Goal: Communication & Community: Participate in discussion

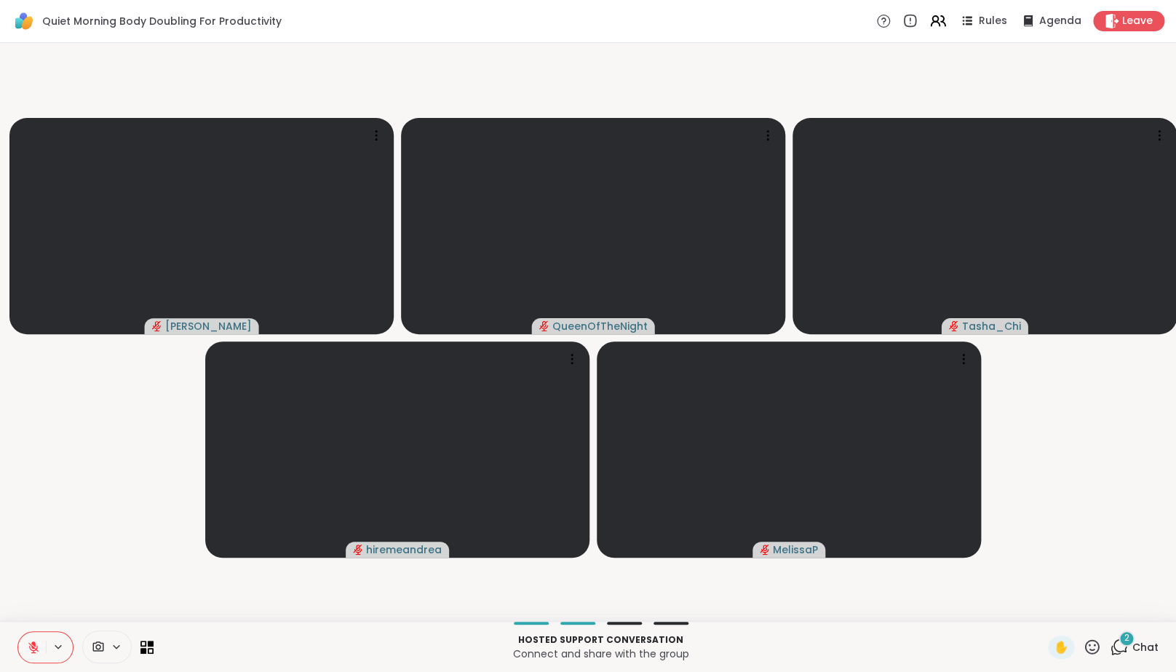
click at [1128, 656] on icon at bounding box center [1119, 646] width 18 height 18
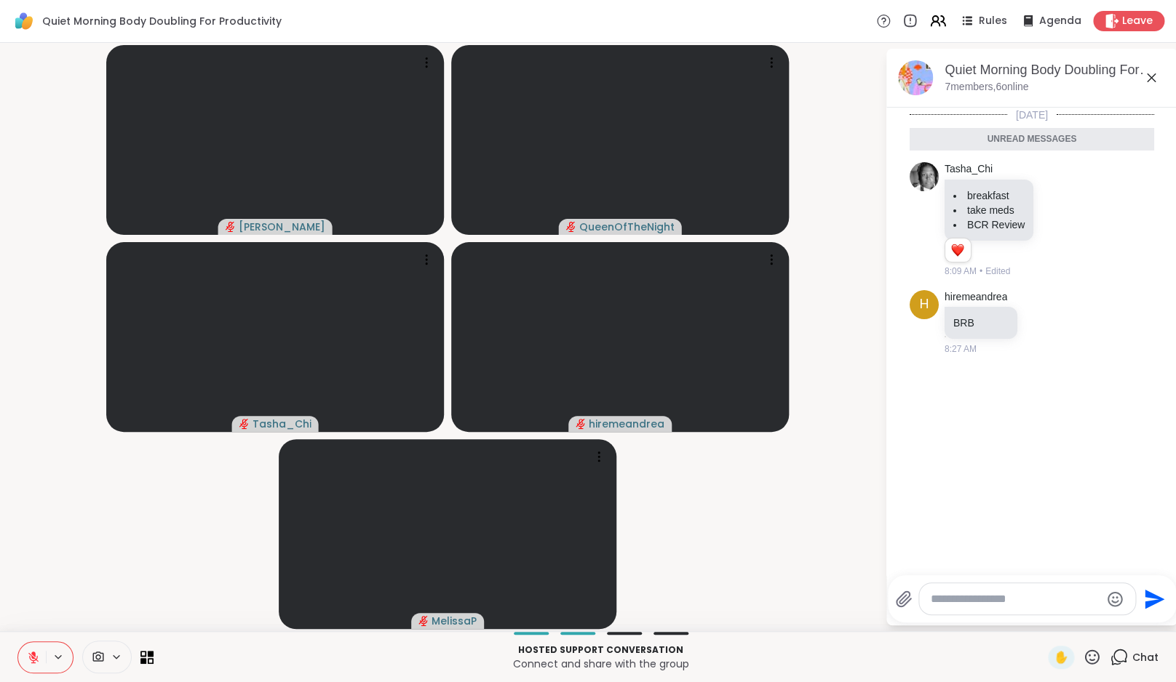
click at [1128, 659] on icon at bounding box center [1119, 657] width 18 height 18
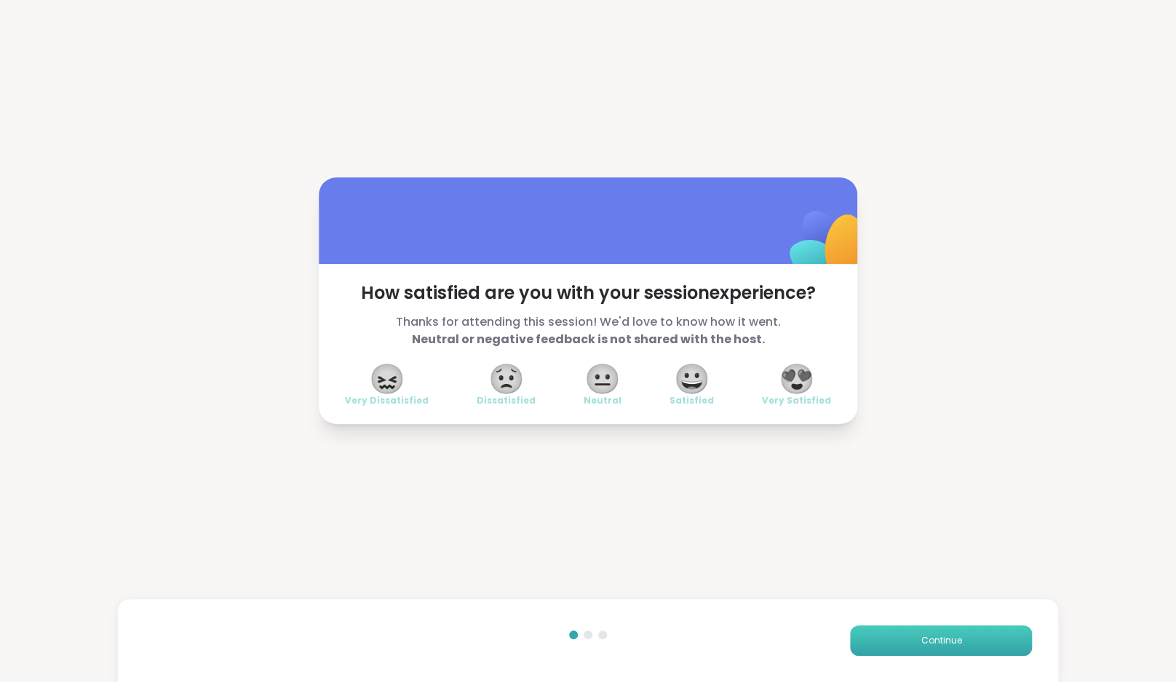
click at [920, 648] on button "Continue" at bounding box center [941, 641] width 182 height 31
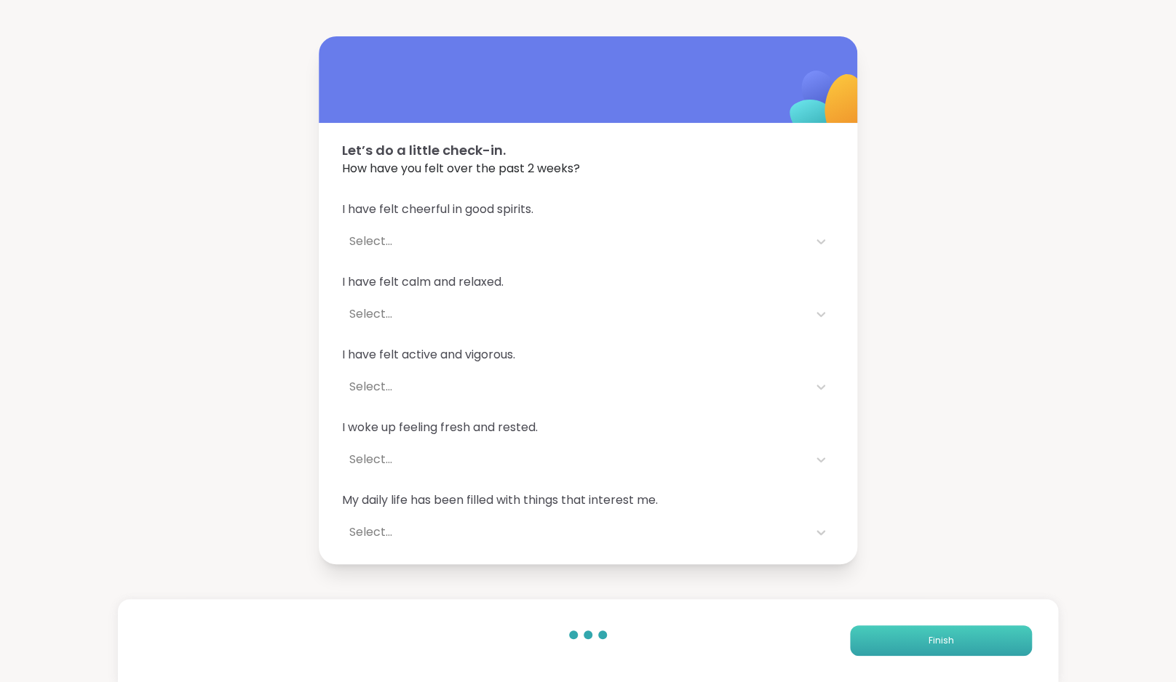
click at [920, 648] on button "Finish" at bounding box center [941, 641] width 182 height 31
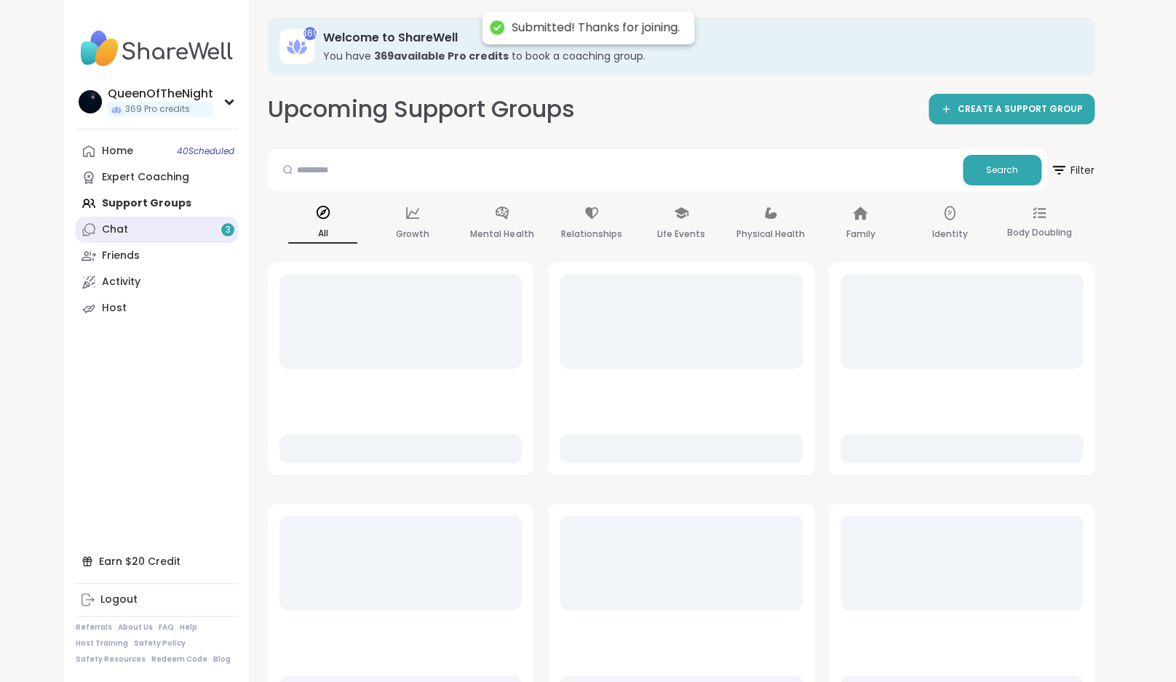
click at [157, 226] on link "Chat 3" at bounding box center [157, 230] width 162 height 26
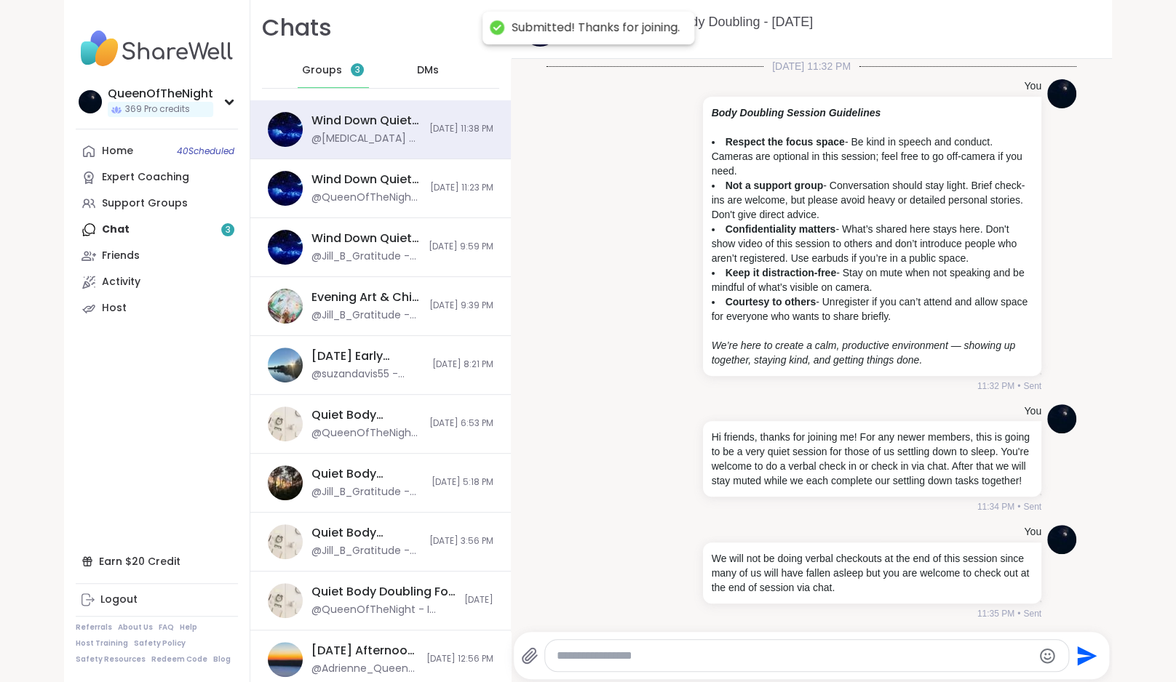
scroll to position [450, 0]
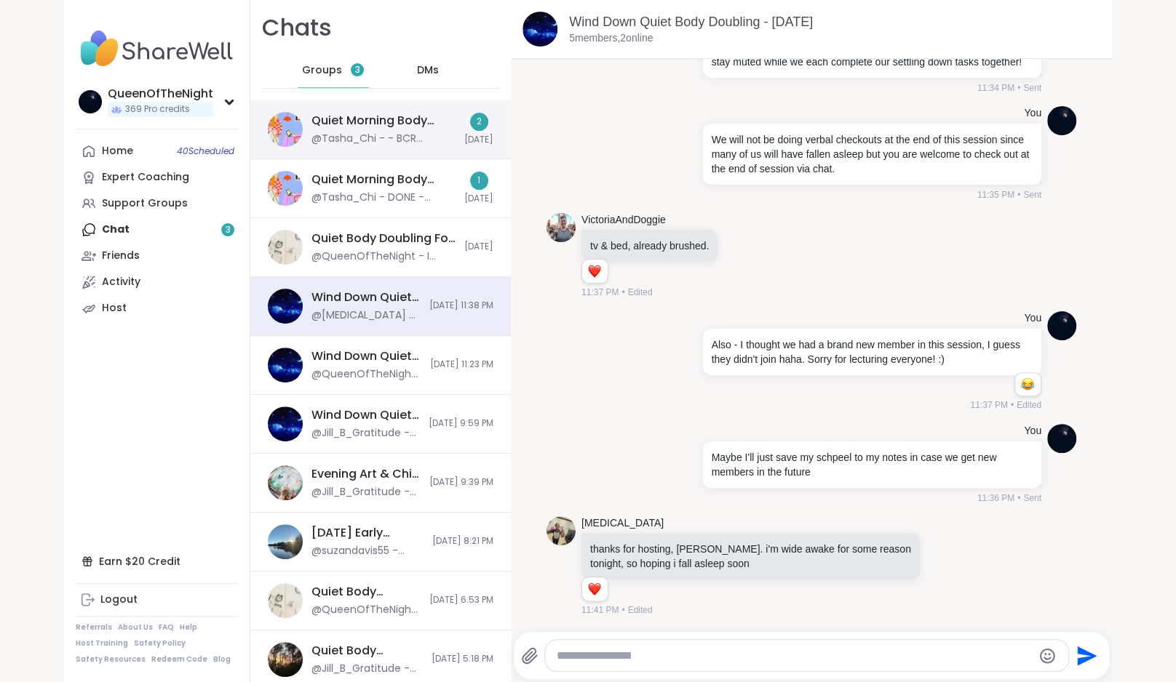
click at [416, 145] on div "@Tasha_Chi - - BCR Review: Upload bank transactions" at bounding box center [383, 139] width 144 height 15
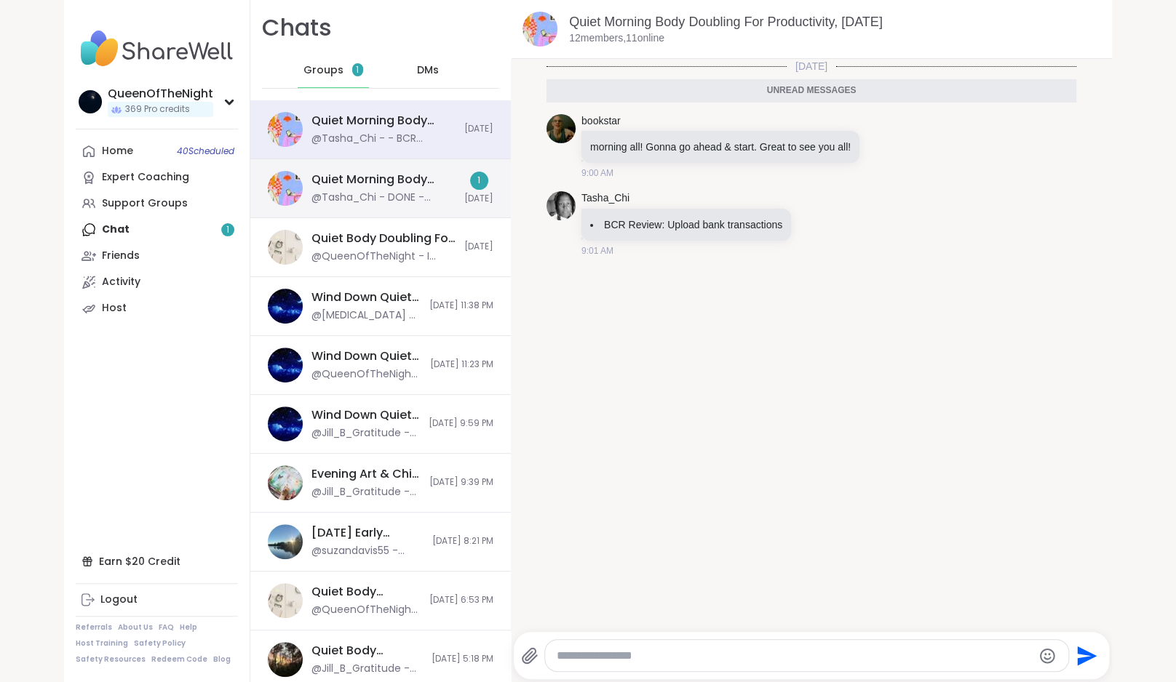
click at [405, 186] on div "Quiet Morning Body Doubling For Productivity, [DATE]" at bounding box center [383, 180] width 144 height 16
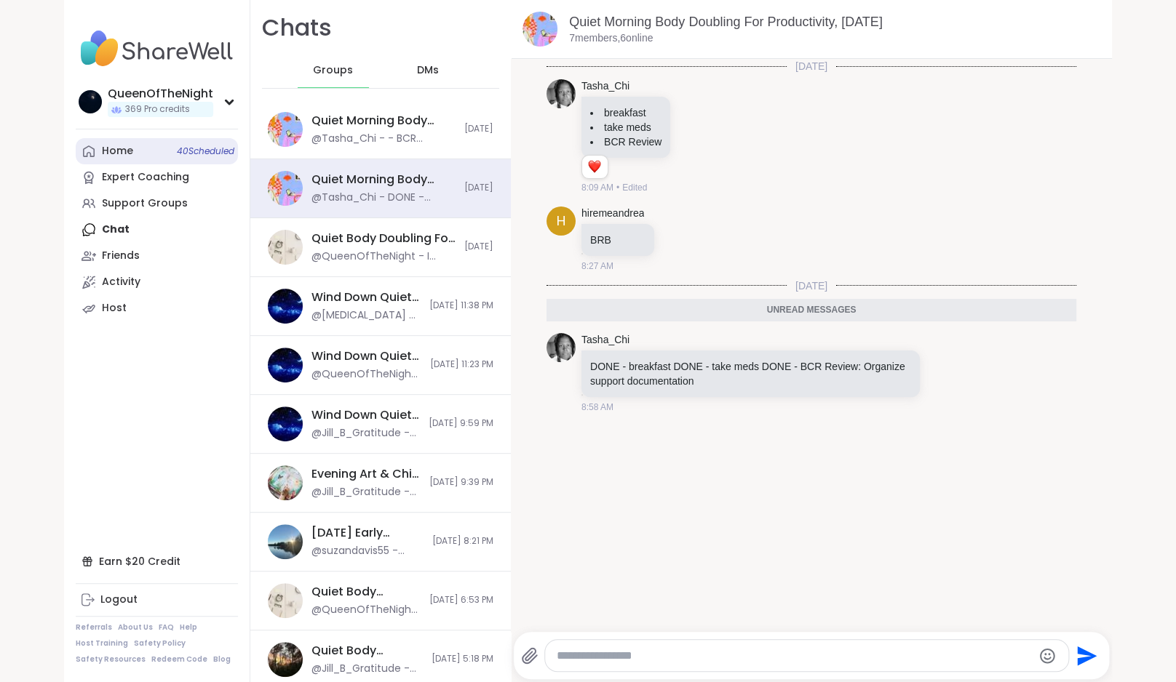
click at [135, 147] on link "Home 40 Scheduled" at bounding box center [157, 151] width 162 height 26
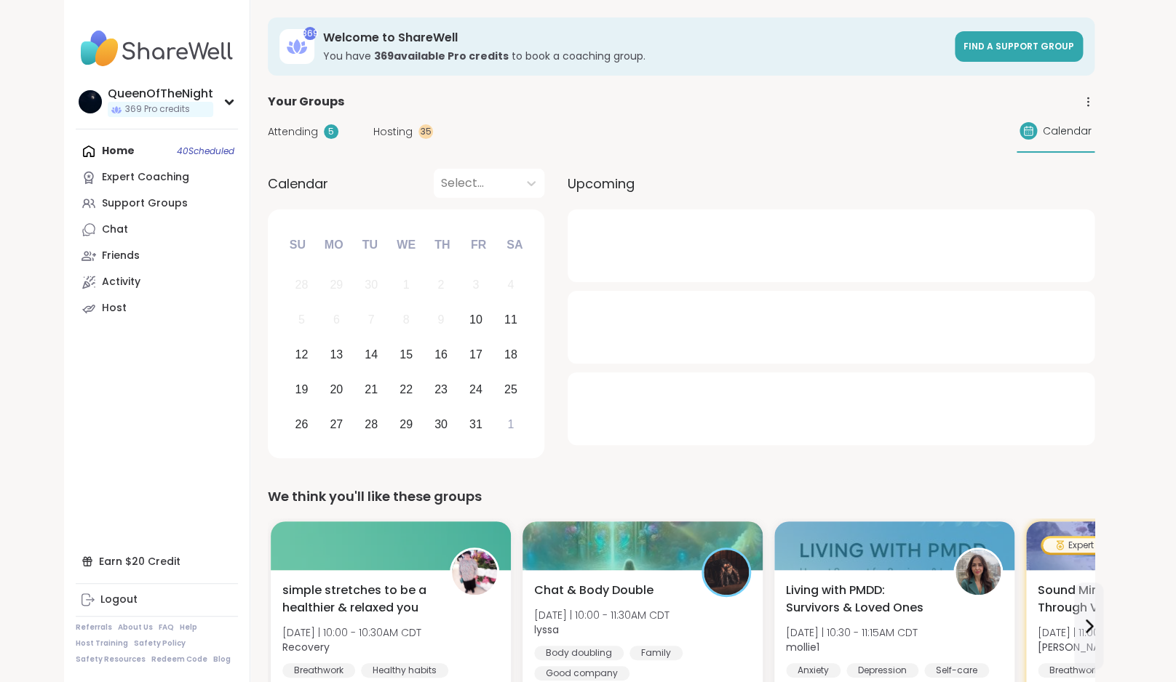
click at [310, 132] on span "Attending" at bounding box center [293, 131] width 50 height 15
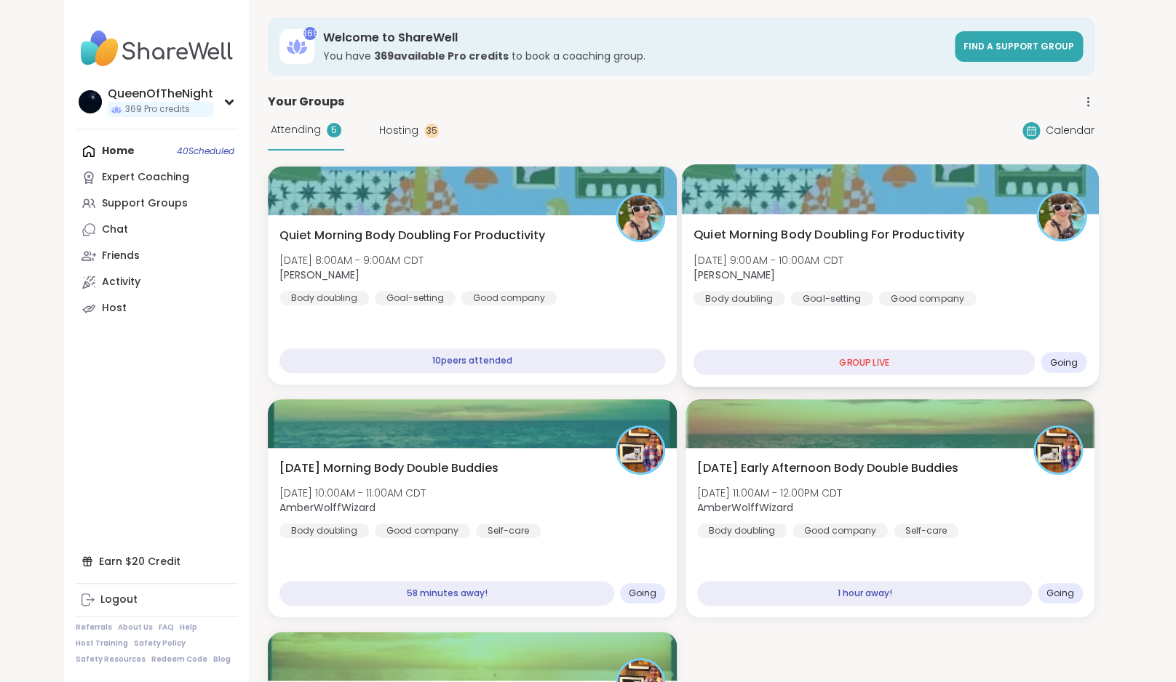
click at [864, 266] on div "Quiet Morning Body Doubling For Productivity [DATE] 9:00AM - 10:00AM CDT [PERSO…" at bounding box center [890, 266] width 394 height 80
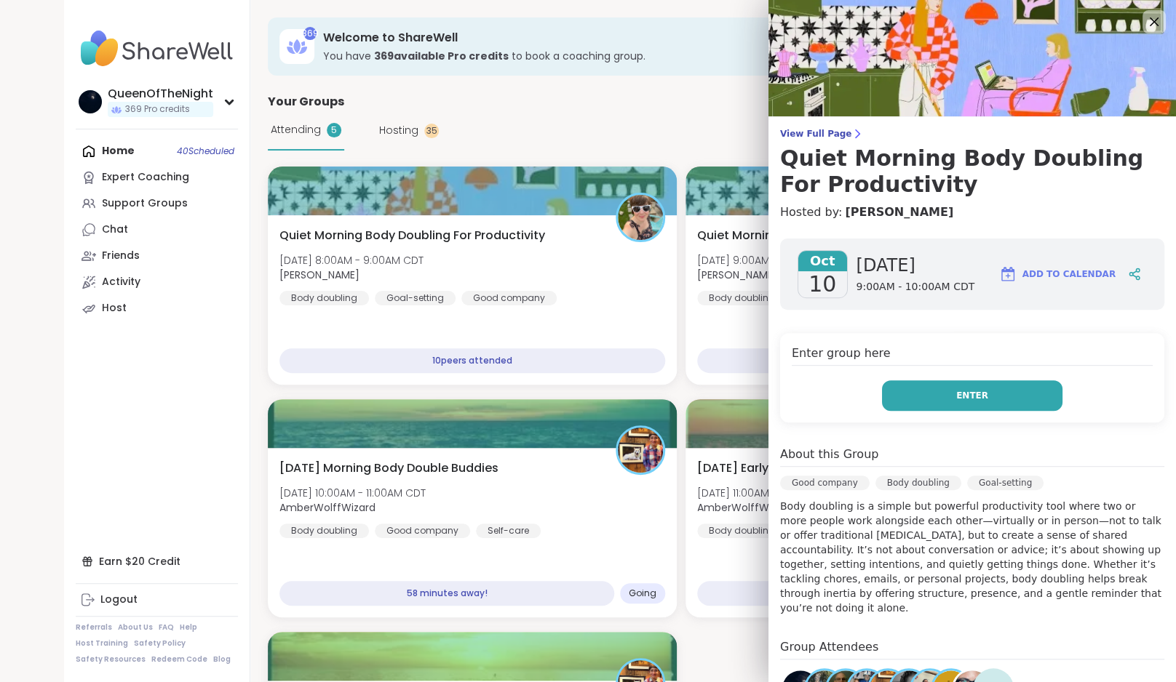
click at [980, 401] on span "Enter" at bounding box center [972, 395] width 32 height 13
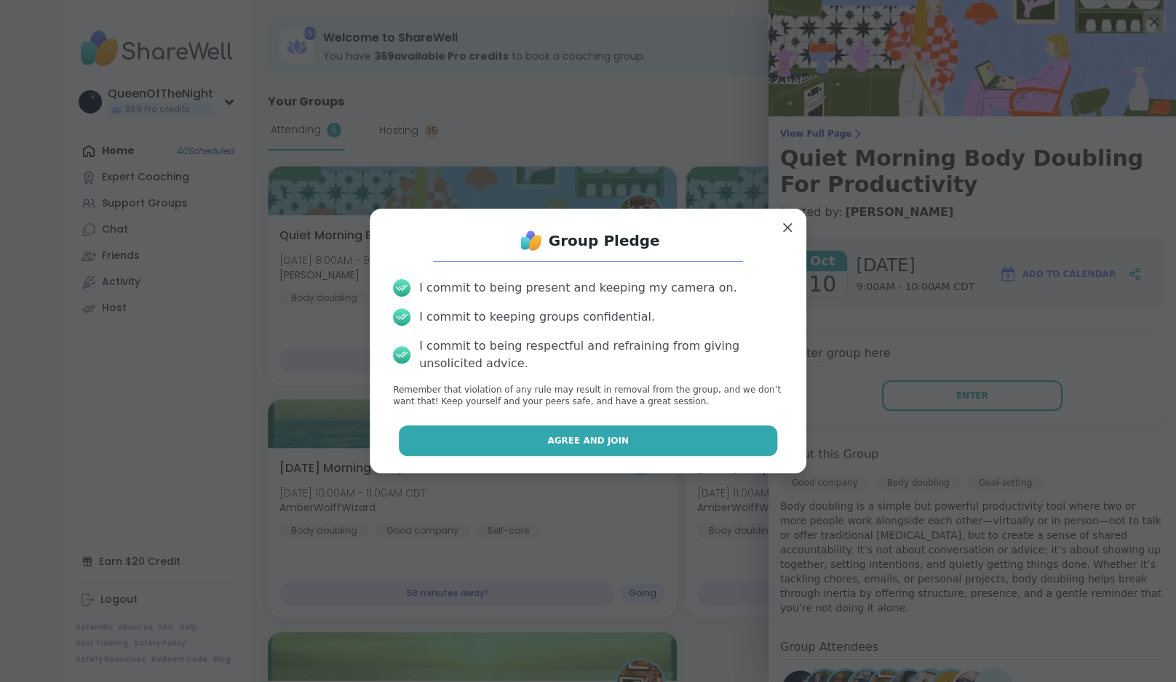
click at [630, 427] on button "Agree and Join" at bounding box center [588, 441] width 379 height 31
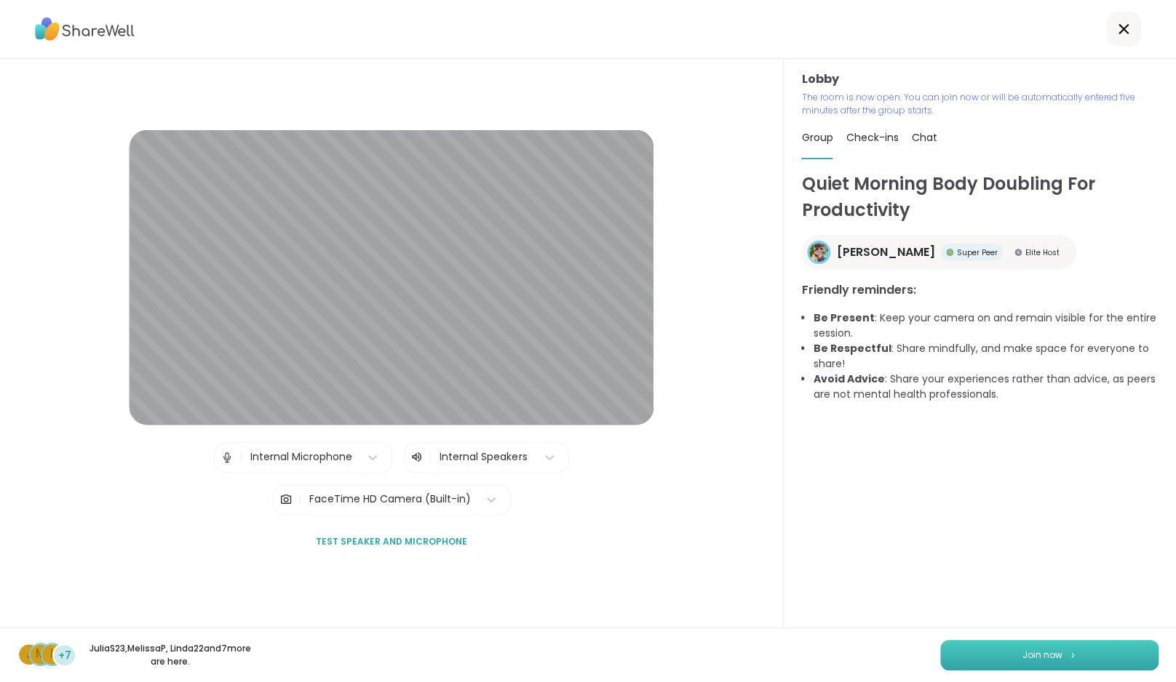
click at [1075, 654] on img at bounding box center [1072, 655] width 9 height 8
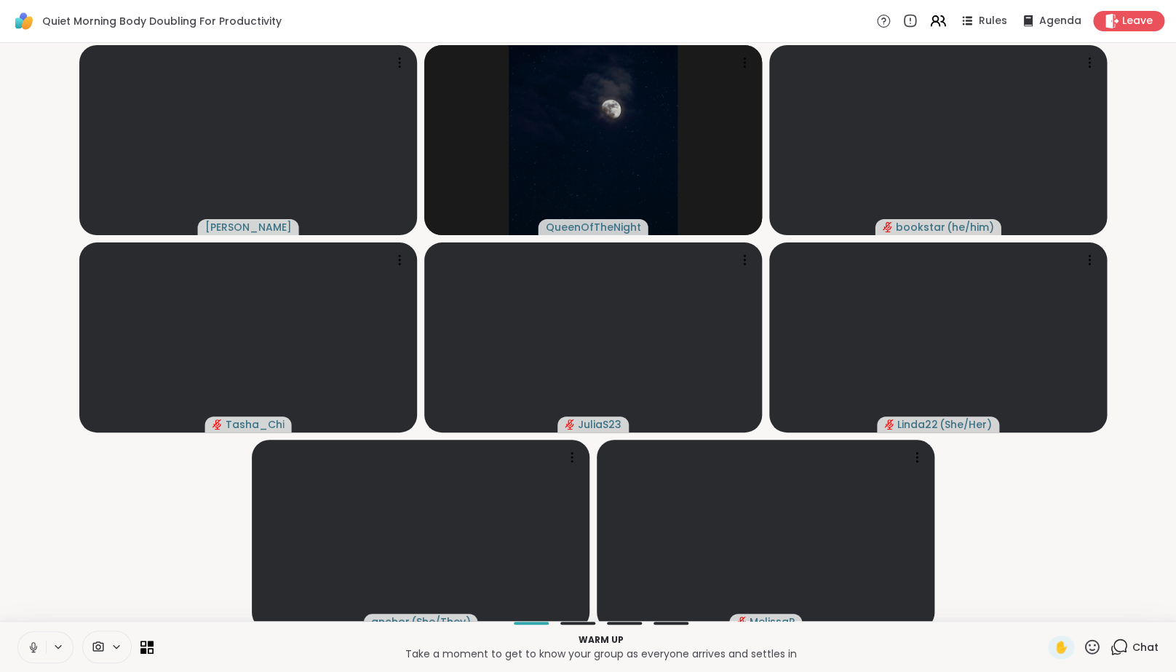
click at [33, 653] on icon at bounding box center [33, 646] width 13 height 13
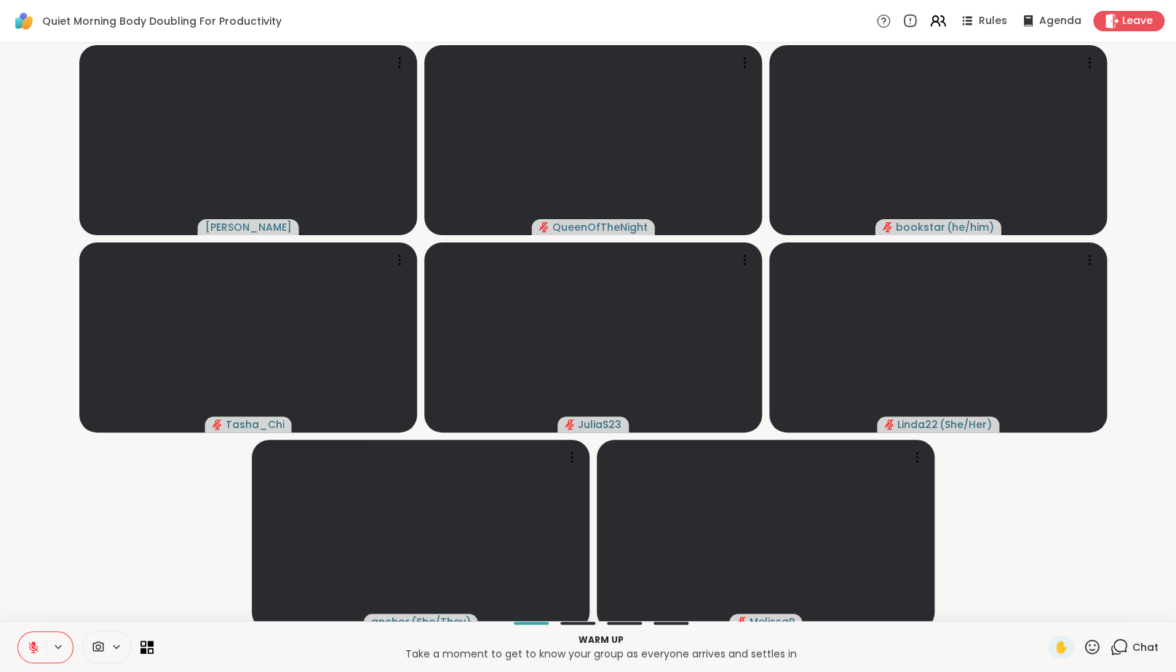
click at [99, 541] on video-player-container "[PERSON_NAME] bookstar ( he/him ) Tasha_Chi JuliaS23 Linda22 ( She/Her ) anchor…" at bounding box center [588, 332] width 1158 height 566
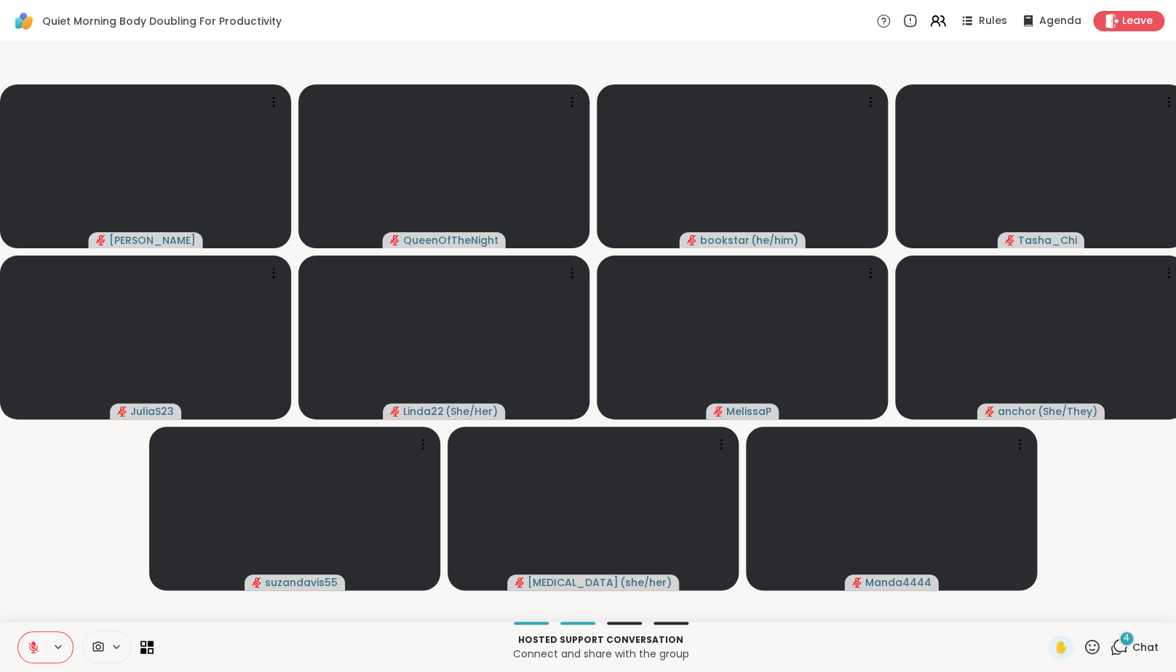
click at [1123, 656] on icon at bounding box center [1119, 646] width 18 height 18
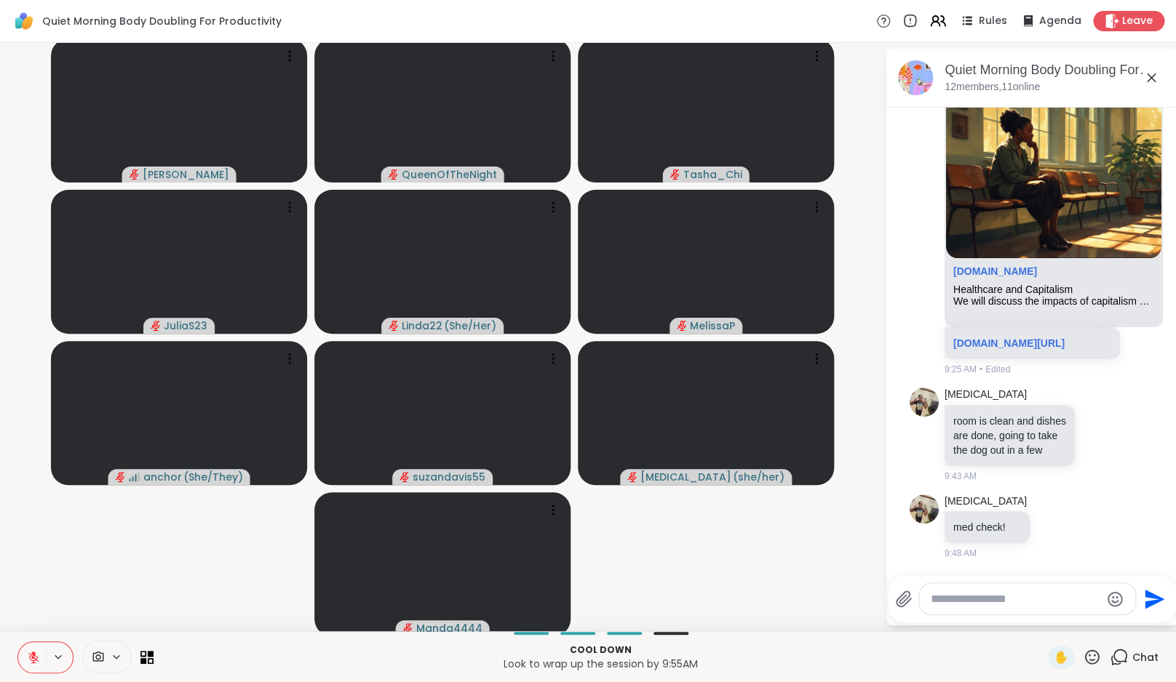
scroll to position [738, 0]
click at [1053, 529] on icon at bounding box center [1055, 528] width 4 height 1
click at [1048, 501] on button "Select Reaction: Heart" at bounding box center [1054, 504] width 29 height 29
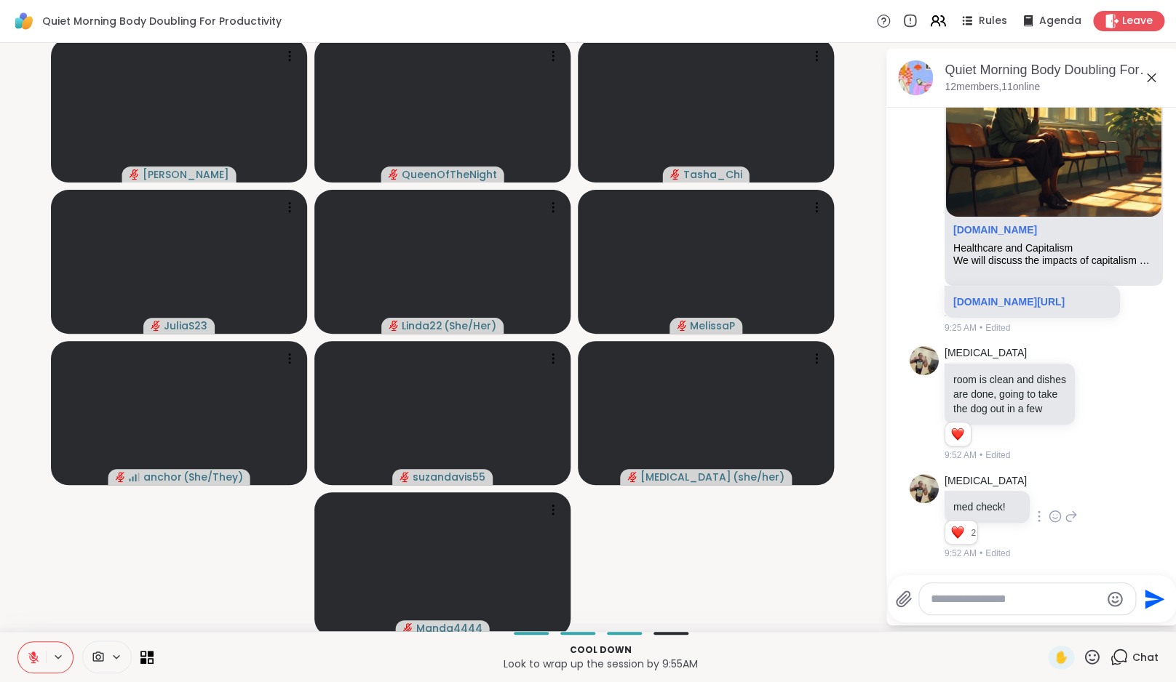
scroll to position [801, 0]
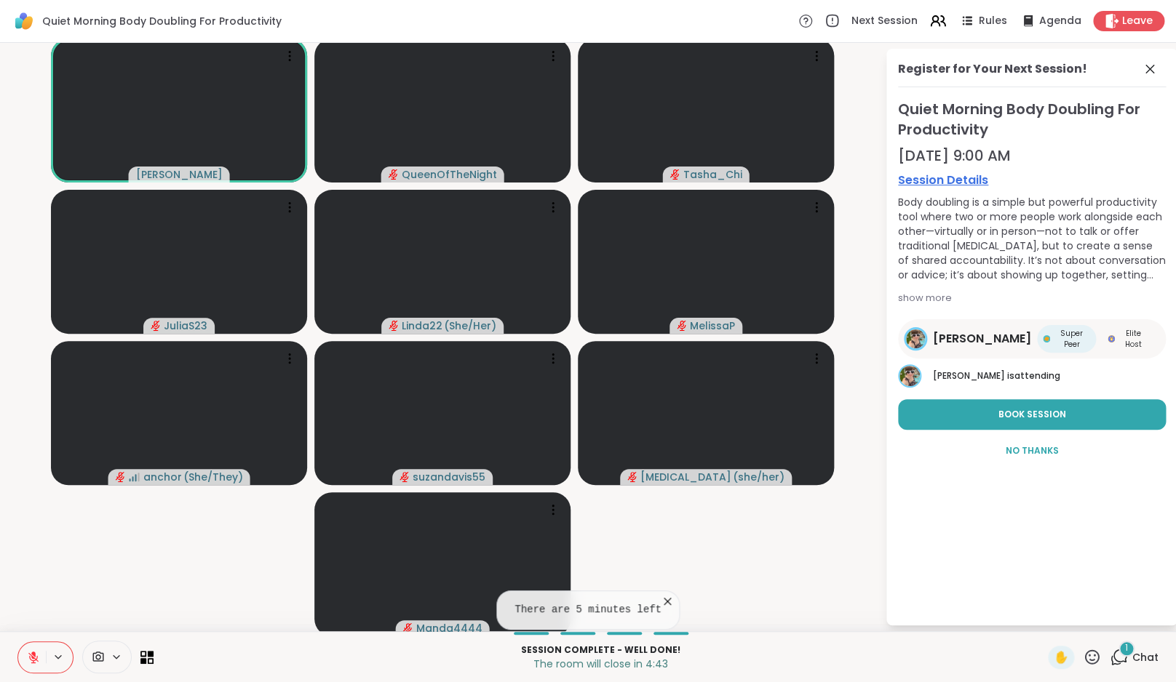
click at [1126, 655] on div "1" at bounding box center [1126, 649] width 16 height 16
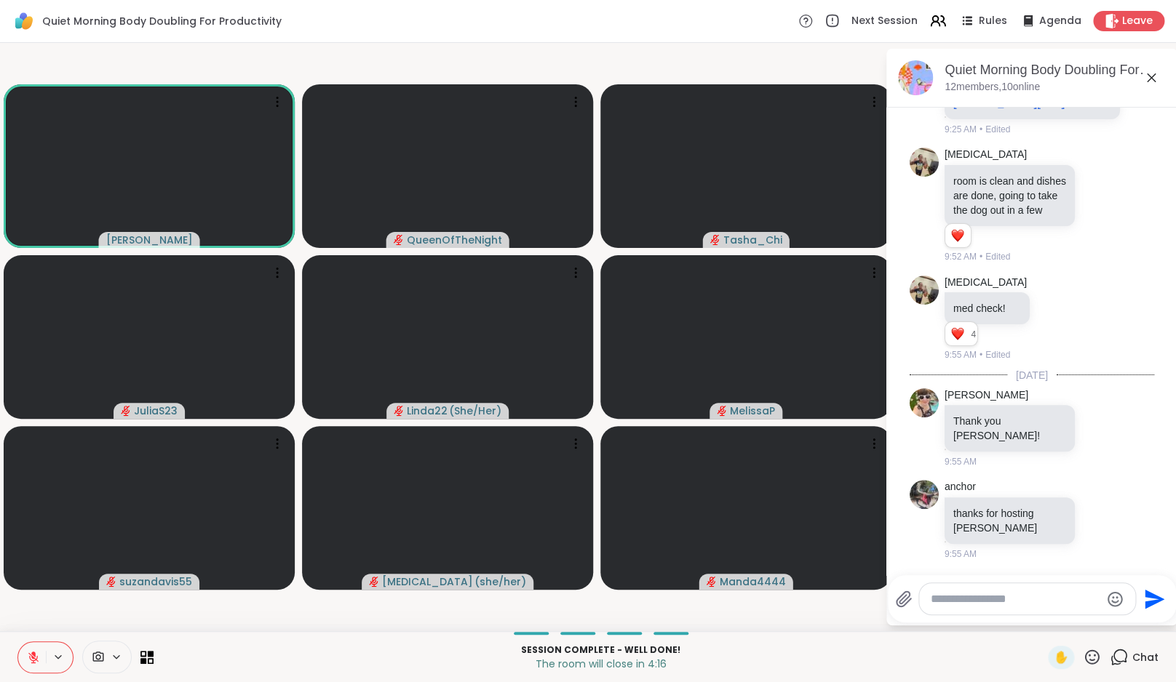
scroll to position [991, 0]
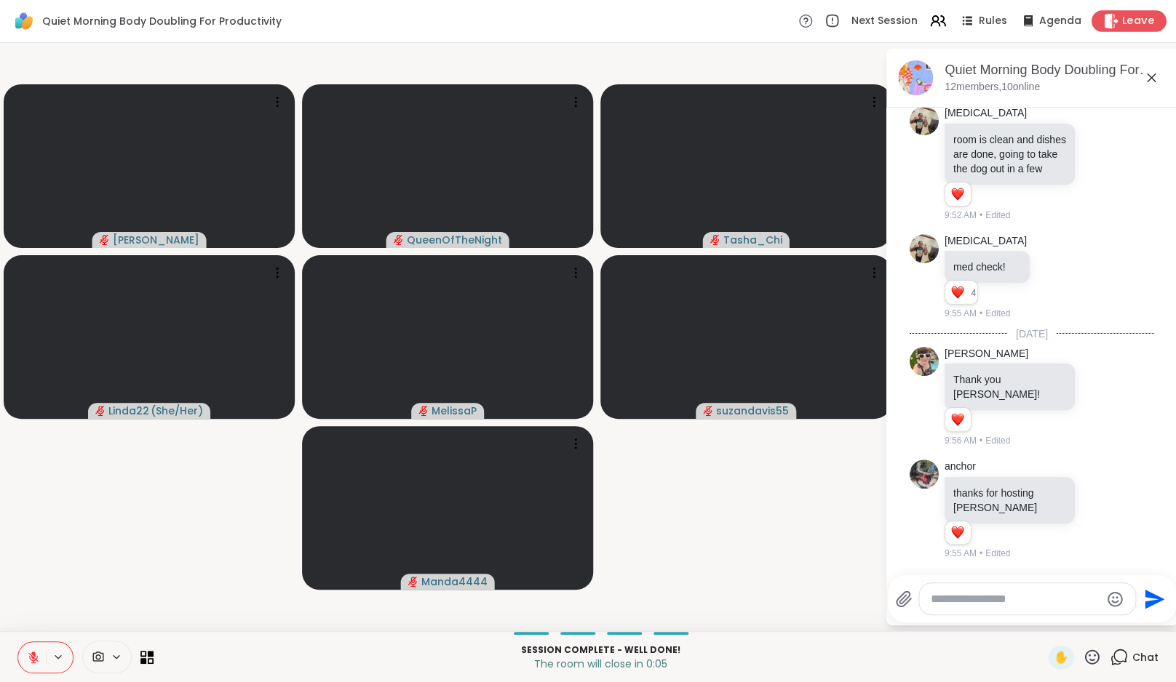
click at [1139, 20] on span "Leave" at bounding box center [1138, 21] width 32 height 15
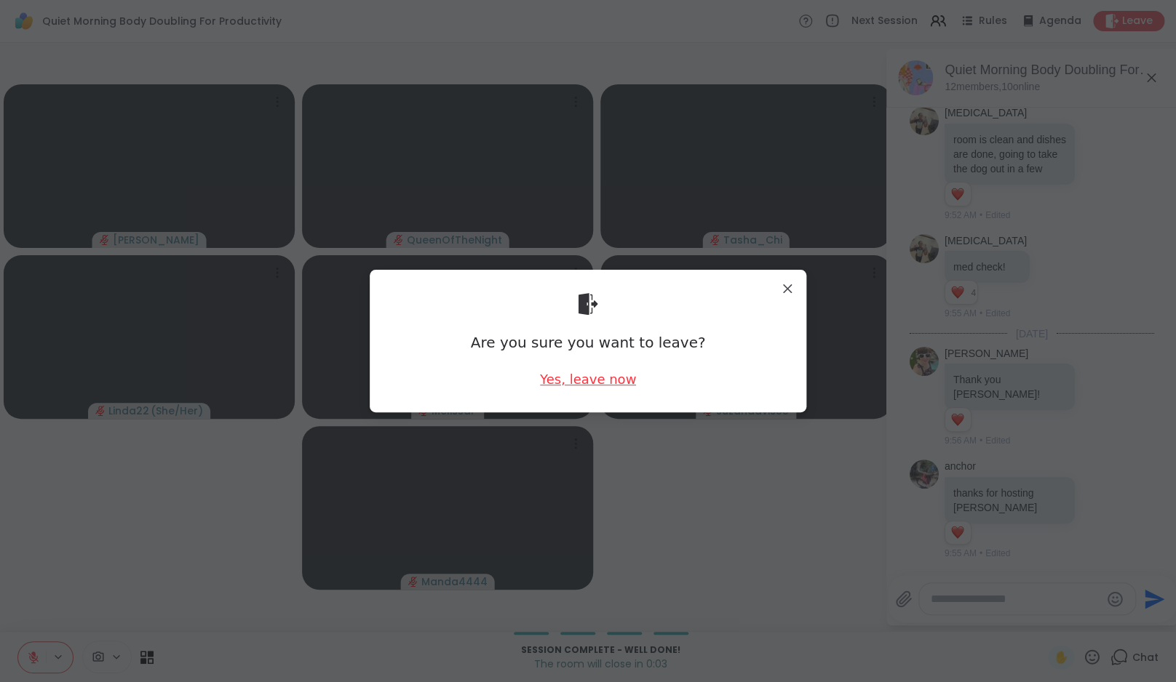
click at [592, 384] on div "Yes, leave now" at bounding box center [588, 379] width 96 height 18
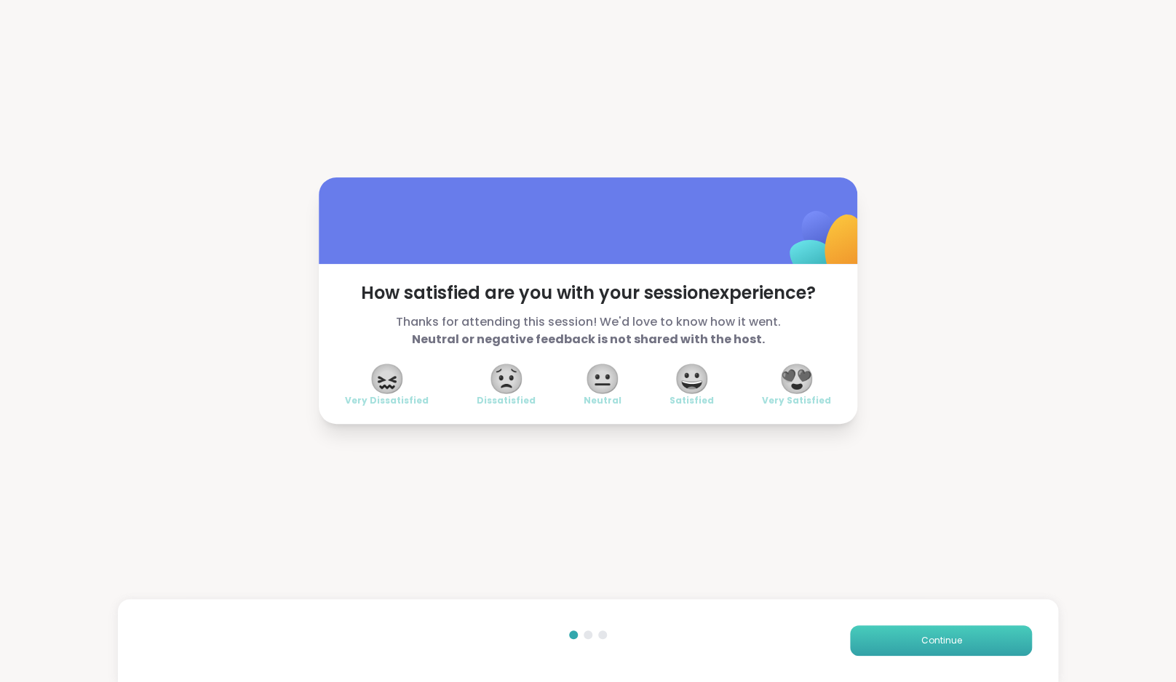
click at [961, 640] on button "Continue" at bounding box center [941, 641] width 182 height 31
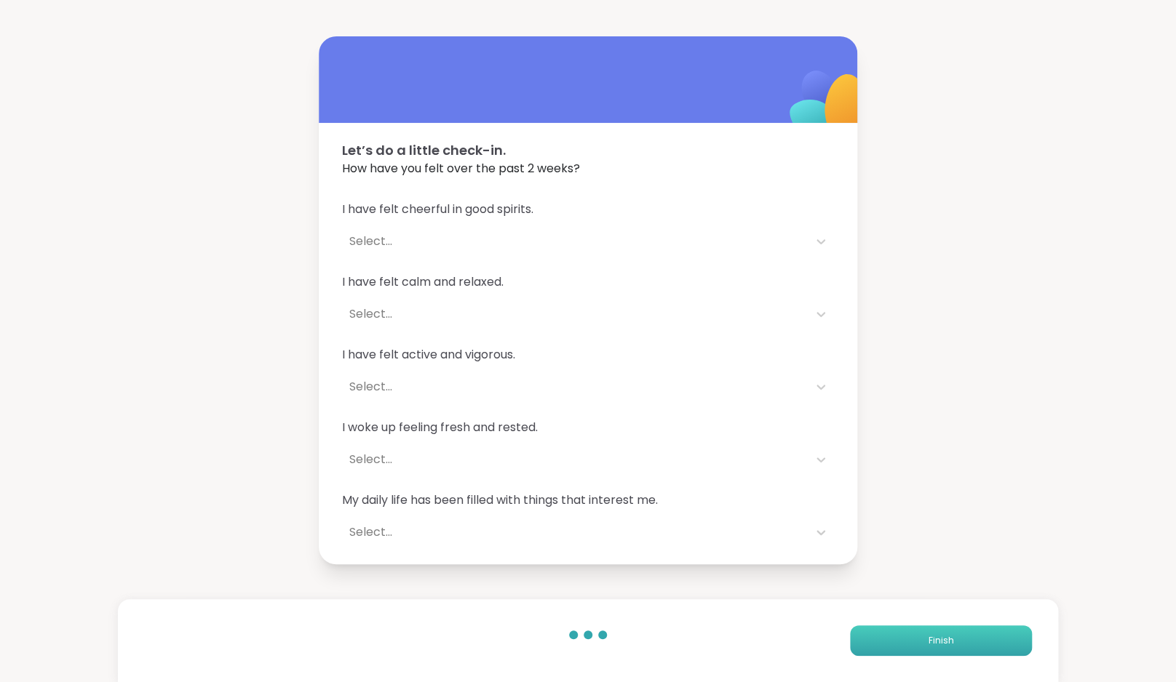
click at [961, 640] on button "Finish" at bounding box center [941, 641] width 182 height 31
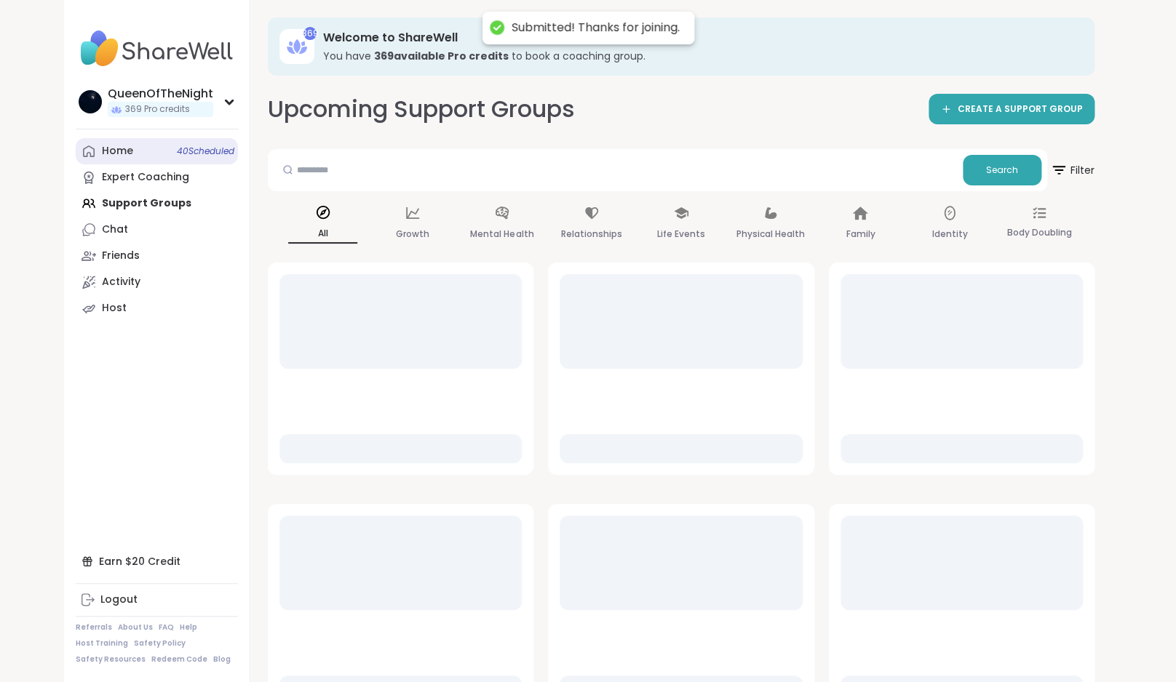
click at [116, 150] on div "Home 40 Scheduled" at bounding box center [117, 151] width 31 height 15
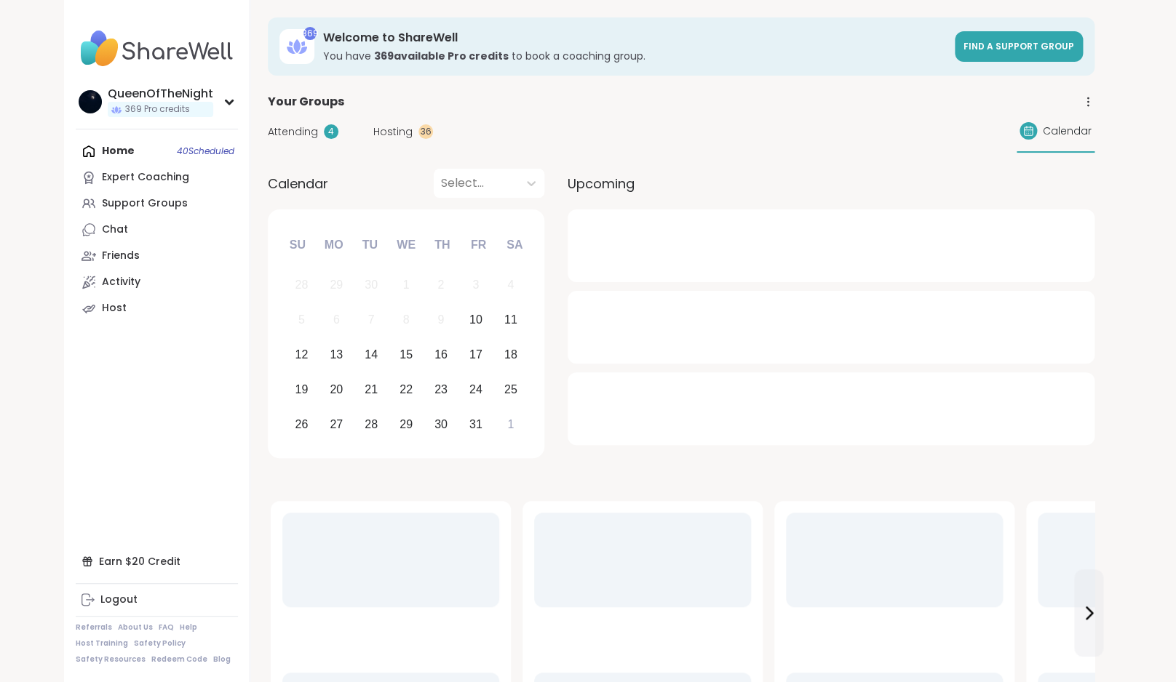
click at [301, 135] on span "Attending" at bounding box center [293, 131] width 50 height 15
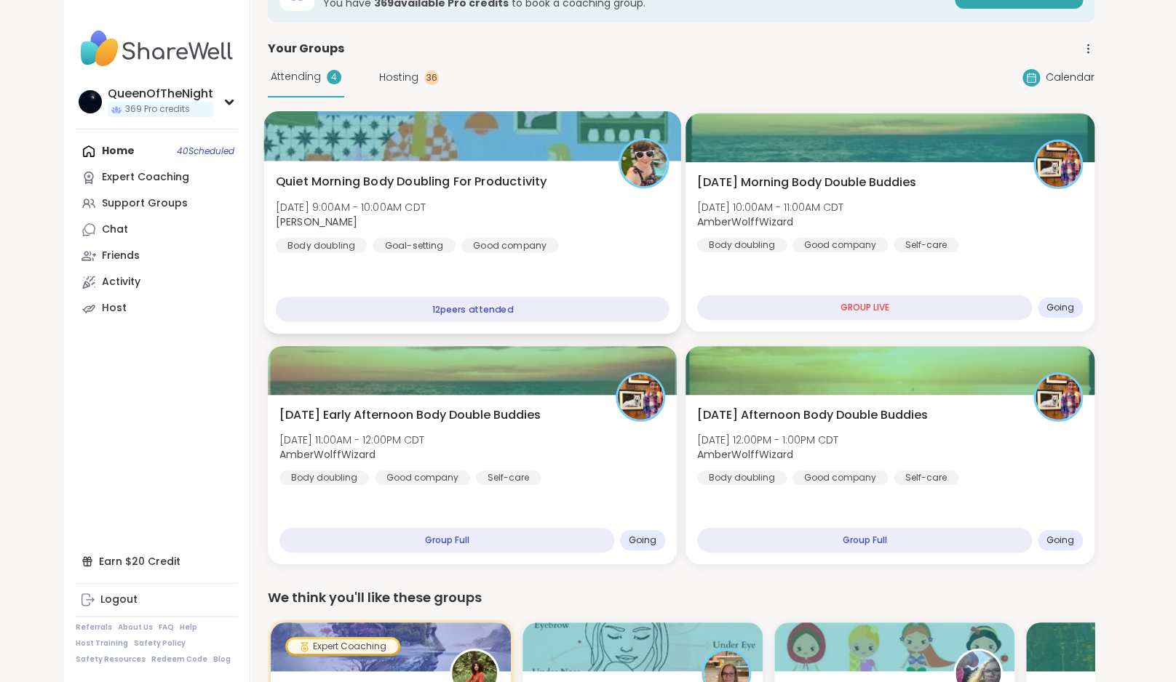
scroll to position [52, 0]
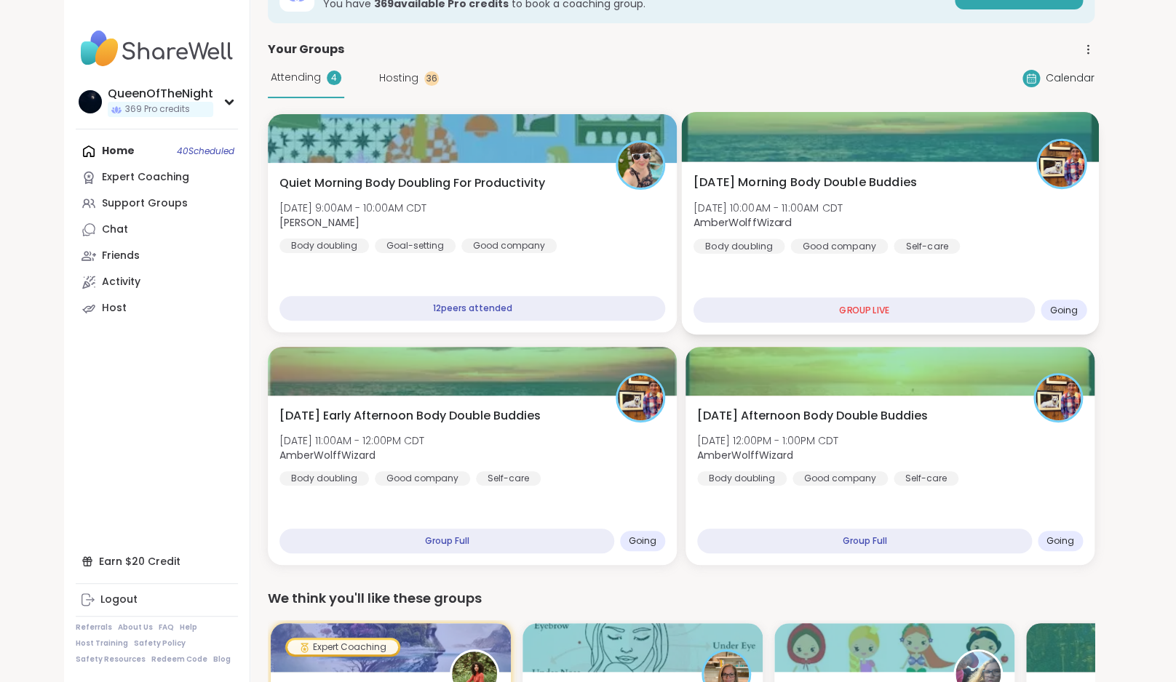
click at [838, 236] on div "[DATE] Morning Body Double Buddies [DATE] 10:00AM - 11:00AM CDT AmberWolffWizar…" at bounding box center [890, 214] width 394 height 80
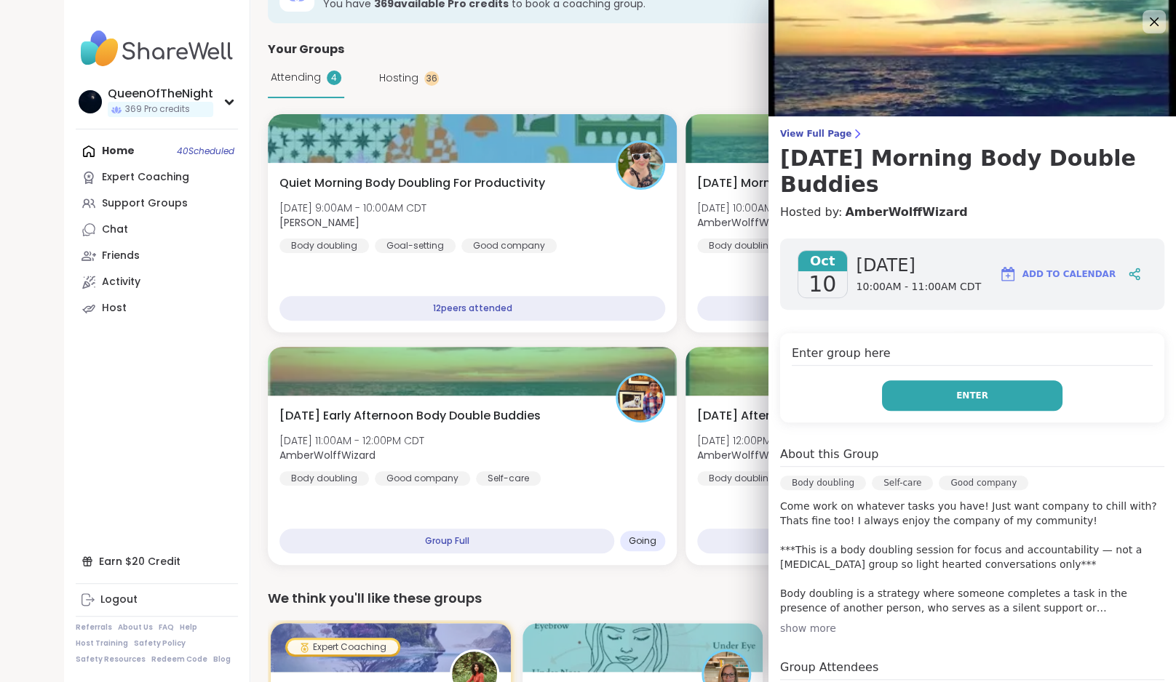
click at [986, 381] on button "Enter" at bounding box center [972, 396] width 180 height 31
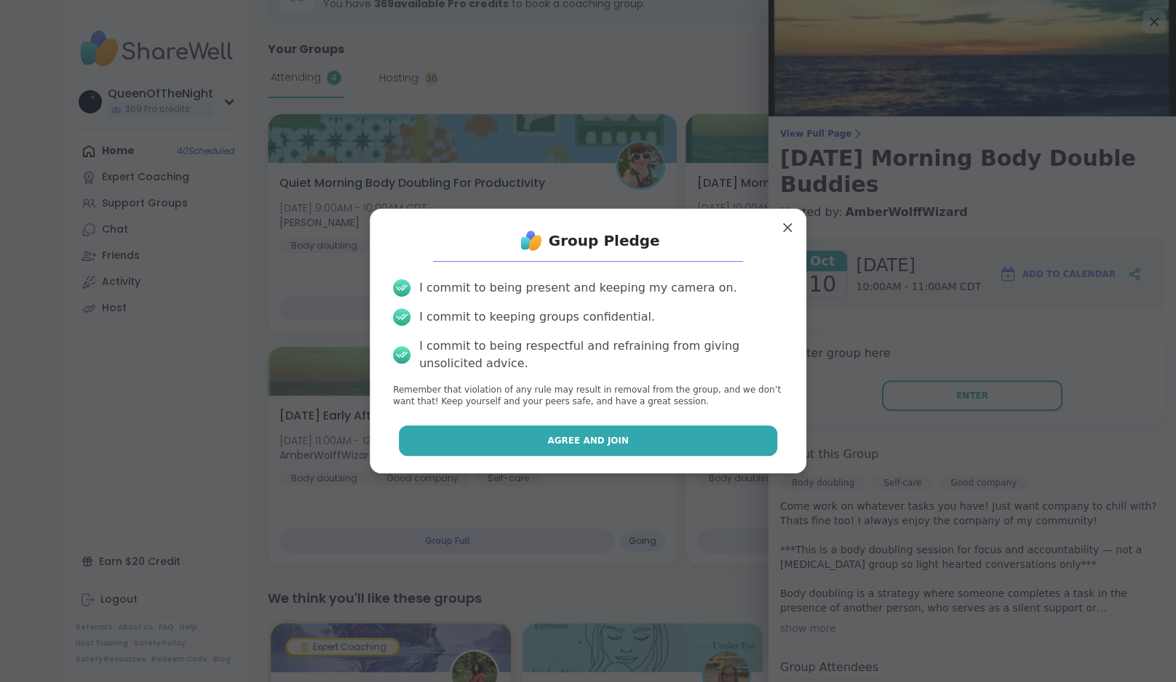
click at [626, 440] on button "Agree and Join" at bounding box center [588, 441] width 379 height 31
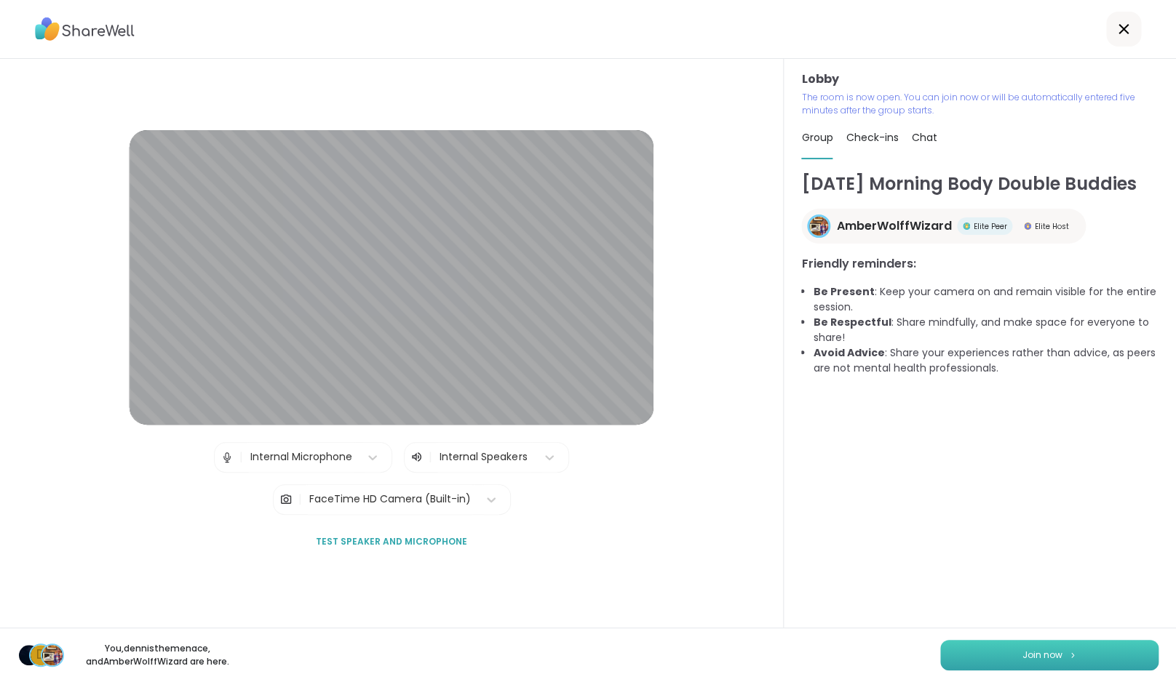
click at [1021, 653] on button "Join now" at bounding box center [1049, 655] width 218 height 31
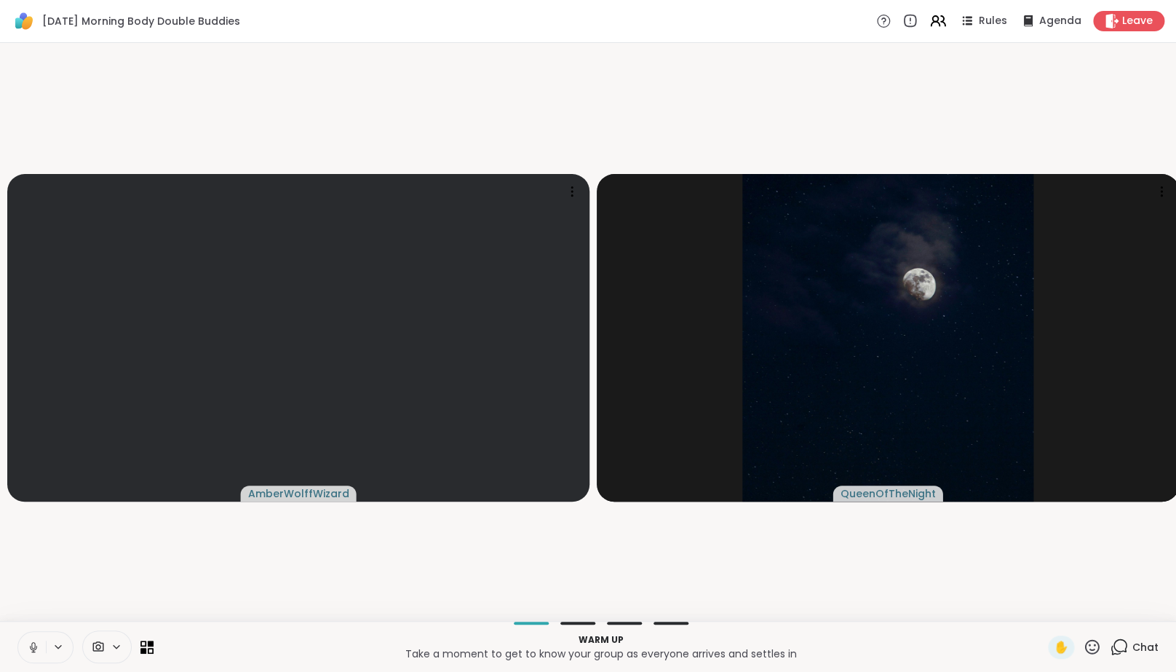
click at [38, 653] on icon at bounding box center [33, 646] width 13 height 13
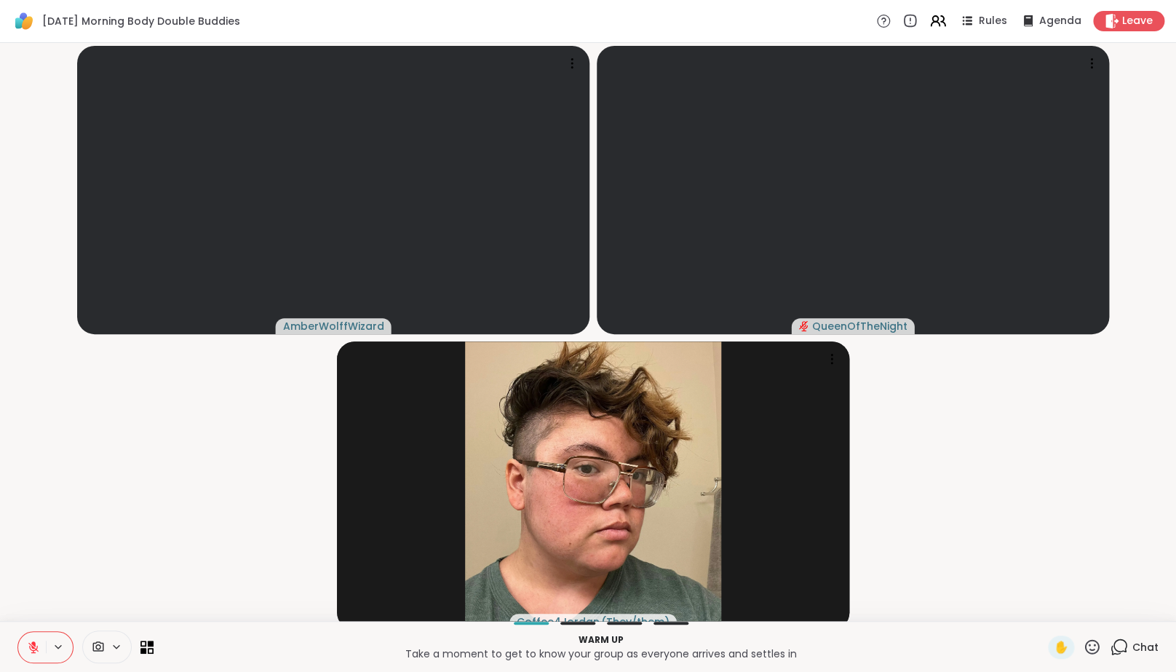
click at [253, 537] on video-player-container "AmberWolffWizard QueenOfTheNight Coffee4Jordan ( They/them )" at bounding box center [588, 332] width 1158 height 566
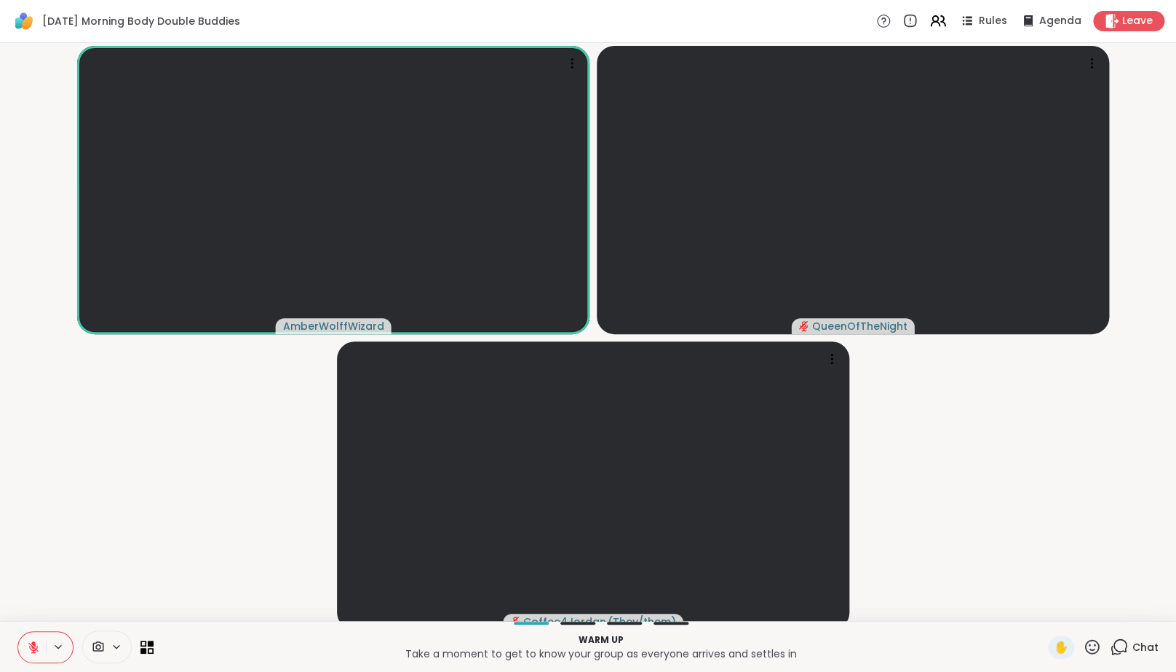
click at [28, 651] on icon at bounding box center [33, 646] width 13 height 13
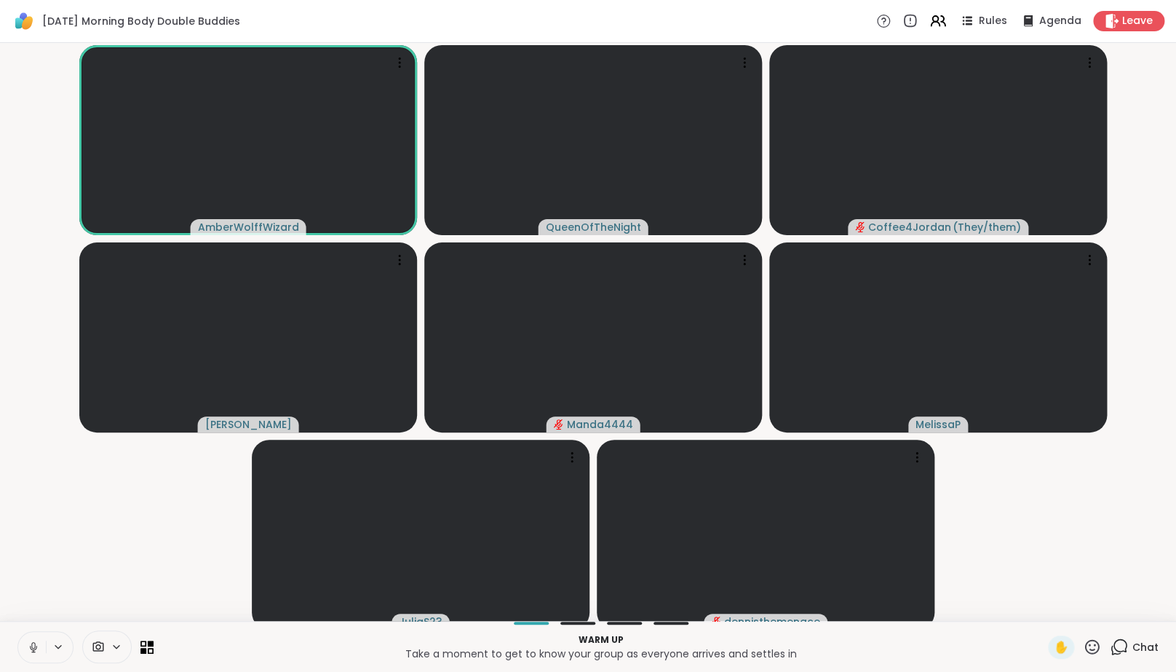
click at [32, 653] on icon at bounding box center [33, 646] width 13 height 13
click at [32, 652] on icon at bounding box center [33, 647] width 10 height 10
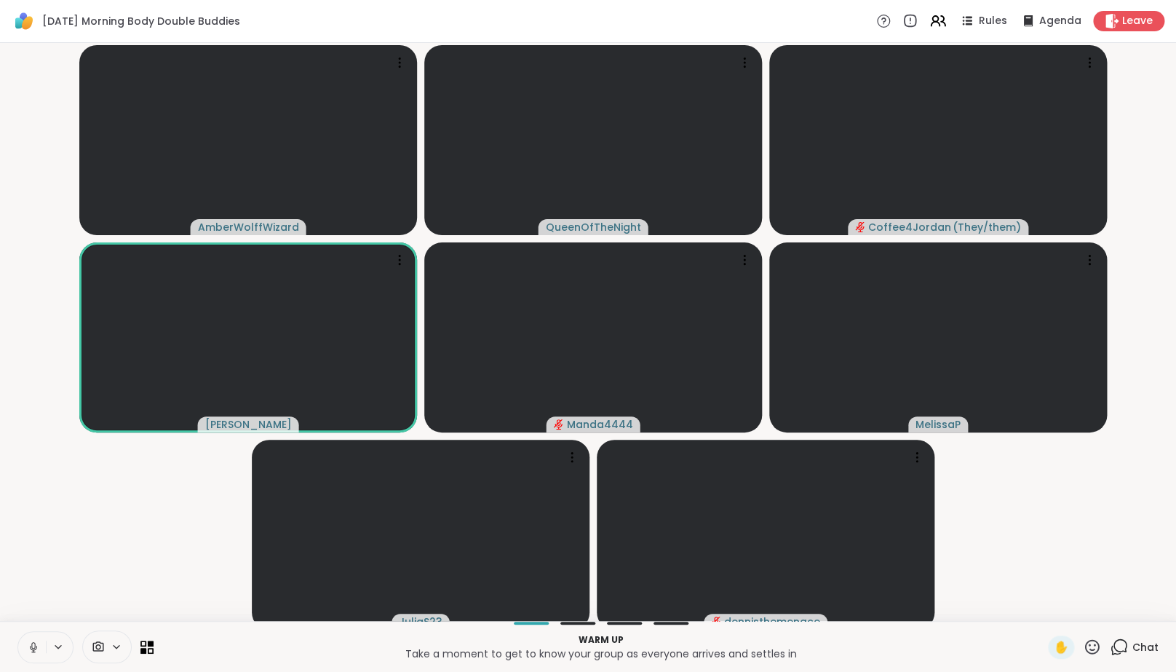
click at [32, 653] on icon at bounding box center [33, 646] width 13 height 13
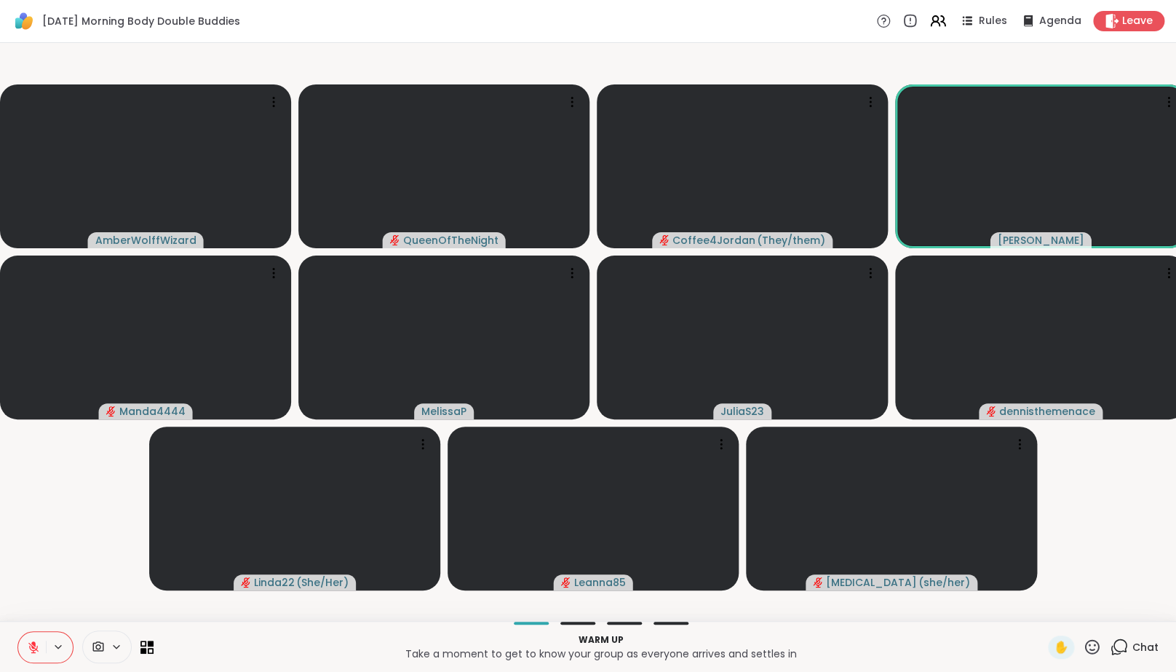
click at [33, 652] on icon at bounding box center [33, 647] width 10 height 10
click at [1120, 656] on icon at bounding box center [1119, 646] width 18 height 18
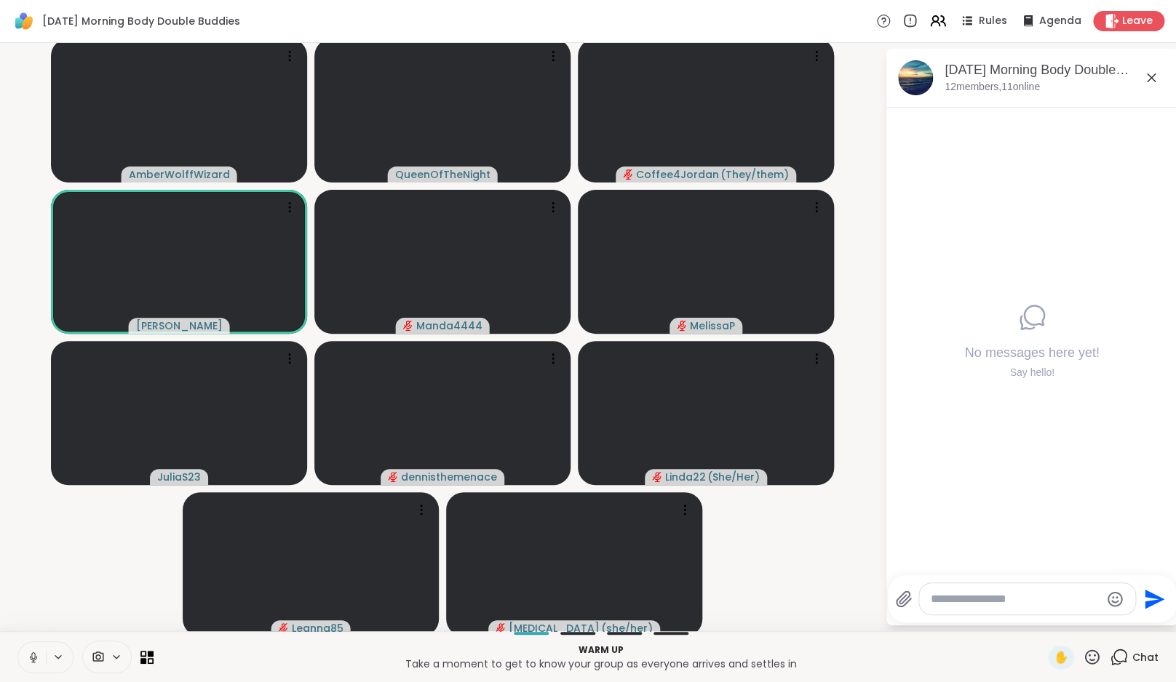
click at [1055, 602] on textarea "Type your message" at bounding box center [1016, 599] width 170 height 15
paste textarea "**********"
type textarea "**********"
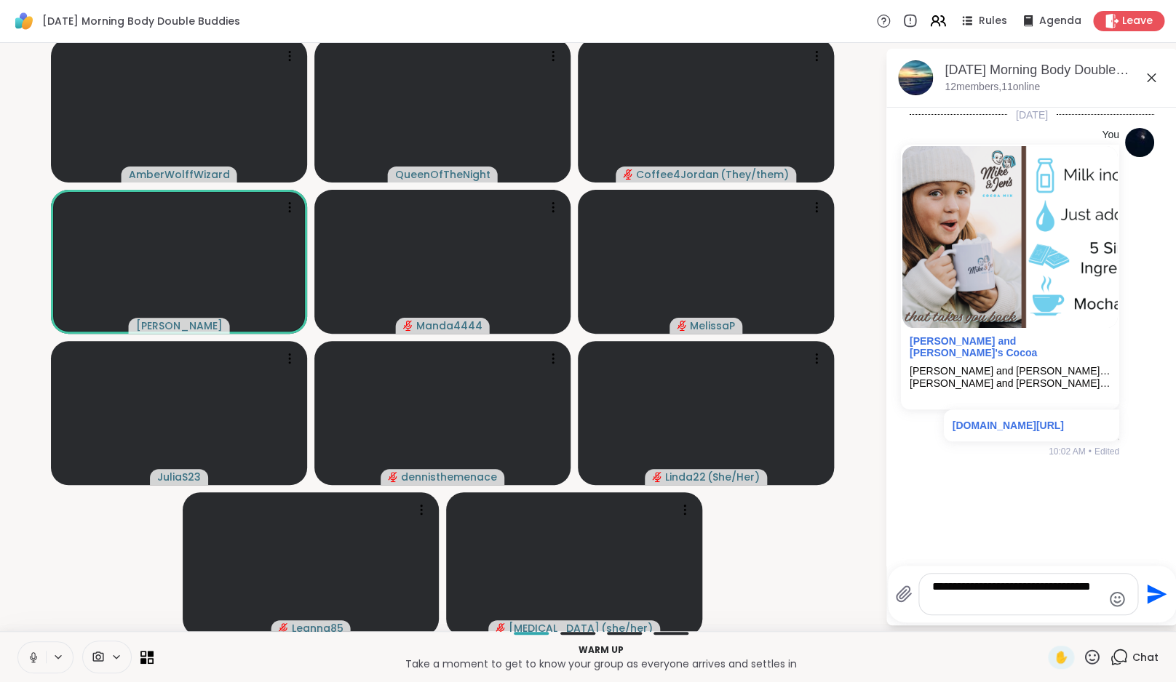
type textarea "**********"
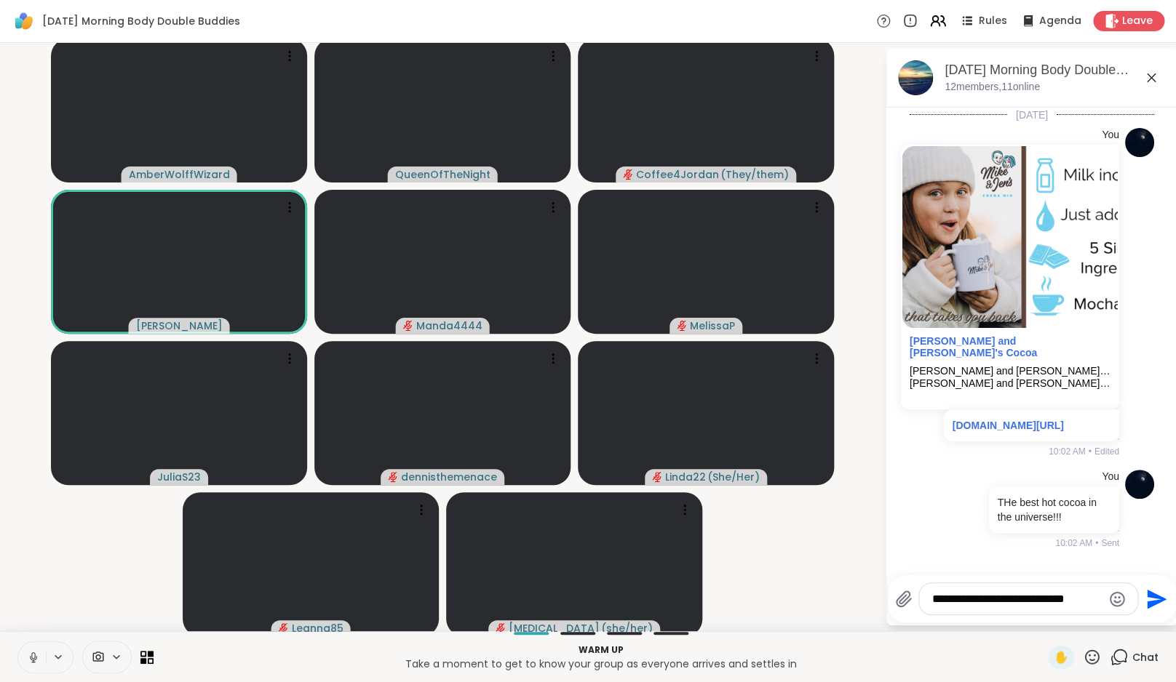
type textarea "**********"
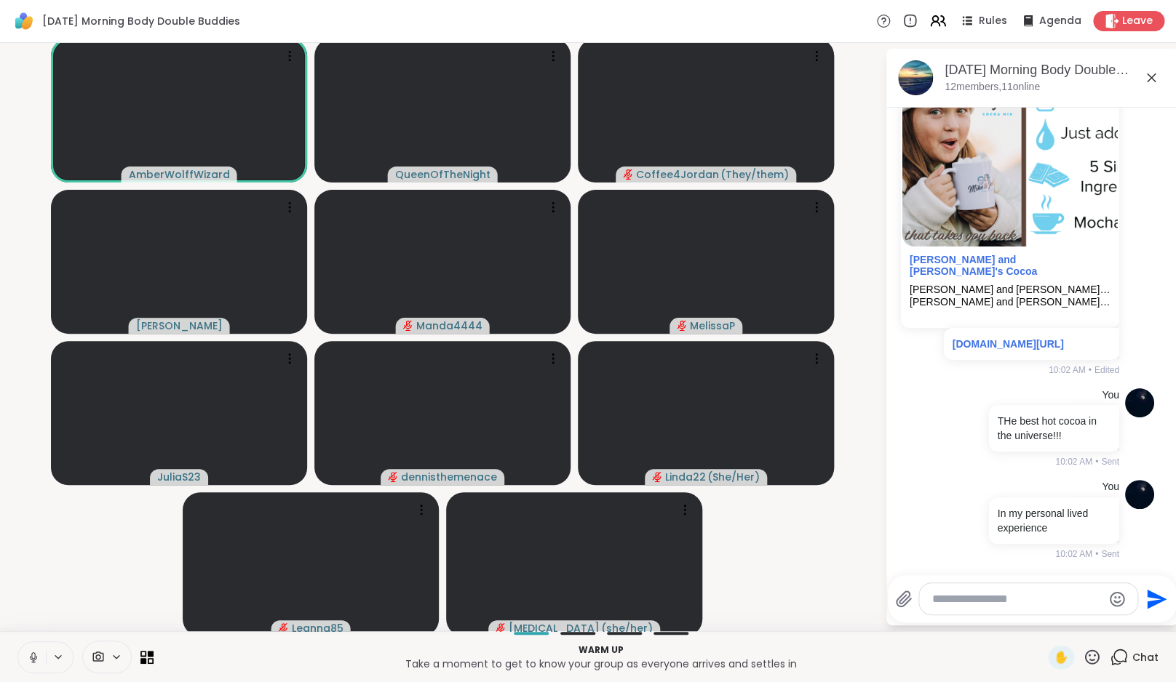
click at [36, 656] on icon at bounding box center [33, 657] width 13 height 13
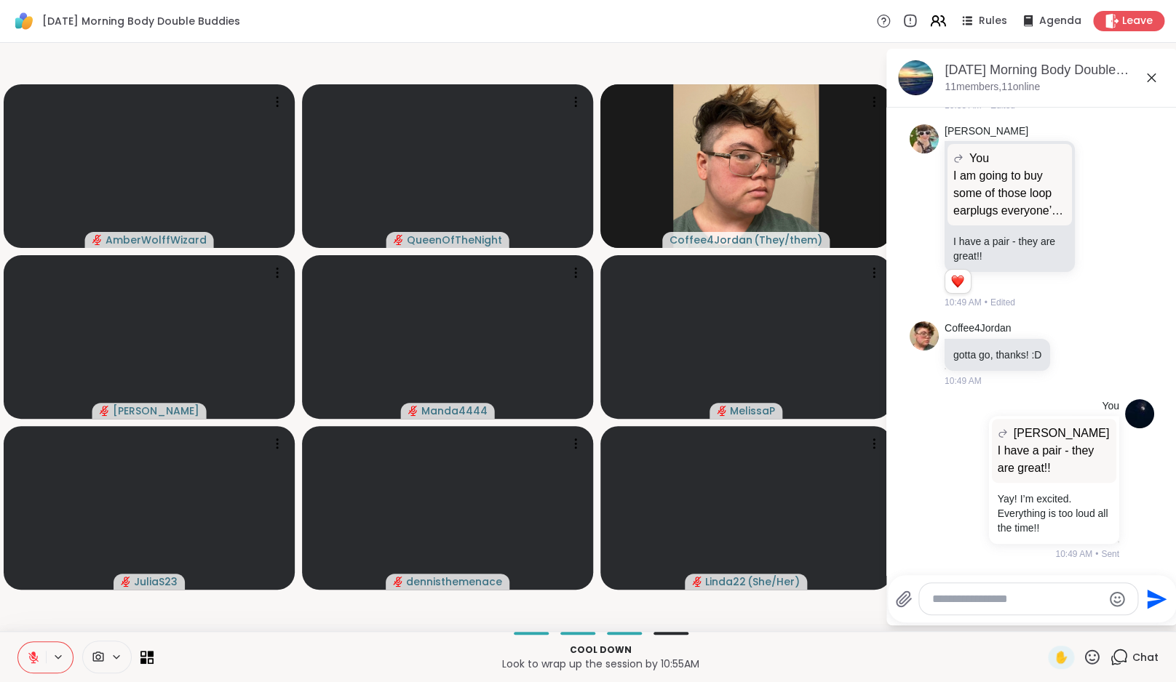
scroll to position [3155, 0]
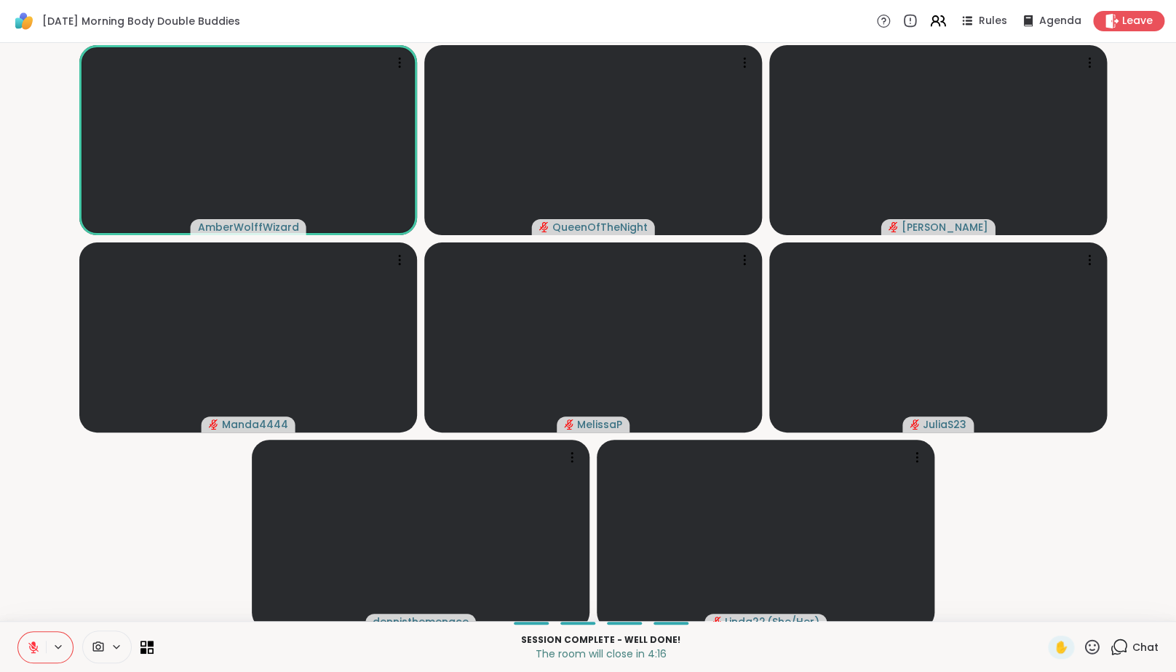
click at [36, 653] on icon at bounding box center [33, 646] width 13 height 13
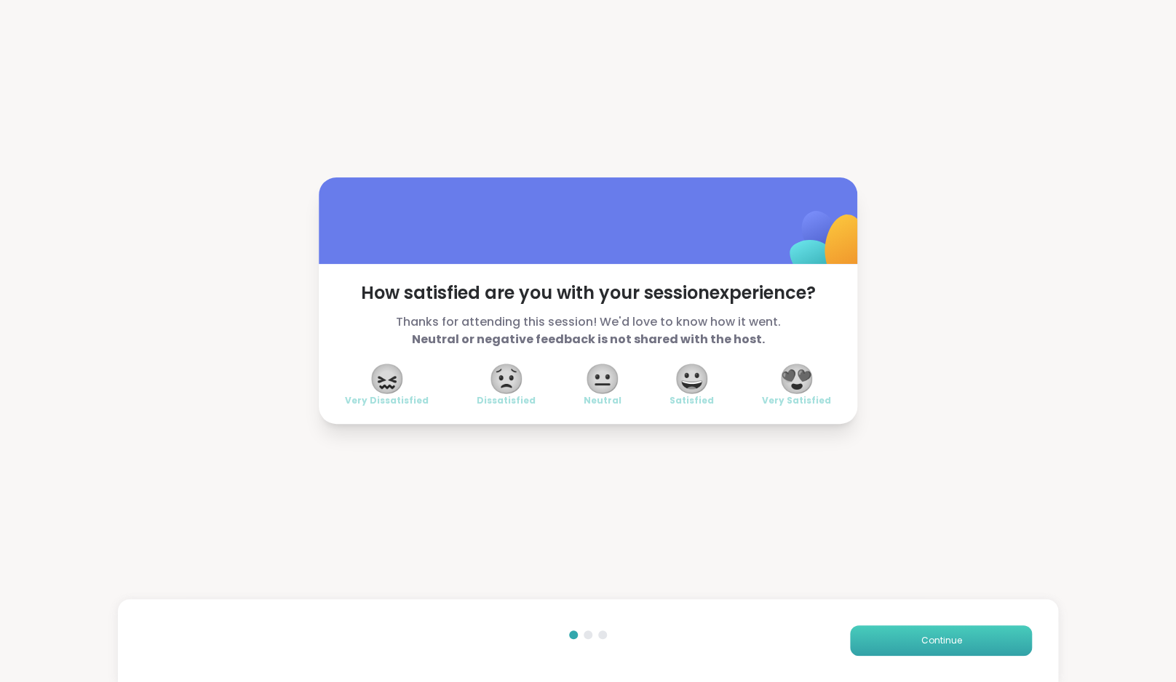
click at [963, 643] on button "Continue" at bounding box center [941, 641] width 182 height 31
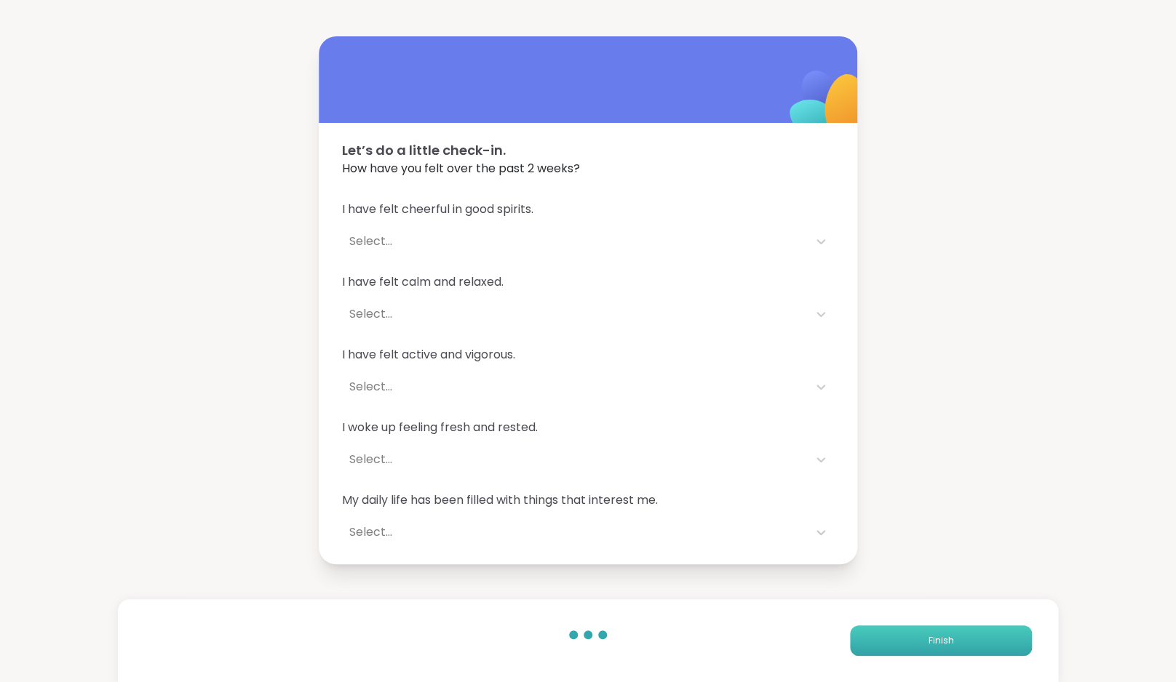
click at [963, 643] on button "Finish" at bounding box center [941, 641] width 182 height 31
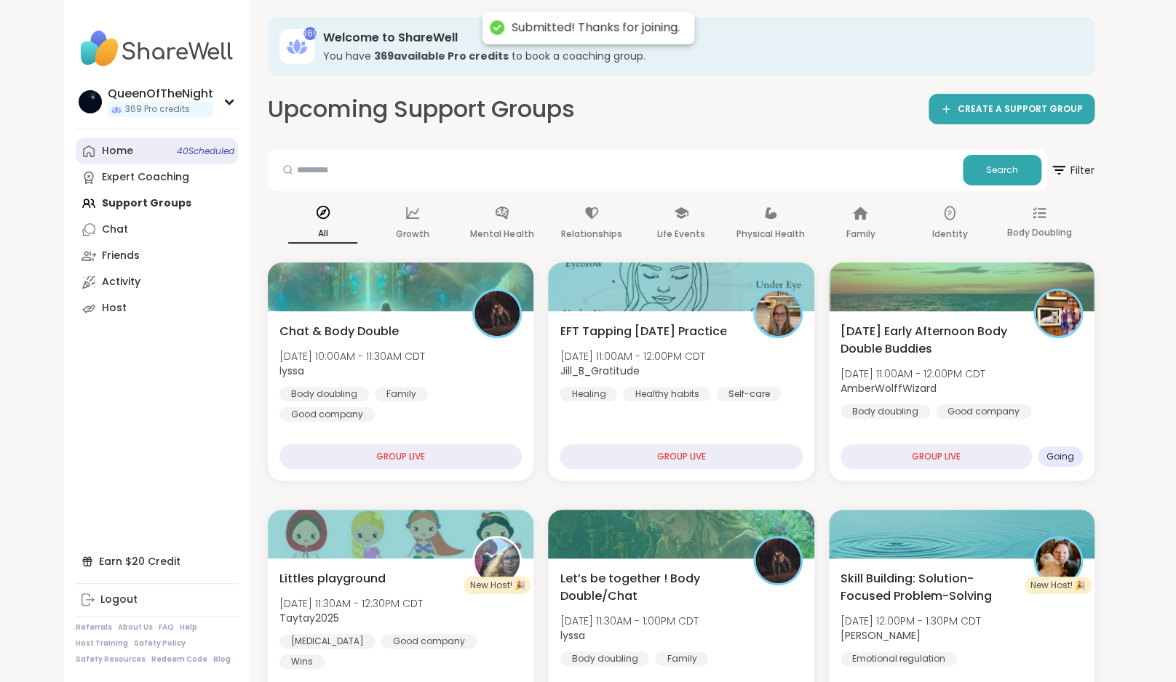
click at [167, 153] on link "Home 40 Scheduled" at bounding box center [157, 151] width 162 height 26
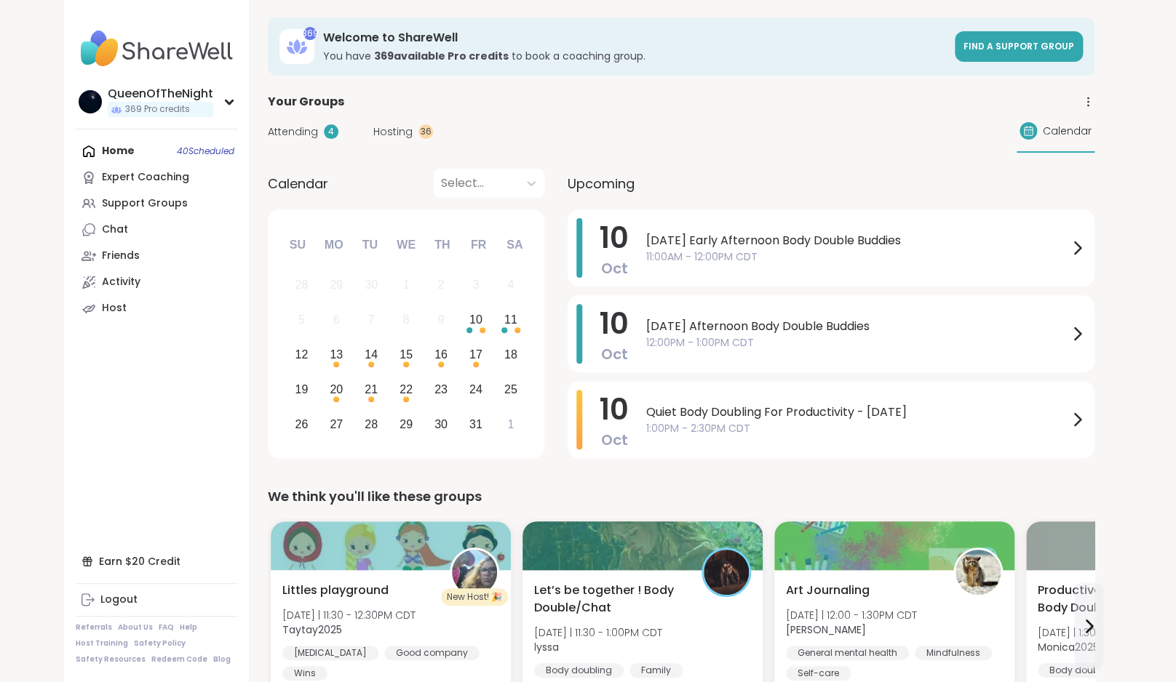
click at [400, 122] on div "Attending 4 Hosting 36 Calendar" at bounding box center [681, 132] width 827 height 42
click at [394, 122] on div "Attending 4 Hosting 36 Calendar" at bounding box center [681, 132] width 827 height 42
click at [394, 131] on span "Hosting" at bounding box center [392, 131] width 39 height 15
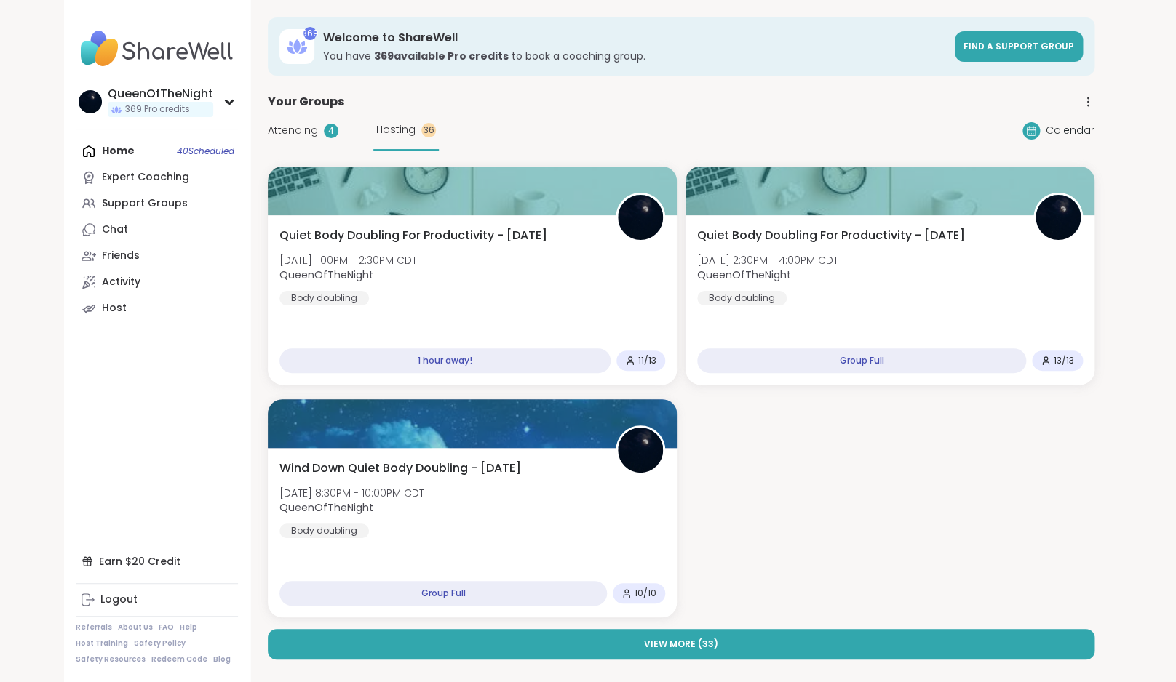
click at [312, 128] on span "Attending" at bounding box center [293, 130] width 50 height 15
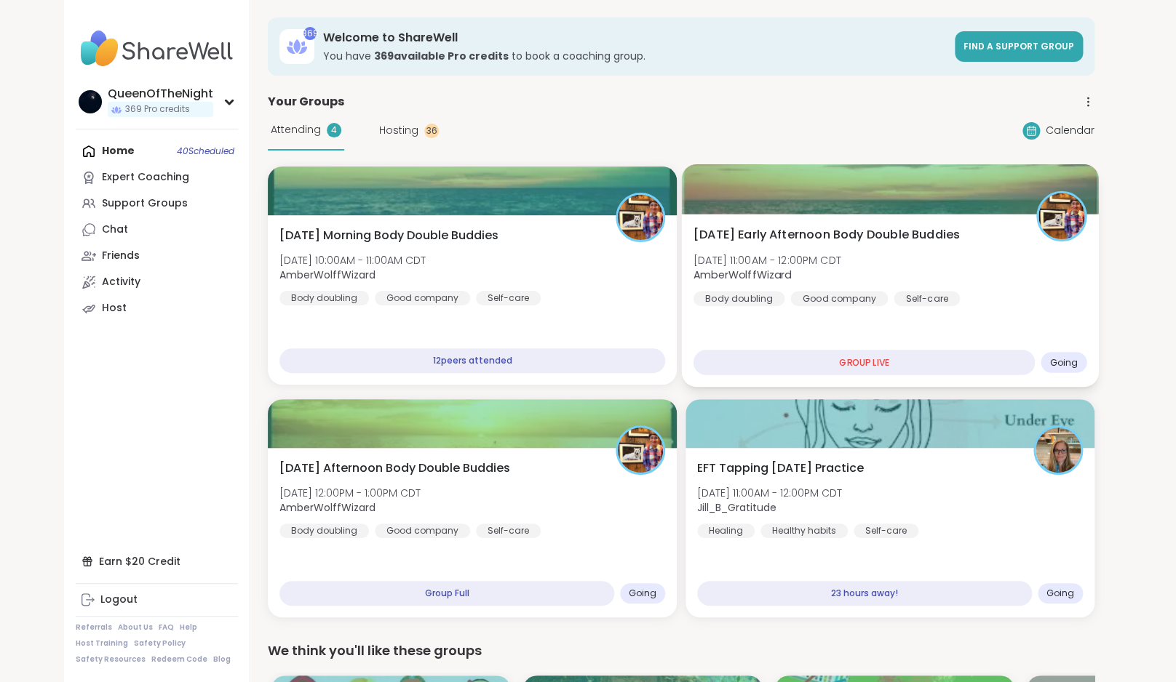
click at [923, 273] on div "[DATE] Early Afternoon Body Double Buddies [DATE] 11:00AM - 12:00PM CDT AmberWo…" at bounding box center [890, 266] width 394 height 80
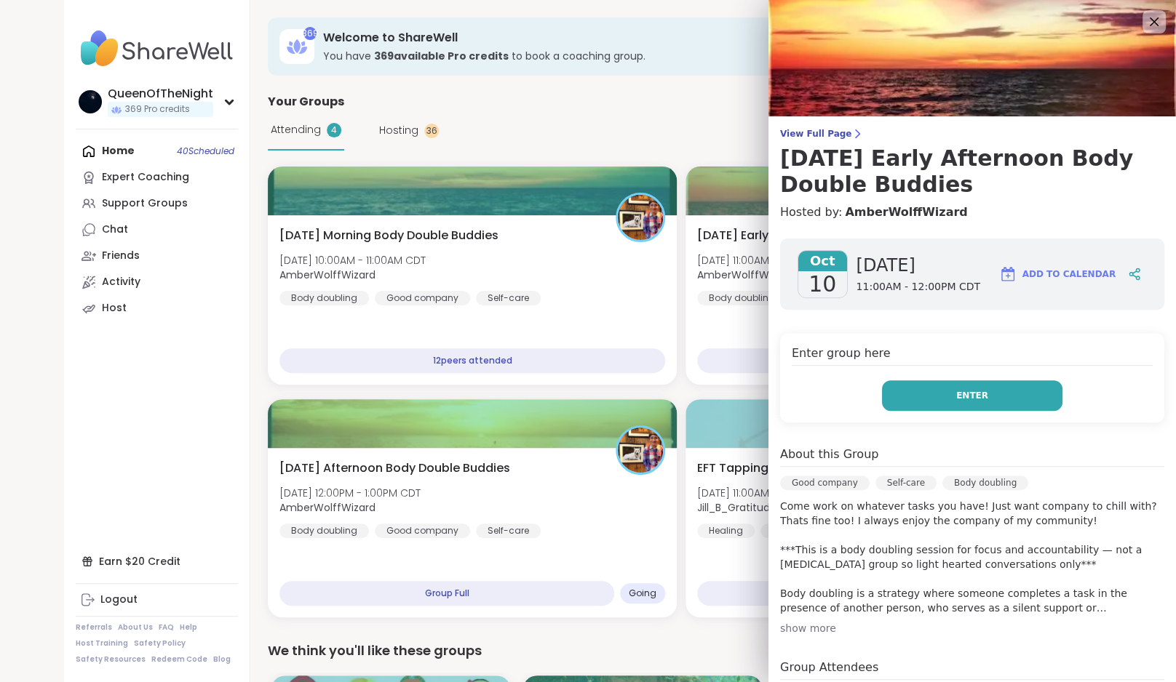
click at [1005, 409] on button "Enter" at bounding box center [972, 396] width 180 height 31
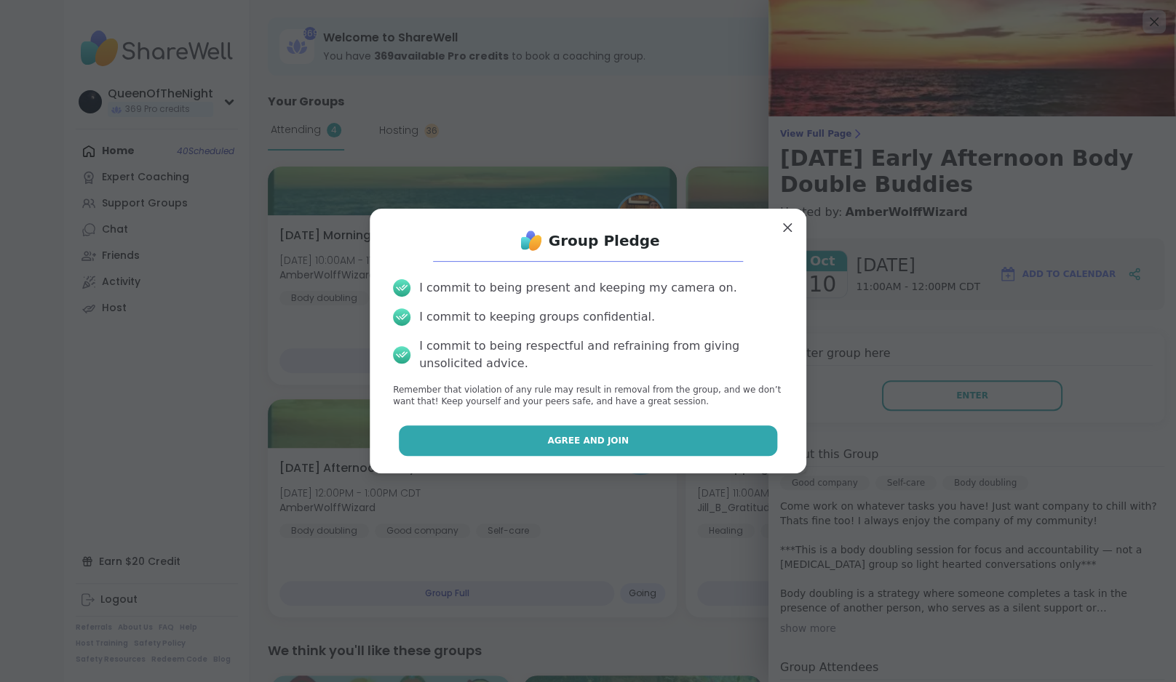
click at [580, 439] on span "Agree and Join" at bounding box center [587, 440] width 81 height 13
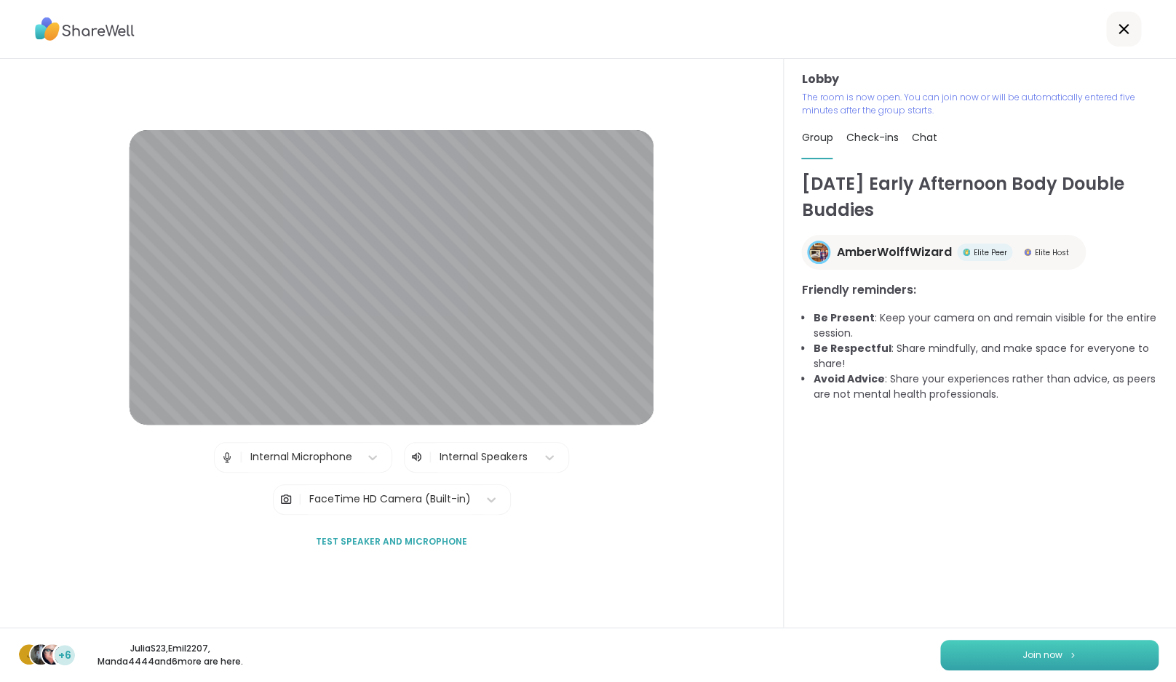
click at [1029, 661] on span "Join now" at bounding box center [1042, 655] width 40 height 13
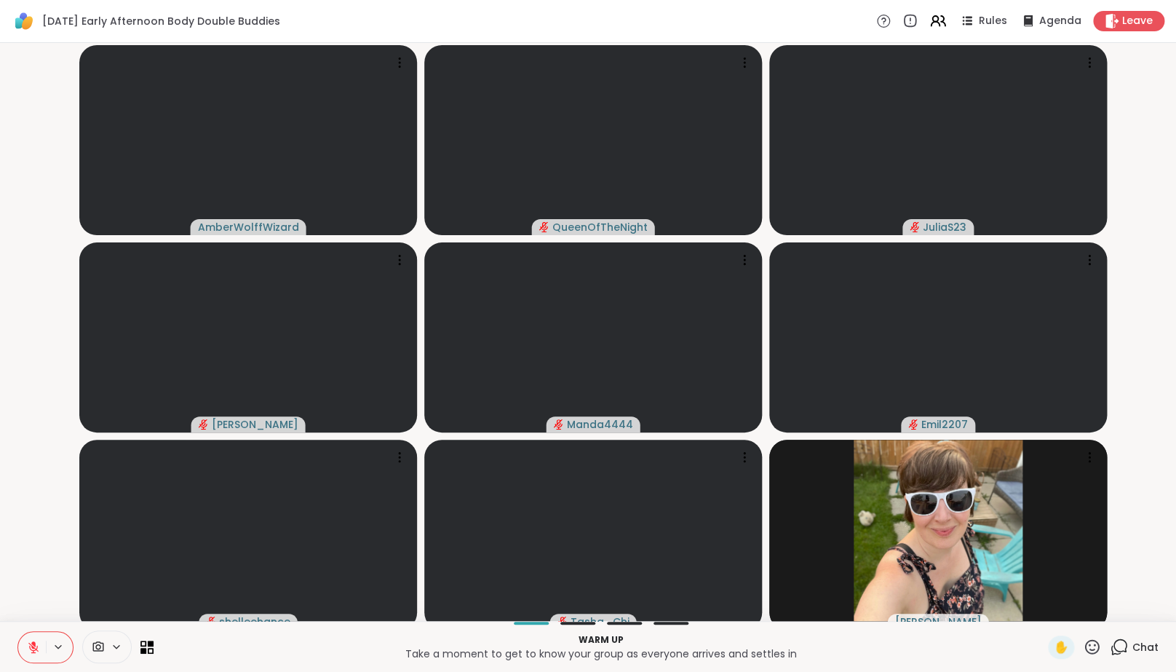
click at [33, 577] on video-player-container "AmberWolffWizard QueenOfTheNight JuliaS23 [PERSON_NAME] Manda4444 Emil2207 [PER…" at bounding box center [588, 332] width 1158 height 566
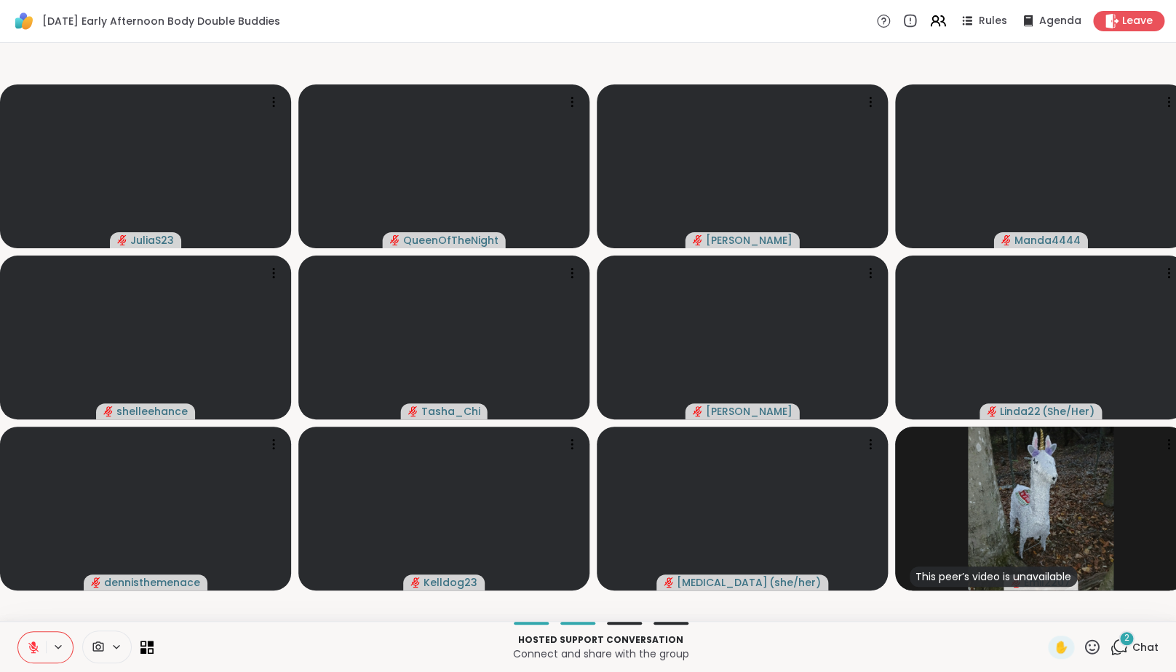
click at [1116, 655] on icon at bounding box center [1119, 646] width 18 height 18
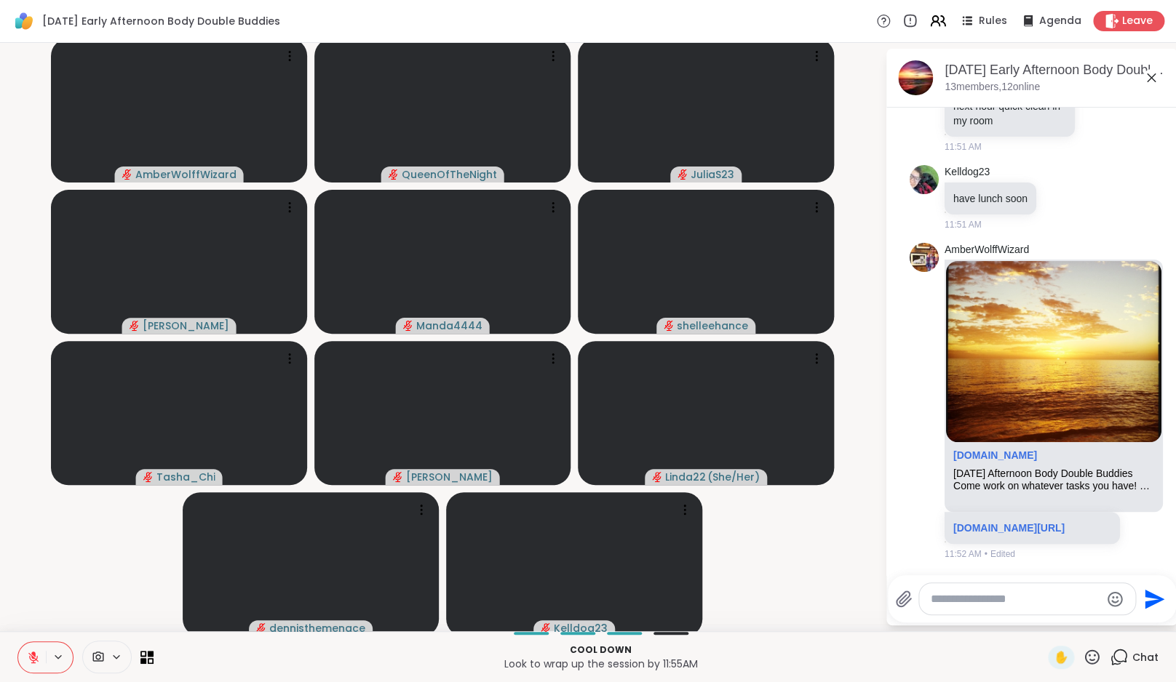
scroll to position [3236, 0]
click at [1031, 522] on link "[DOMAIN_NAME][URL]" at bounding box center [1008, 528] width 111 height 12
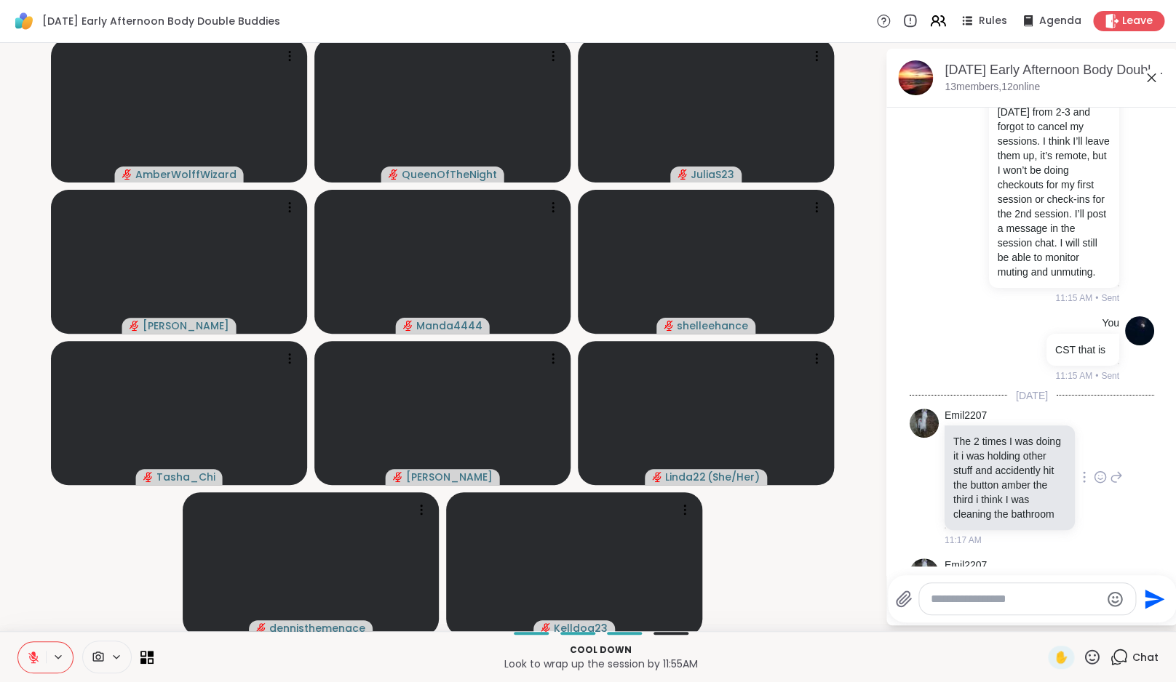
scroll to position [1768, 0]
click at [977, 196] on div at bounding box center [979, 186] width 13 height 17
click at [944, 196] on icon at bounding box center [950, 186] width 13 height 17
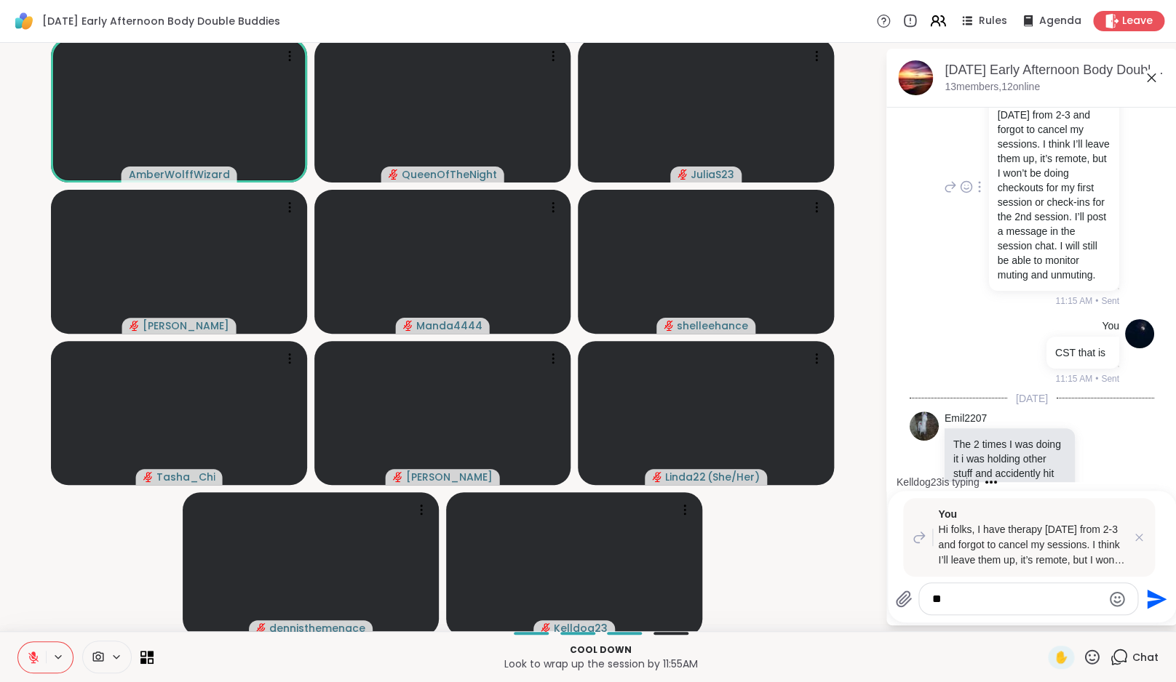
type textarea "*"
click at [905, 254] on li "You Hi folks, I have therapy [DATE] from 2-3 and forgot to cancel my sessions. …" at bounding box center [1032, 188] width 264 height 252
click at [1029, 469] on button "New Messages!" at bounding box center [1031, 470] width 73 height 17
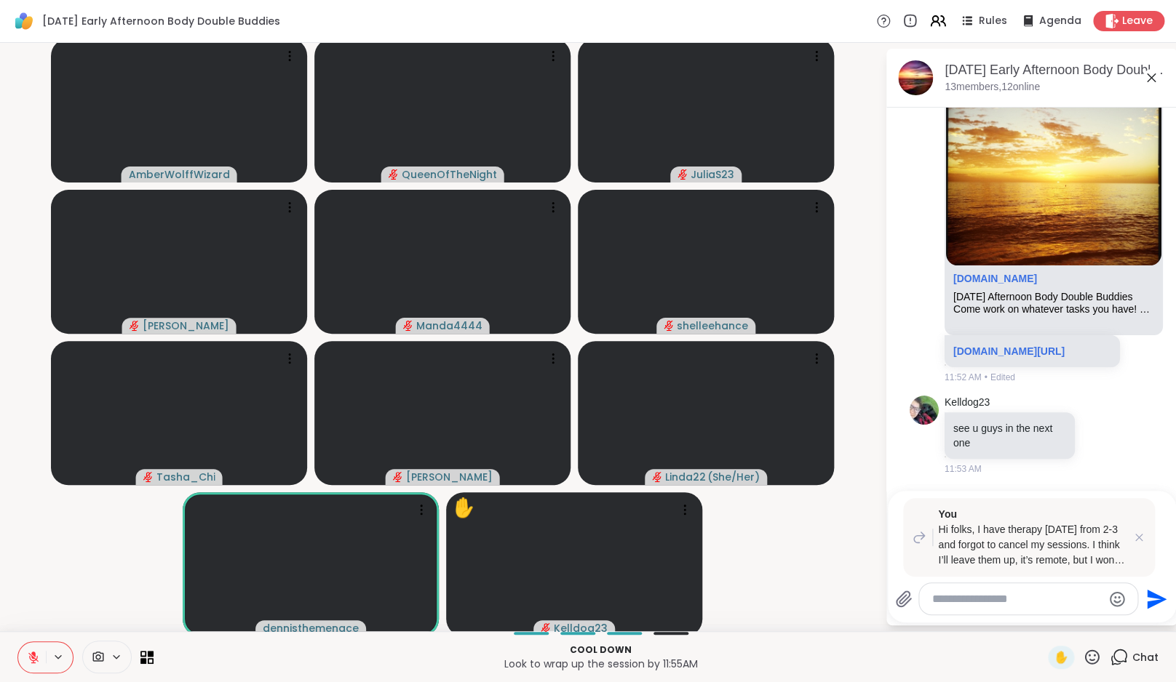
click at [36, 654] on icon at bounding box center [33, 657] width 13 height 13
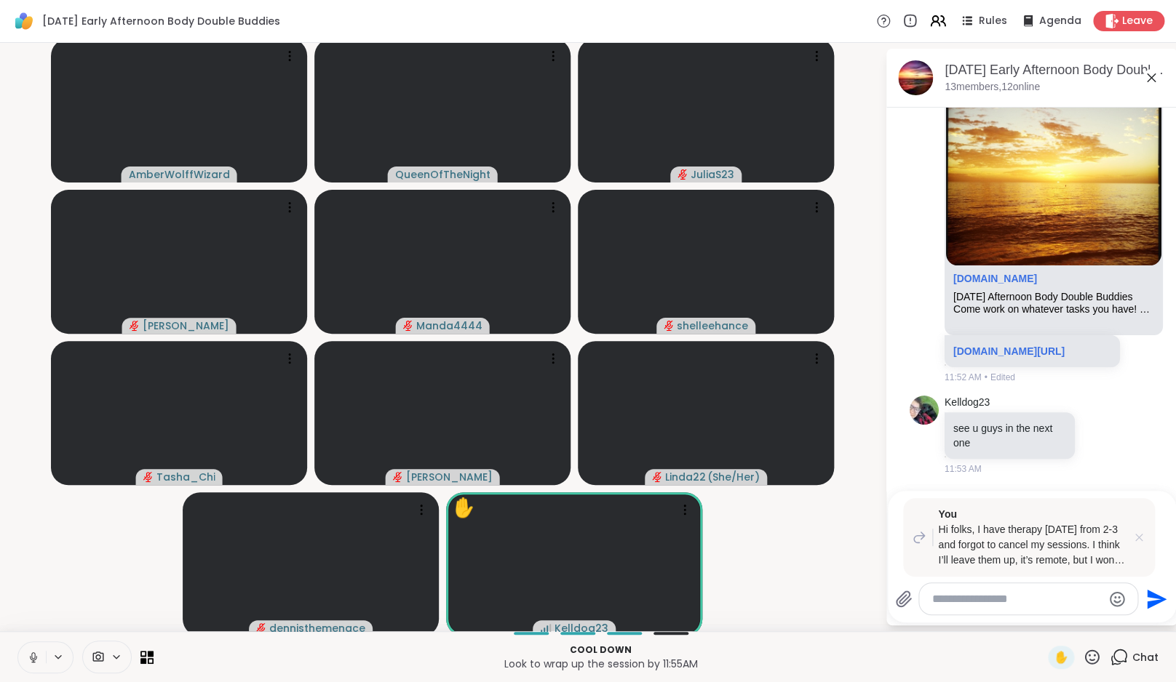
click at [1141, 537] on icon at bounding box center [1138, 537] width 15 height 15
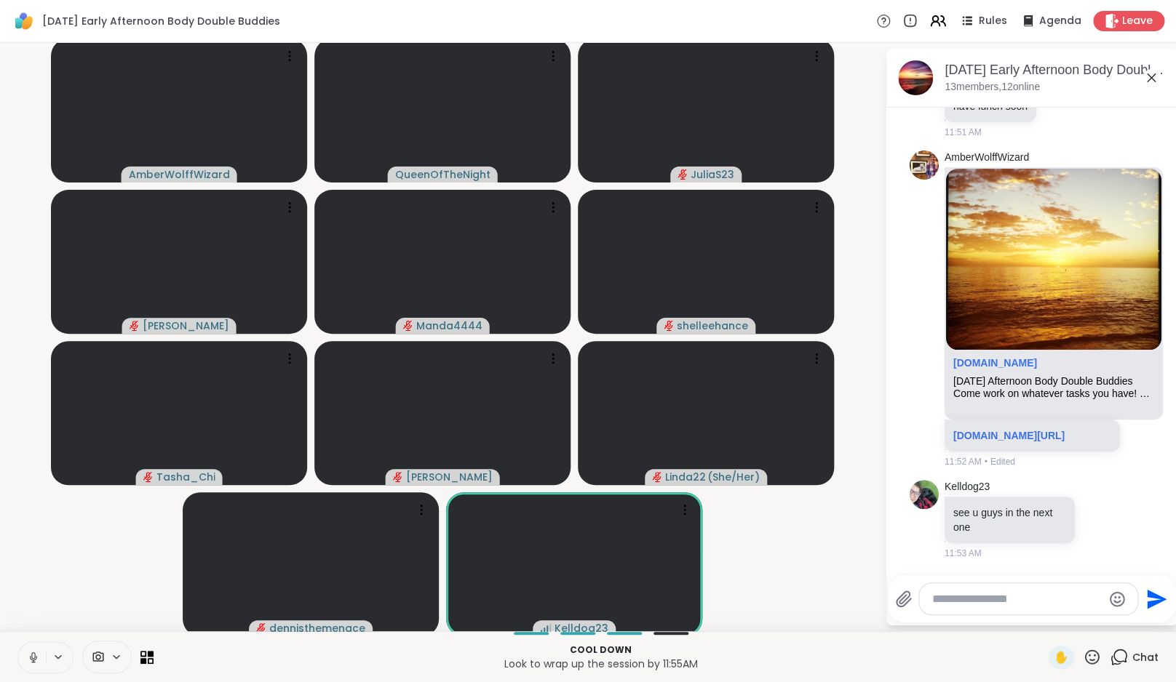
click at [968, 608] on div at bounding box center [1028, 599] width 218 height 31
click at [972, 596] on textarea "Type your message" at bounding box center [1017, 599] width 170 height 15
click at [1025, 535] on div "de nnisthemenace @" at bounding box center [1017, 524] width 172 height 36
type textarea "**********"
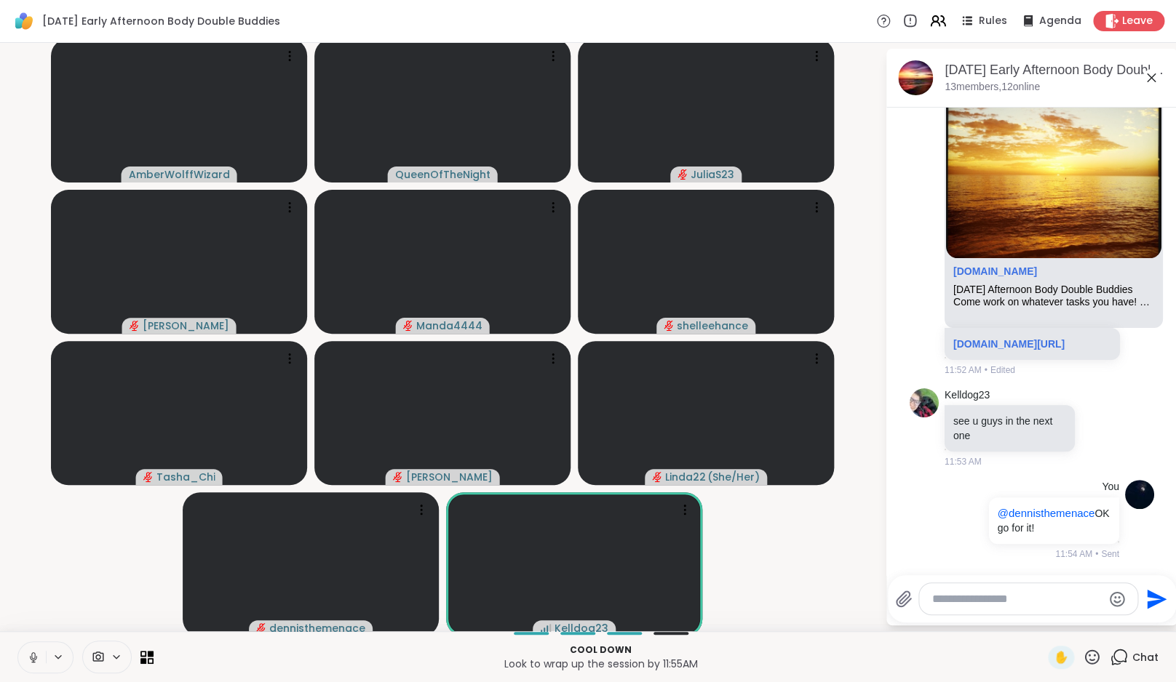
scroll to position [3420, 0]
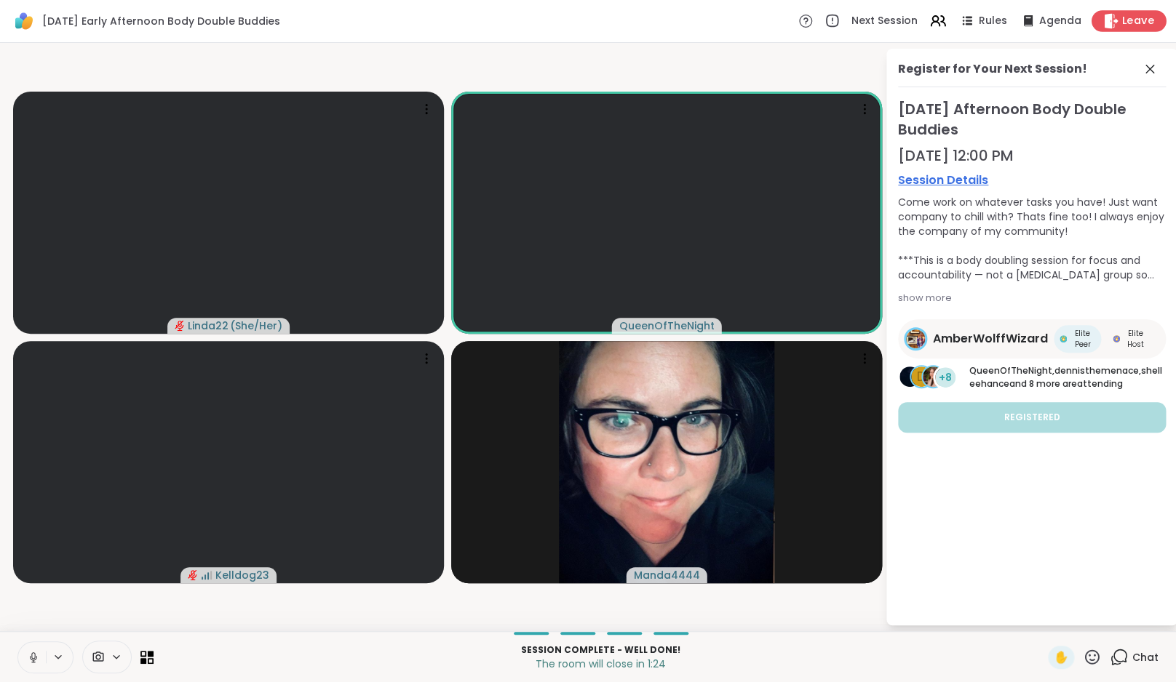
click at [1131, 24] on span "Leave" at bounding box center [1138, 21] width 32 height 15
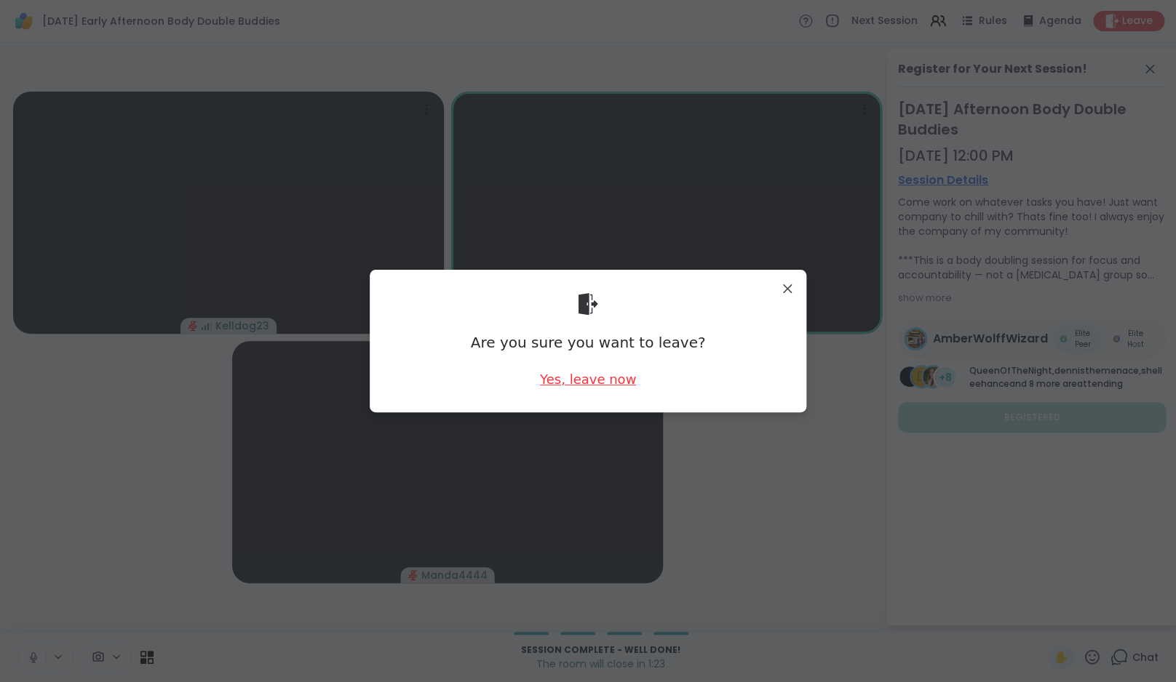
click at [594, 382] on div "Yes, leave now" at bounding box center [588, 379] width 96 height 18
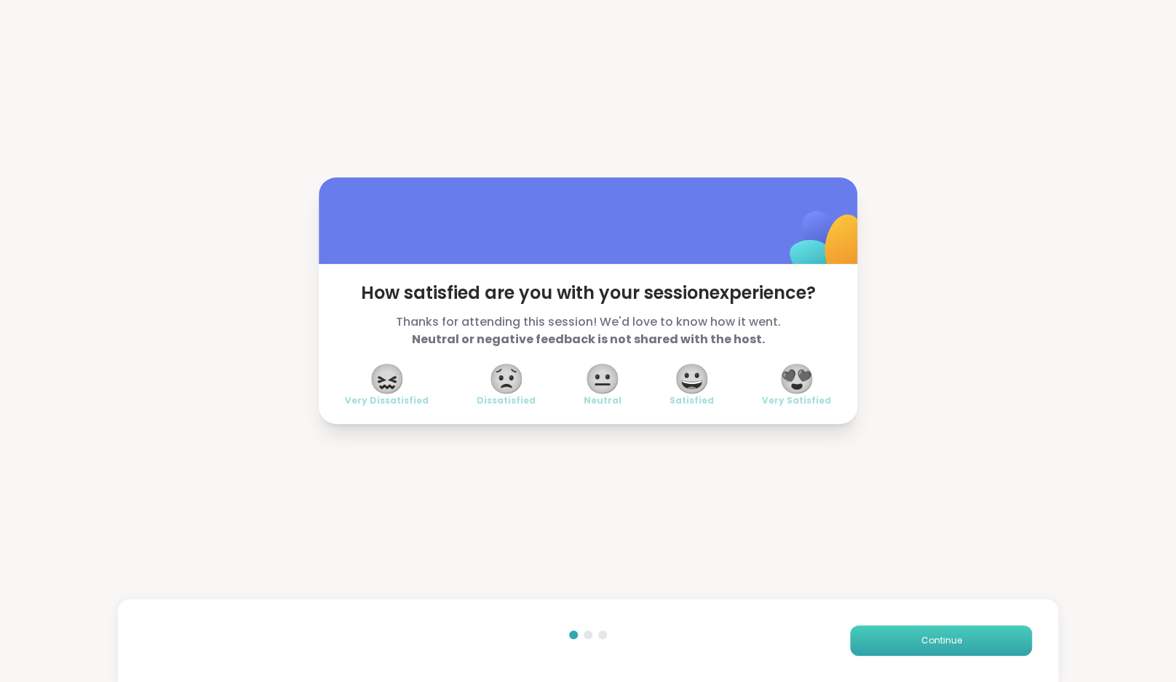
click at [907, 641] on button "Continue" at bounding box center [941, 641] width 182 height 31
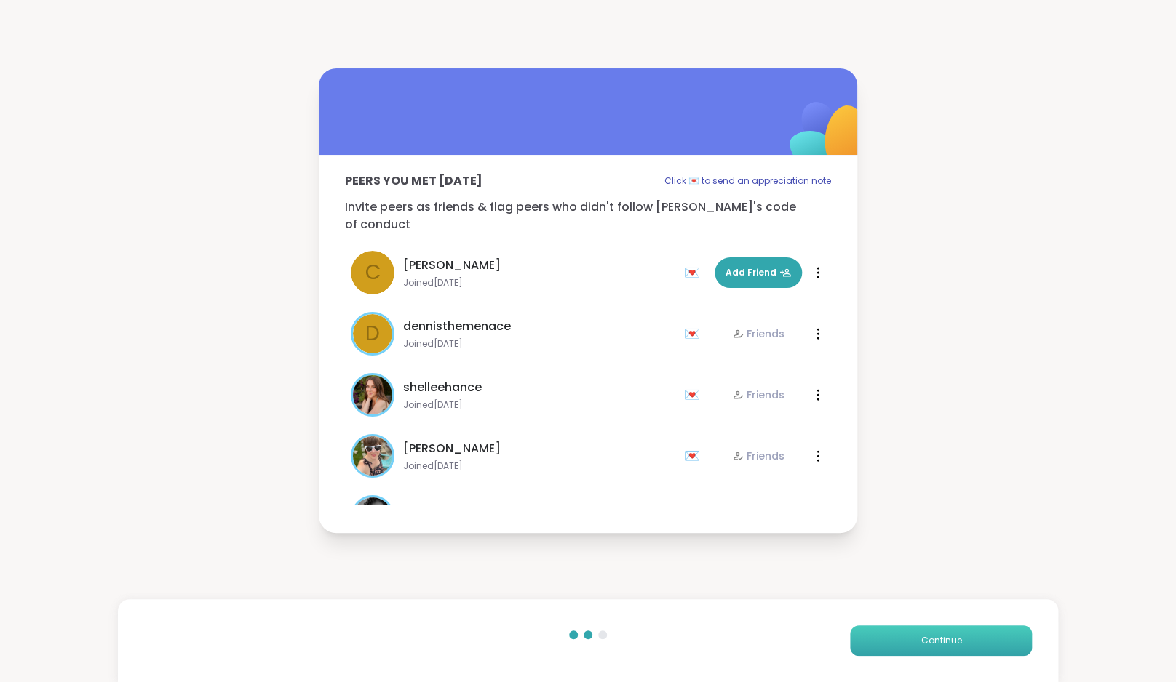
click at [907, 641] on button "Continue" at bounding box center [941, 641] width 182 height 31
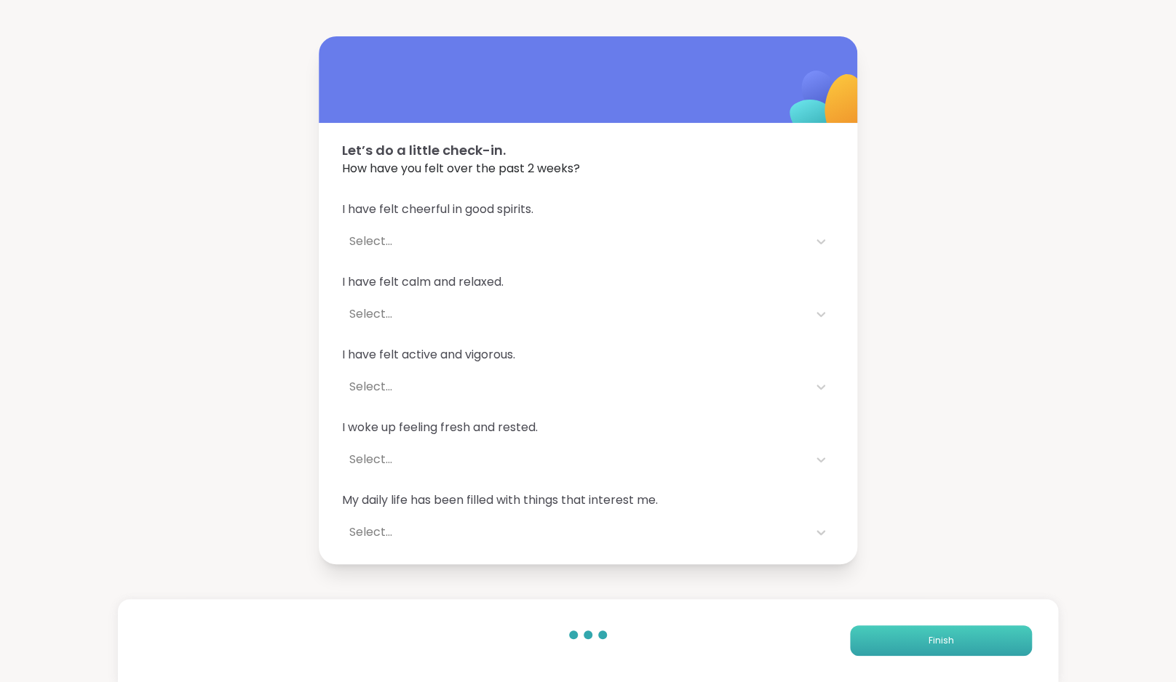
click at [907, 641] on button "Finish" at bounding box center [941, 641] width 182 height 31
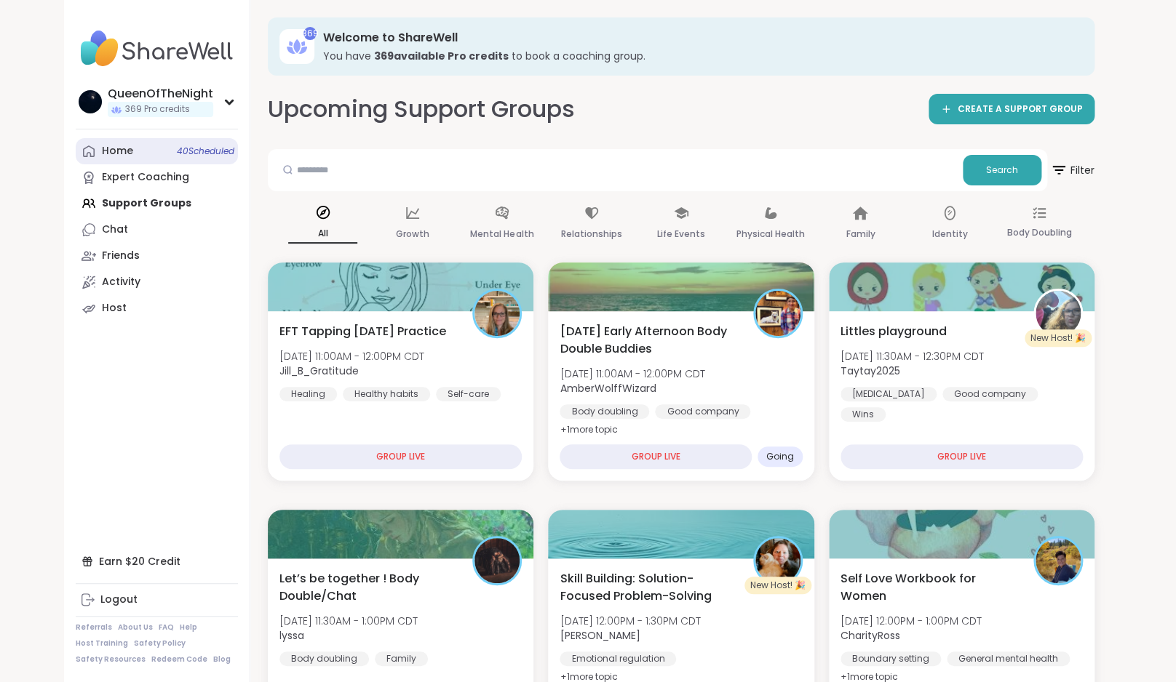
click at [138, 152] on link "Home 40 Scheduled" at bounding box center [157, 151] width 162 height 26
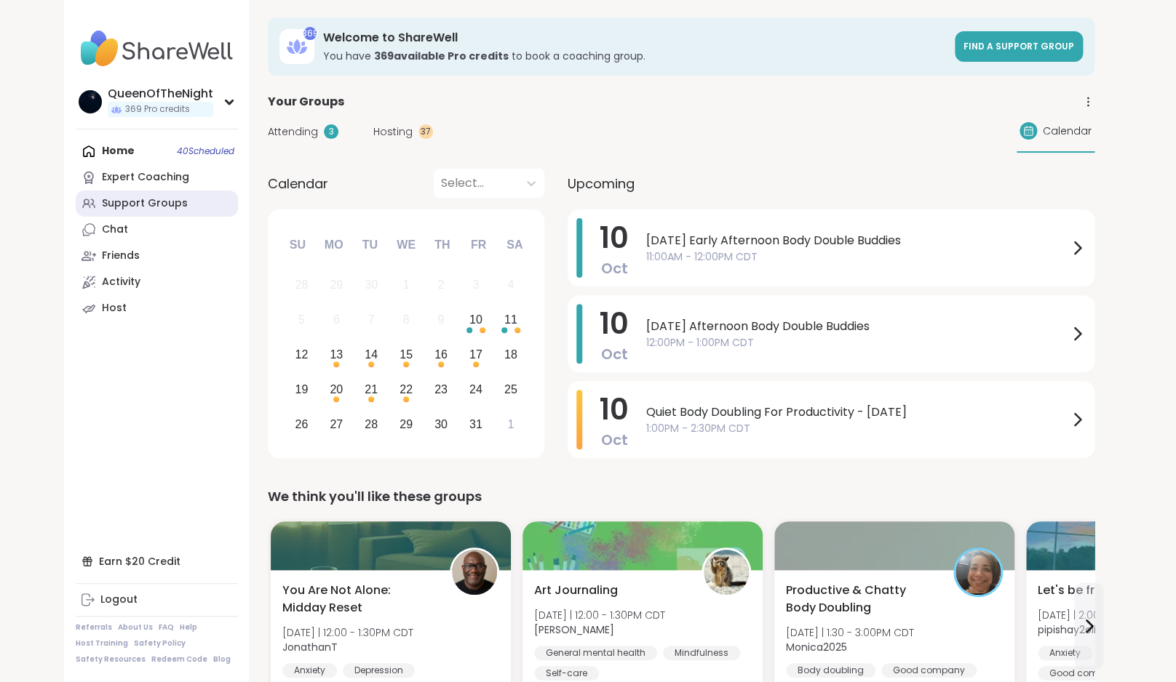
click at [163, 215] on link "Support Groups" at bounding box center [157, 204] width 162 height 26
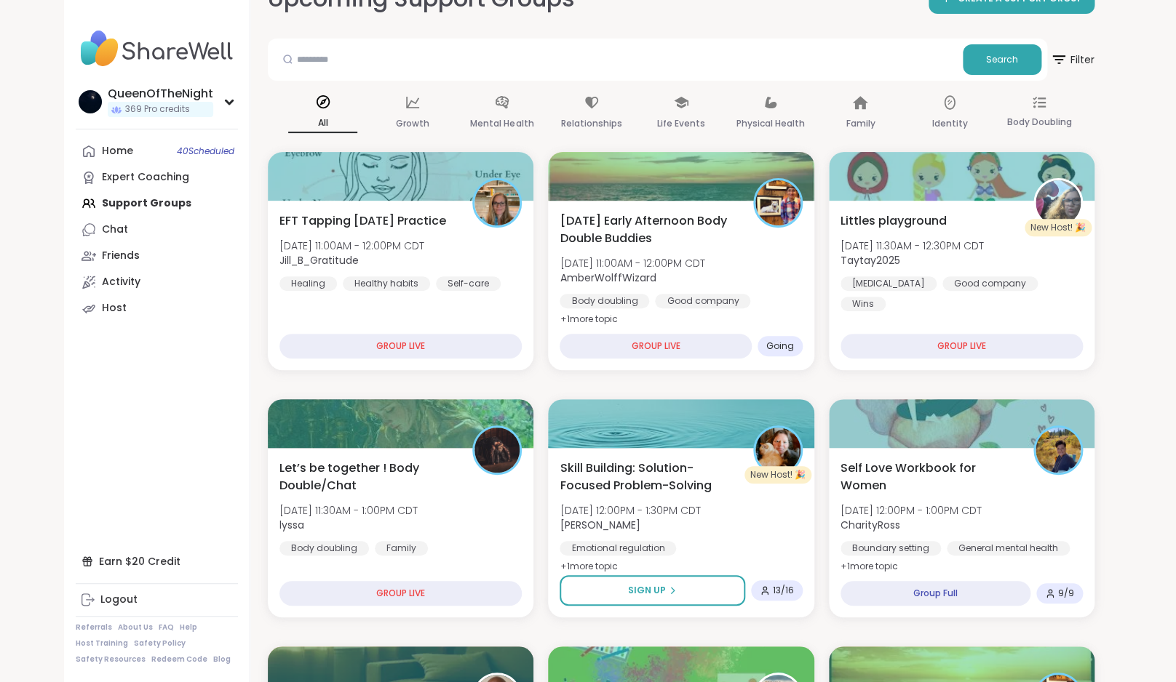
scroll to position [110, 0]
click at [995, 221] on div "[PERSON_NAME] playground [DATE] 11:30AM - 12:30PM CDT Taytay2025 [MEDICAL_DATA]…" at bounding box center [960, 262] width 247 height 101
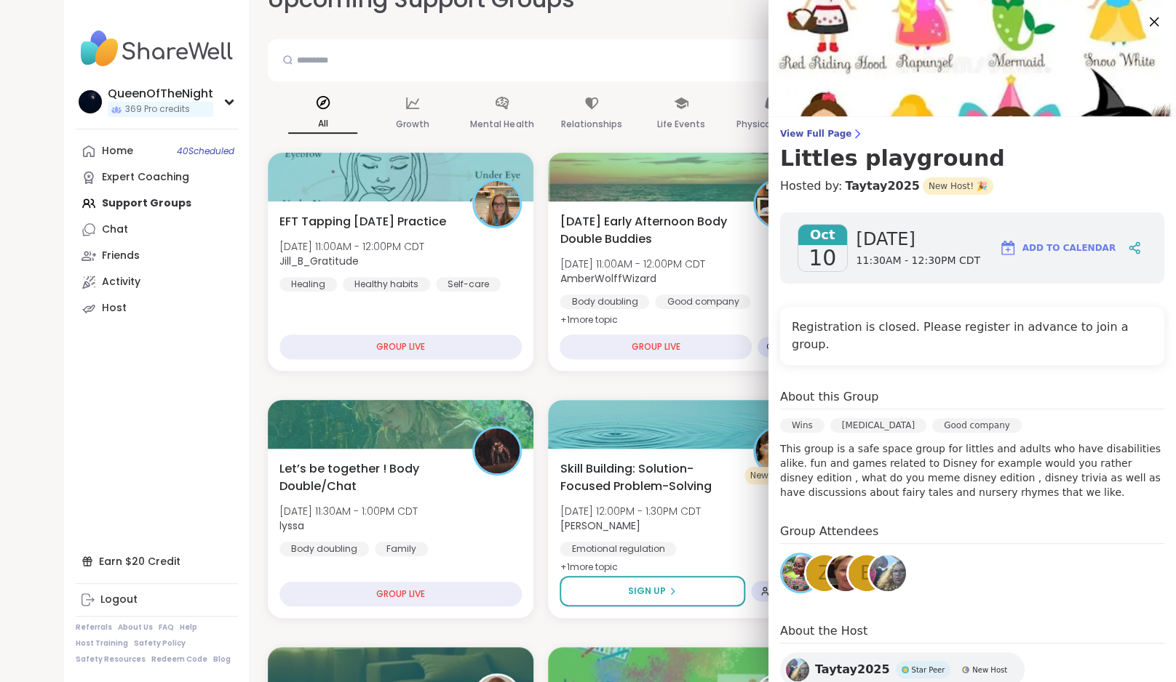
click at [1145, 23] on icon at bounding box center [1153, 21] width 18 height 18
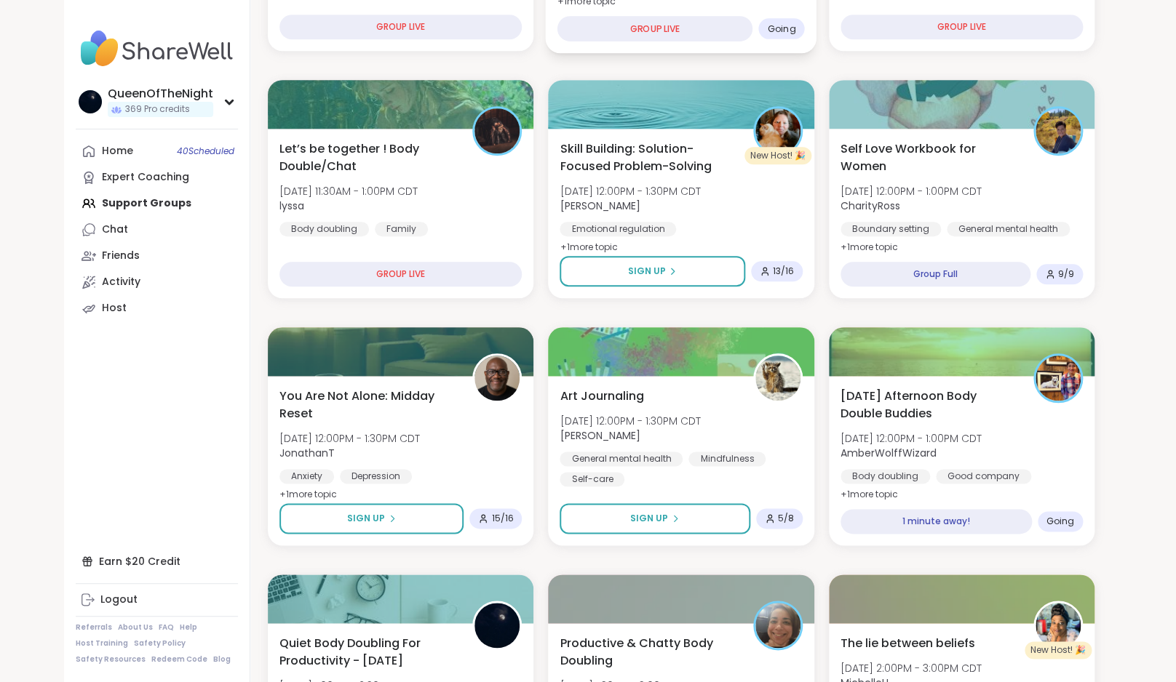
scroll to position [445, 0]
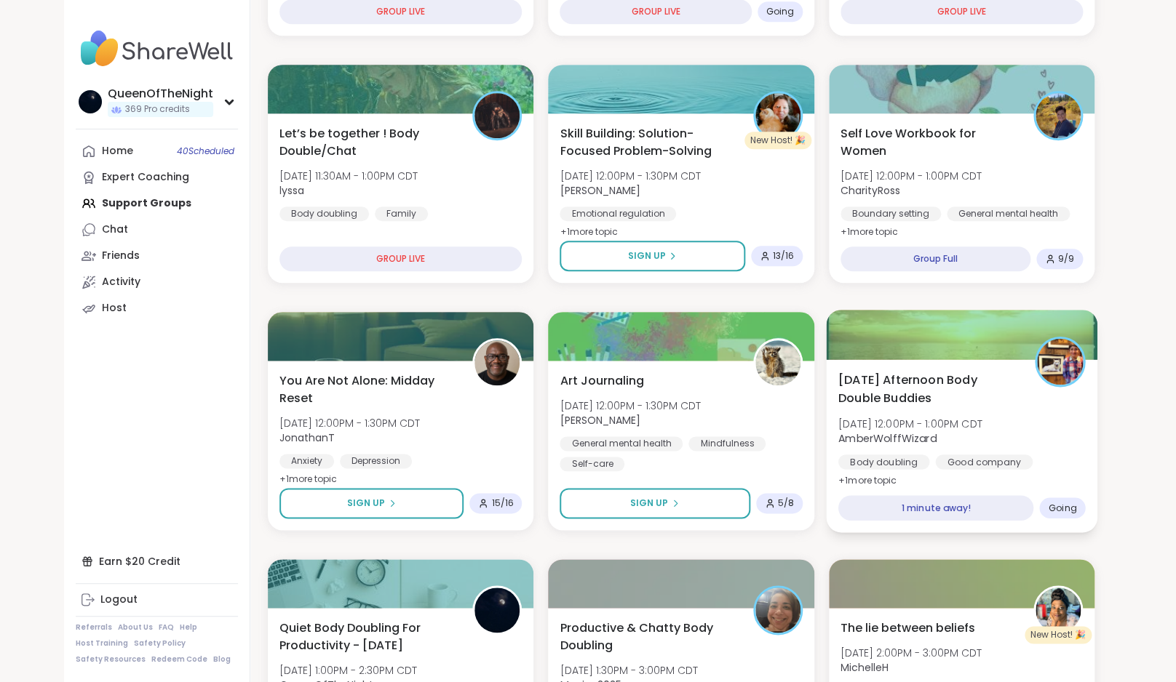
click at [898, 410] on div "[DATE] Afternoon Body Double Buddies [DATE] 12:00PM - 1:00PM CDT AmberWolffWiza…" at bounding box center [960, 430] width 247 height 119
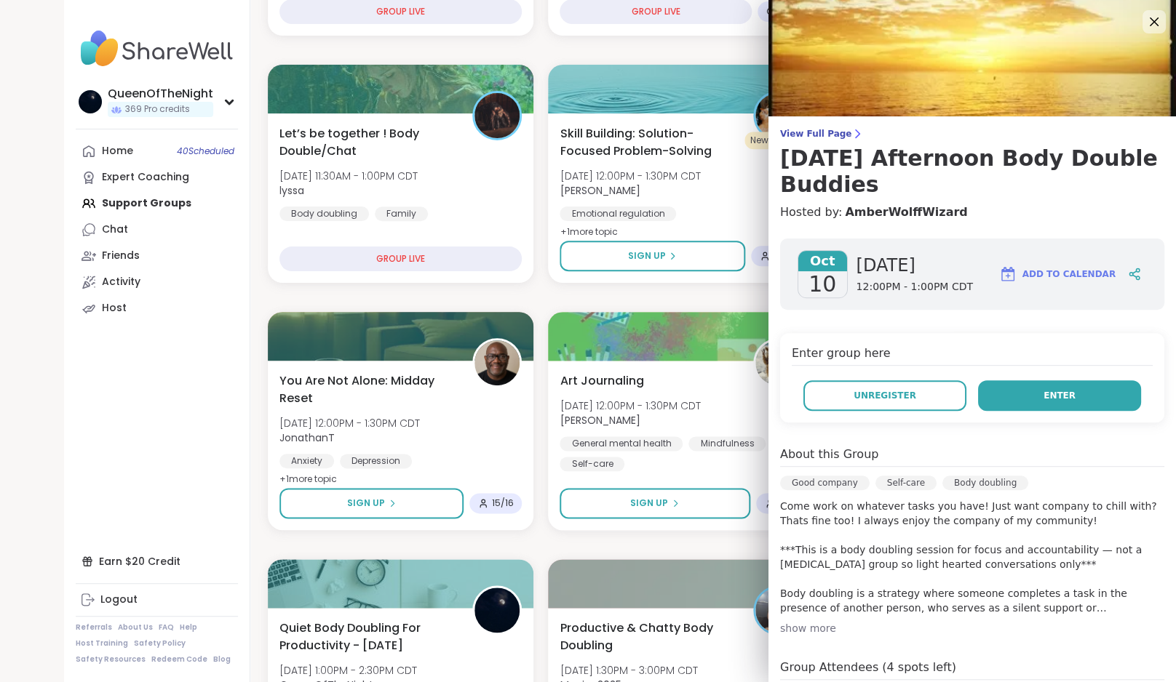
click at [1003, 386] on button "Enter" at bounding box center [1059, 396] width 163 height 31
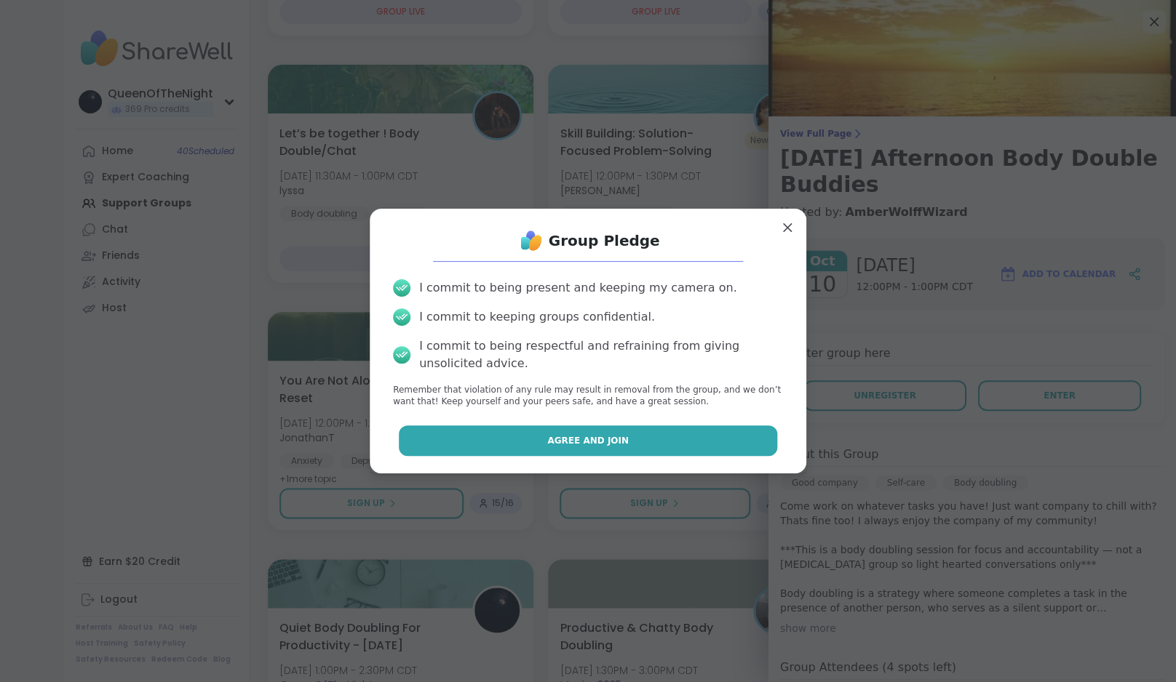
click at [650, 447] on button "Agree and Join" at bounding box center [588, 441] width 379 height 31
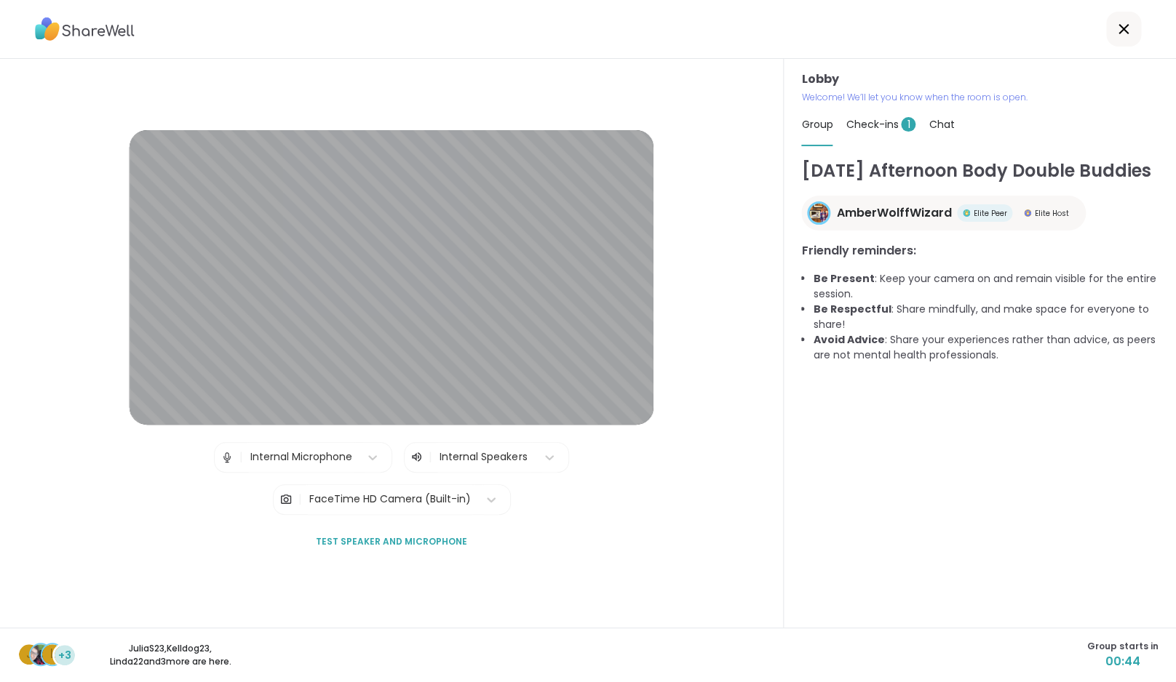
click at [875, 123] on span "Check-ins 1" at bounding box center [880, 124] width 70 height 15
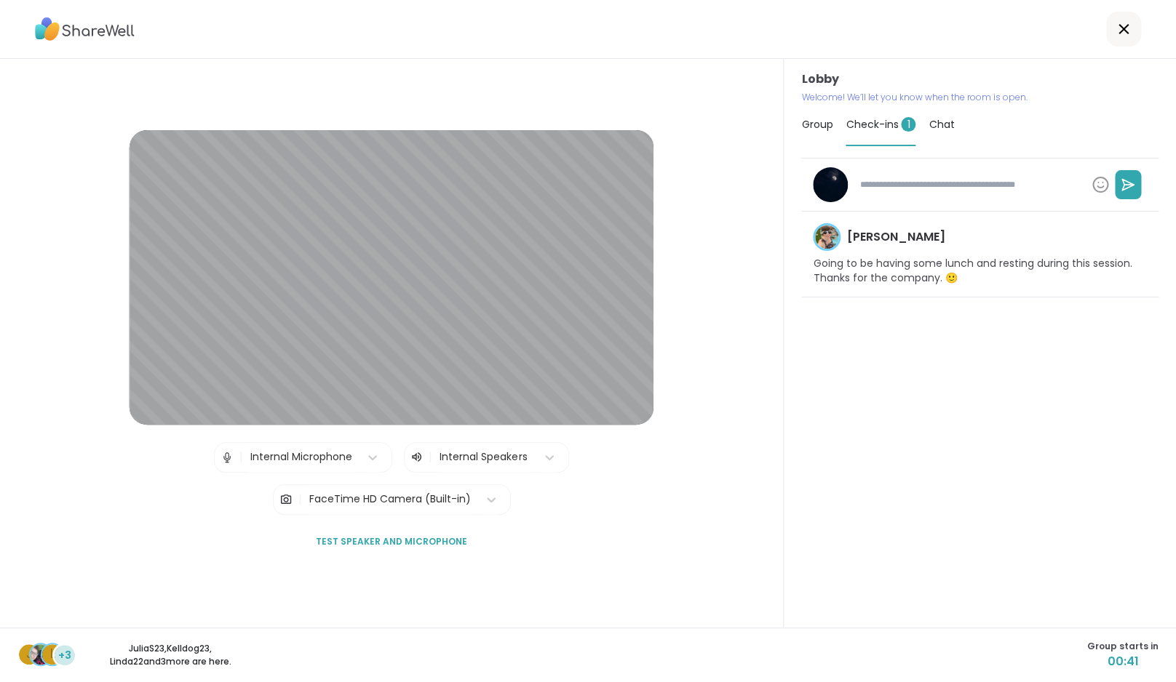
type textarea "*"
click at [949, 123] on span "Chat" at bounding box center [940, 124] width 25 height 15
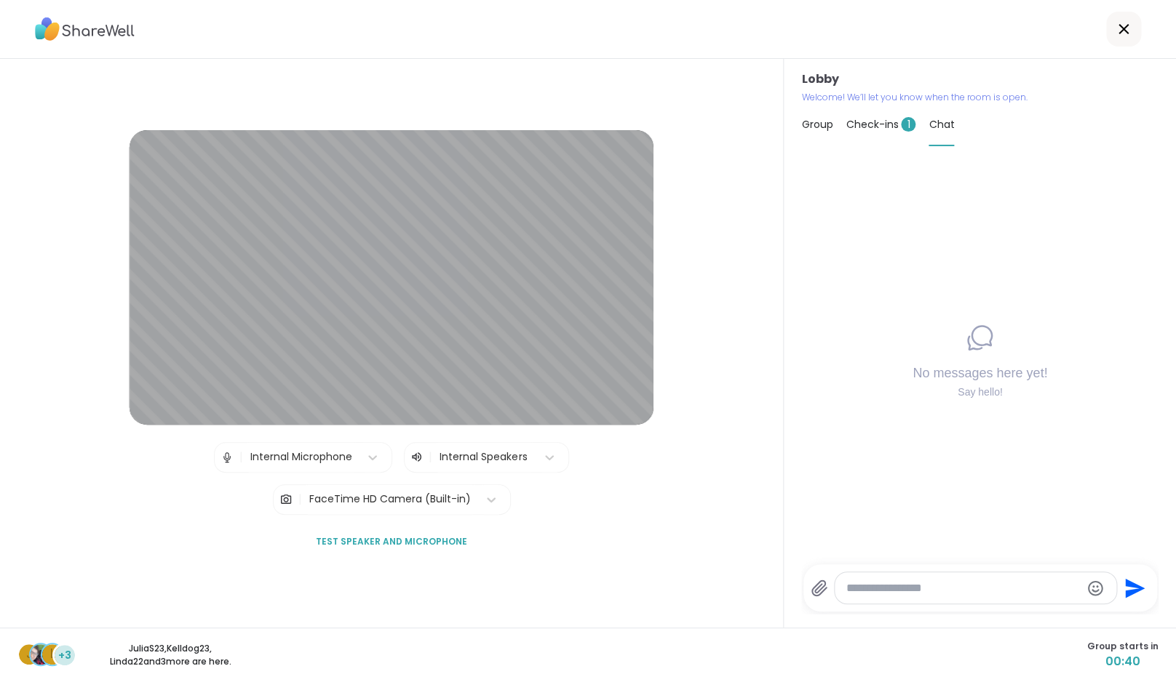
click at [926, 589] on textarea "Type your message" at bounding box center [963, 588] width 234 height 15
type textarea "**********"
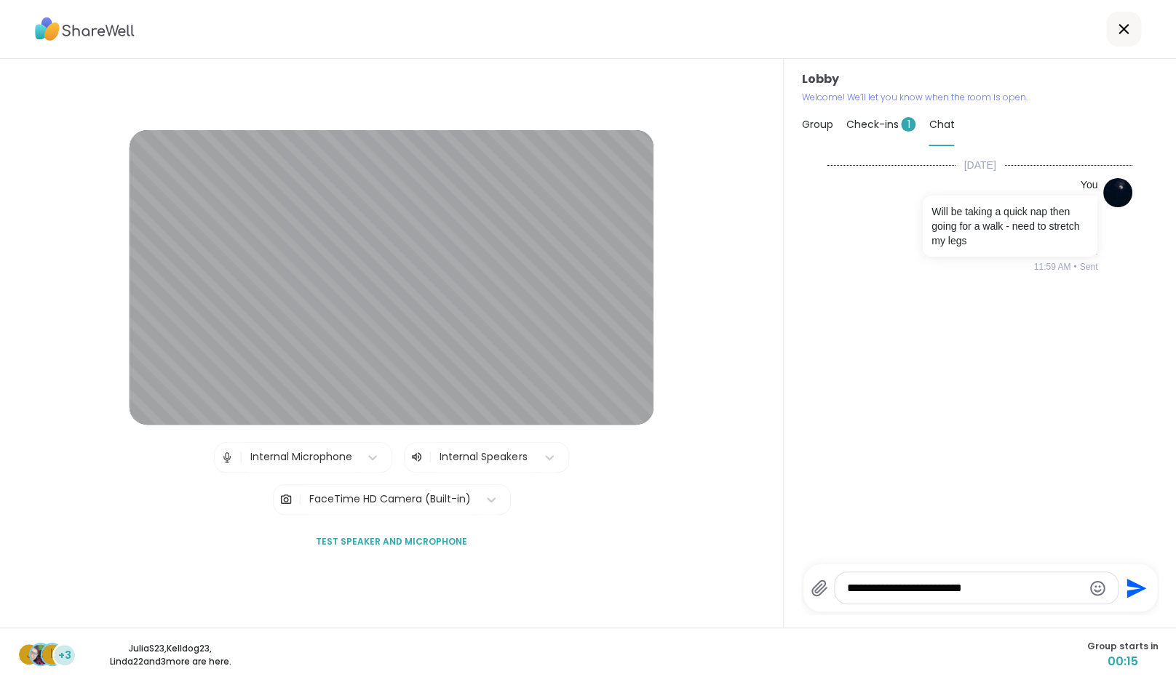
type textarea "**********"
type textarea "*"
type textarea "**********"
type textarea "*"
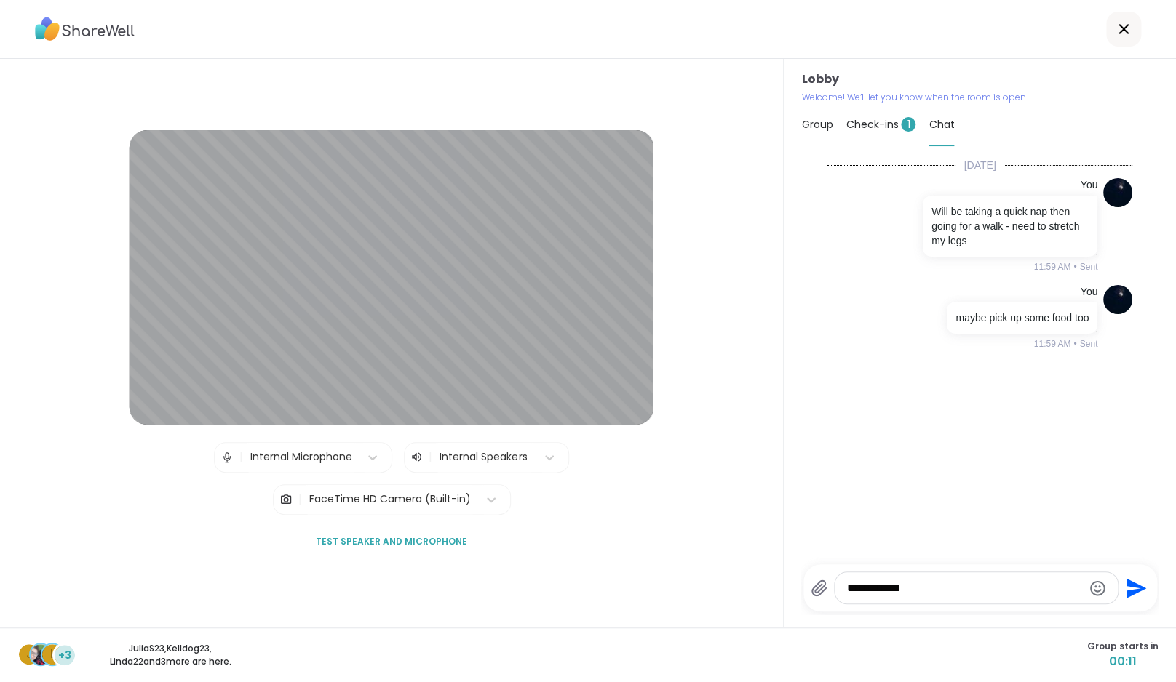
type textarea "**********"
type textarea "*"
type textarea "**********"
type textarea "*"
type textarea "**********"
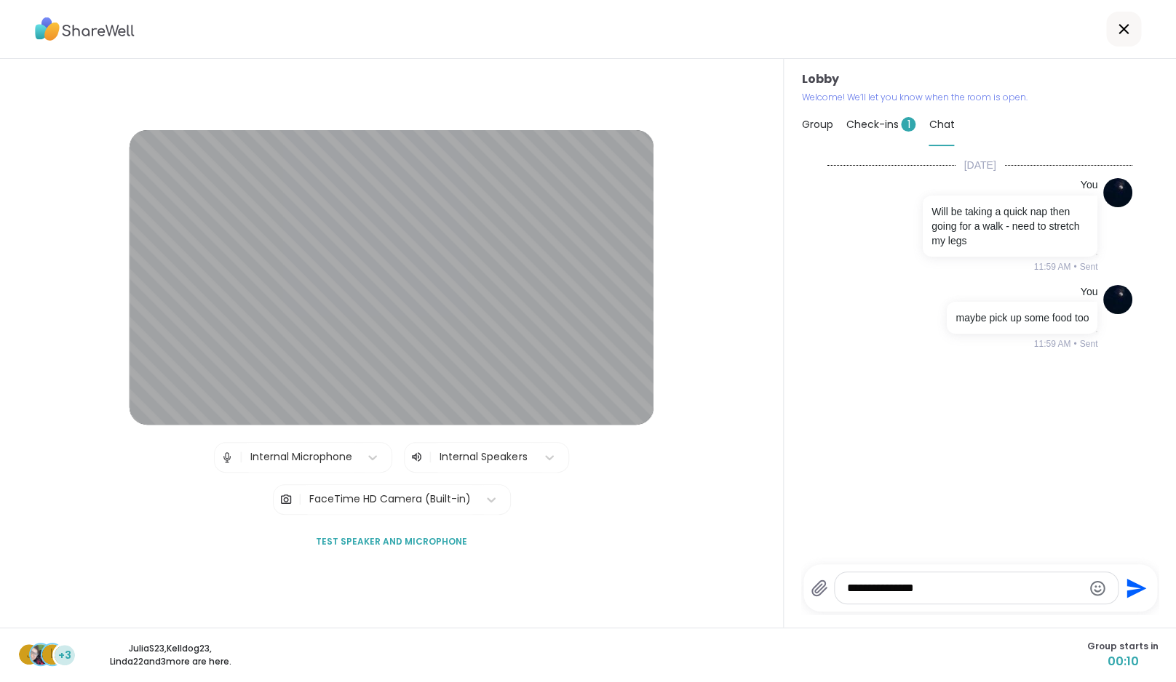
type textarea "*"
click at [886, 135] on div "Check-ins 1" at bounding box center [880, 124] width 70 height 41
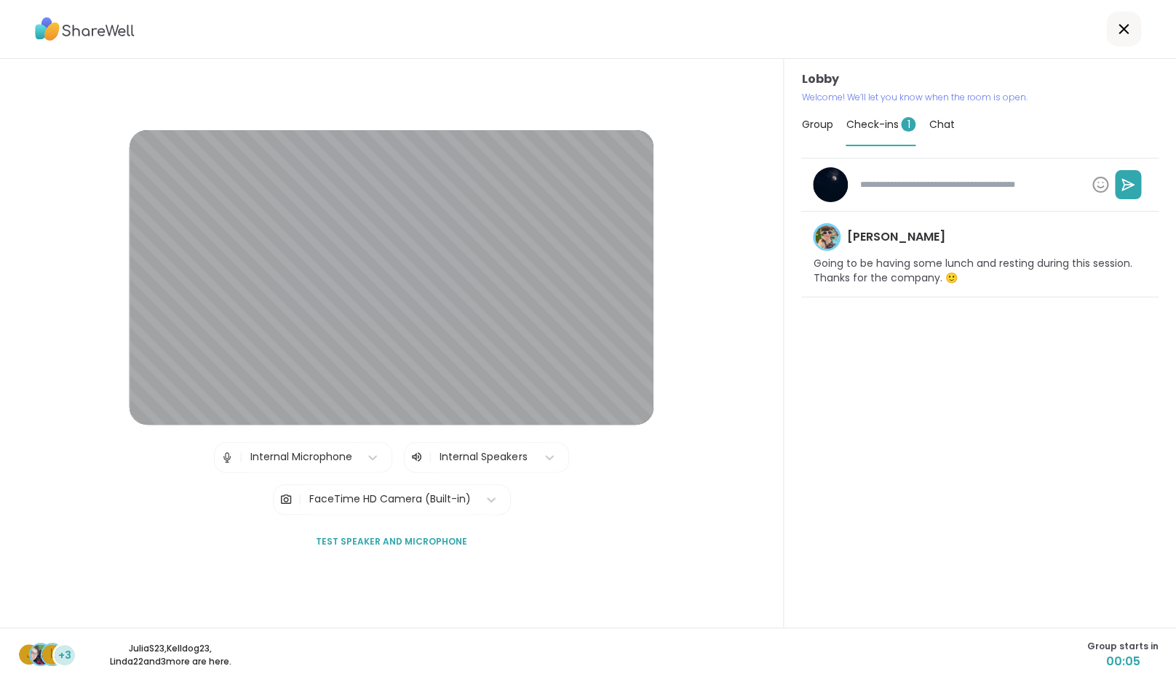
click at [819, 124] on span "Group" at bounding box center [816, 124] width 31 height 15
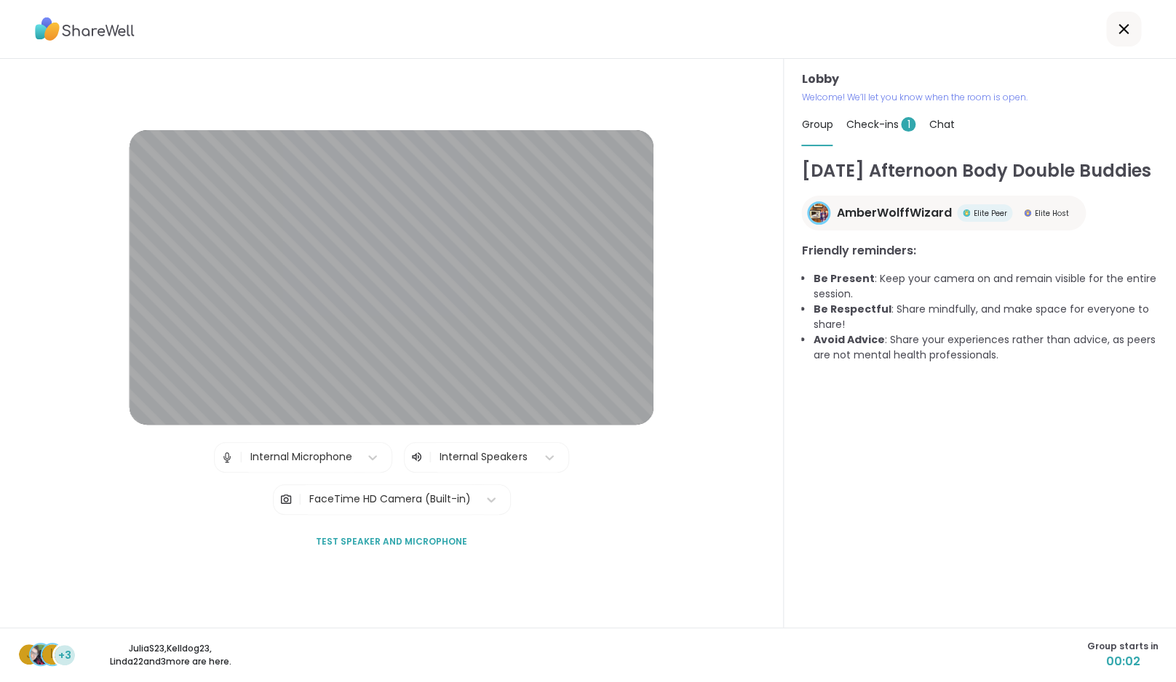
click at [885, 124] on span "Check-ins 1" at bounding box center [880, 124] width 70 height 15
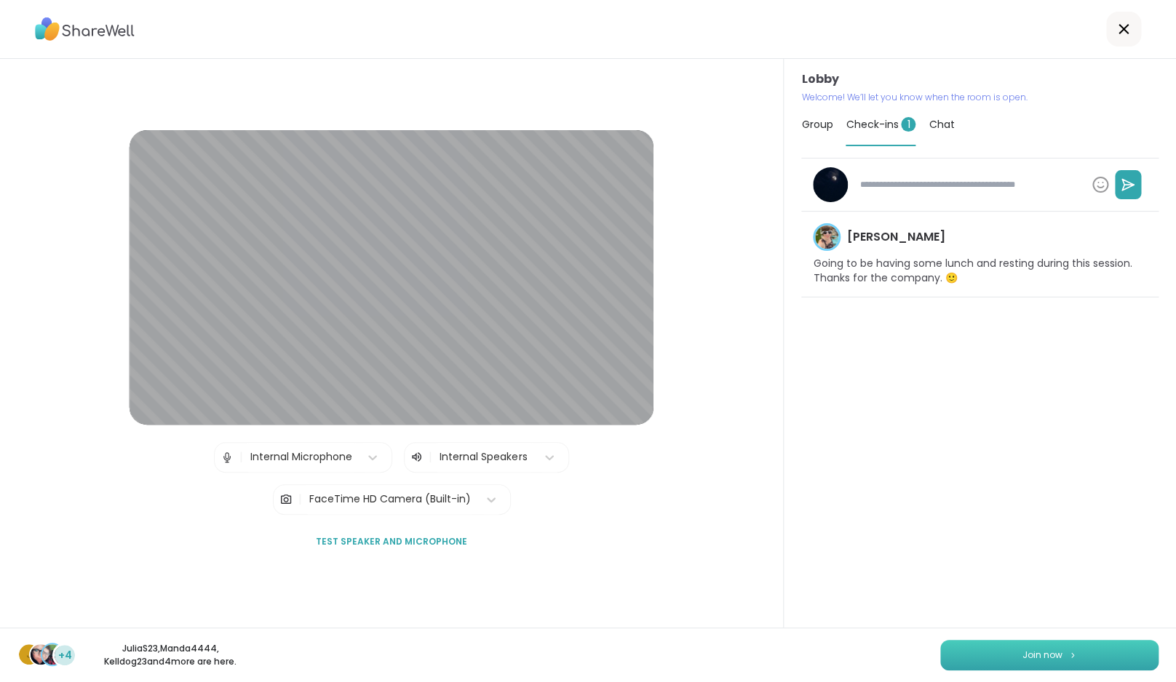
click at [1084, 646] on button "Join now" at bounding box center [1049, 655] width 218 height 31
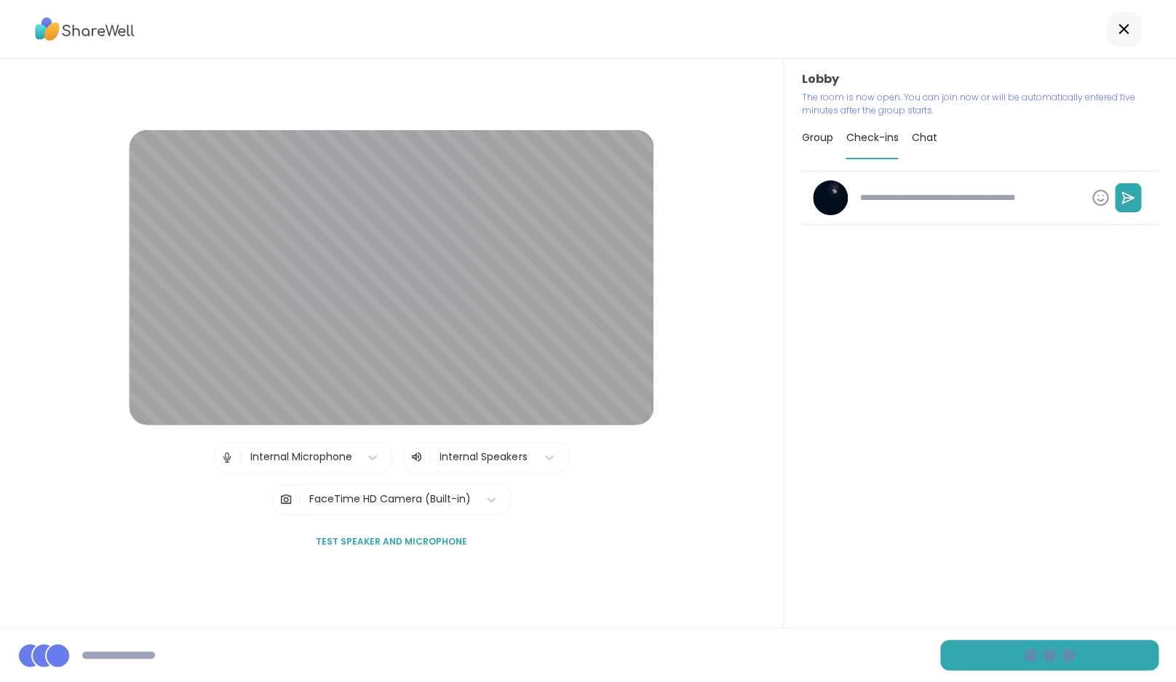
type textarea "*"
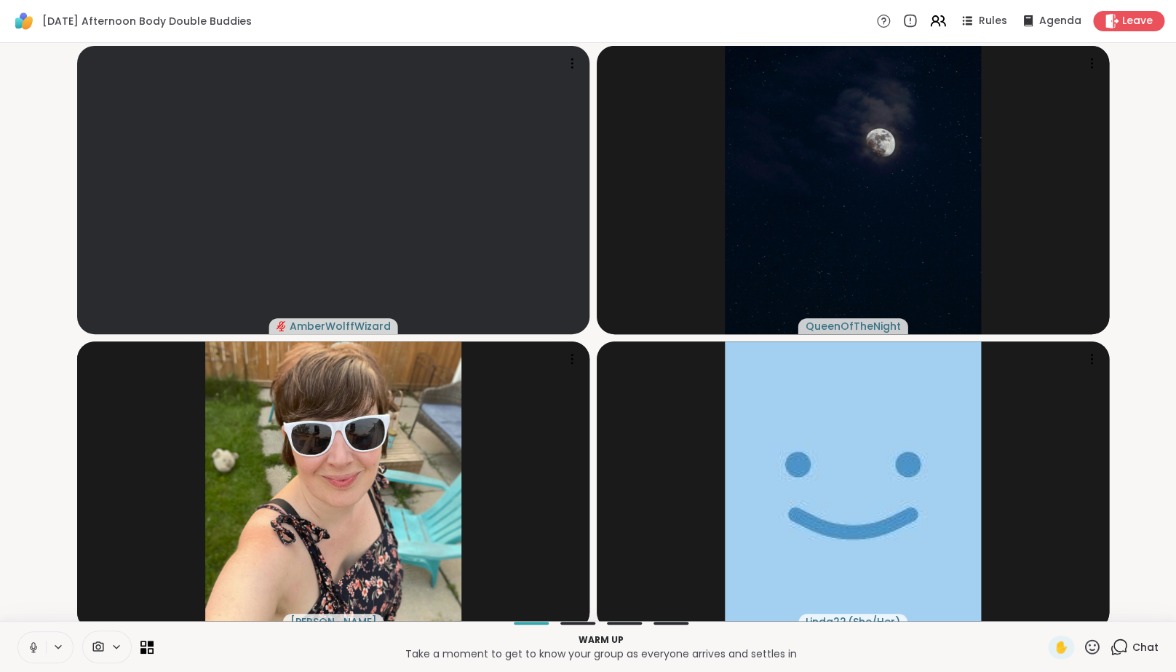
click at [41, 655] on button at bounding box center [32, 647] width 28 height 31
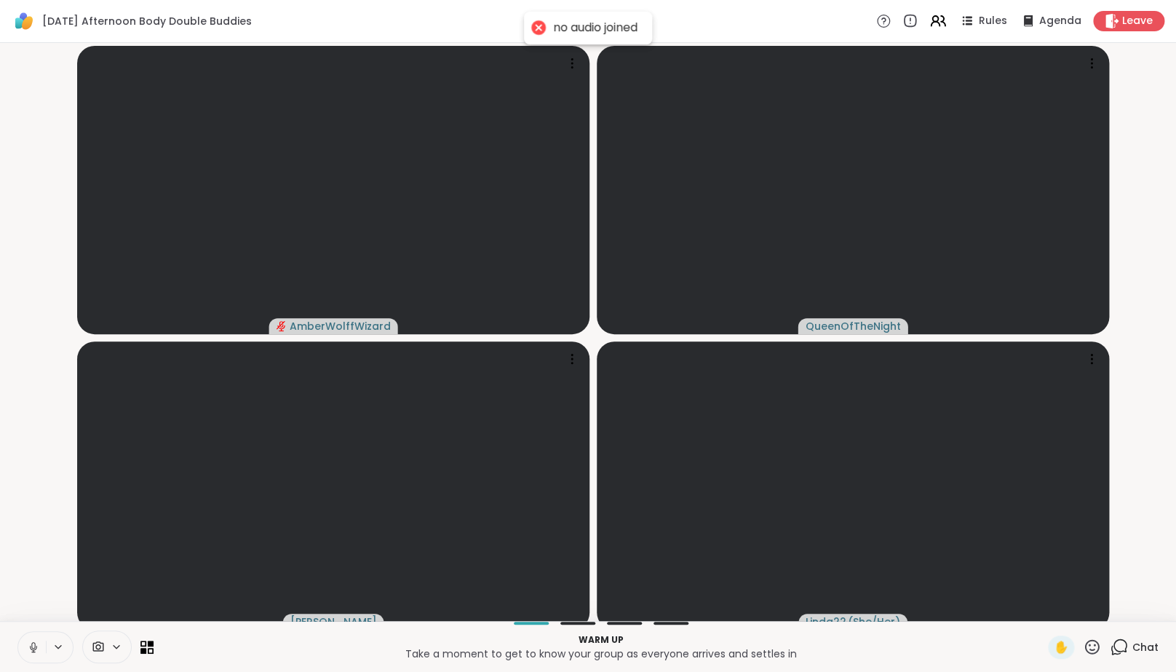
click at [34, 651] on icon at bounding box center [33, 646] width 13 height 13
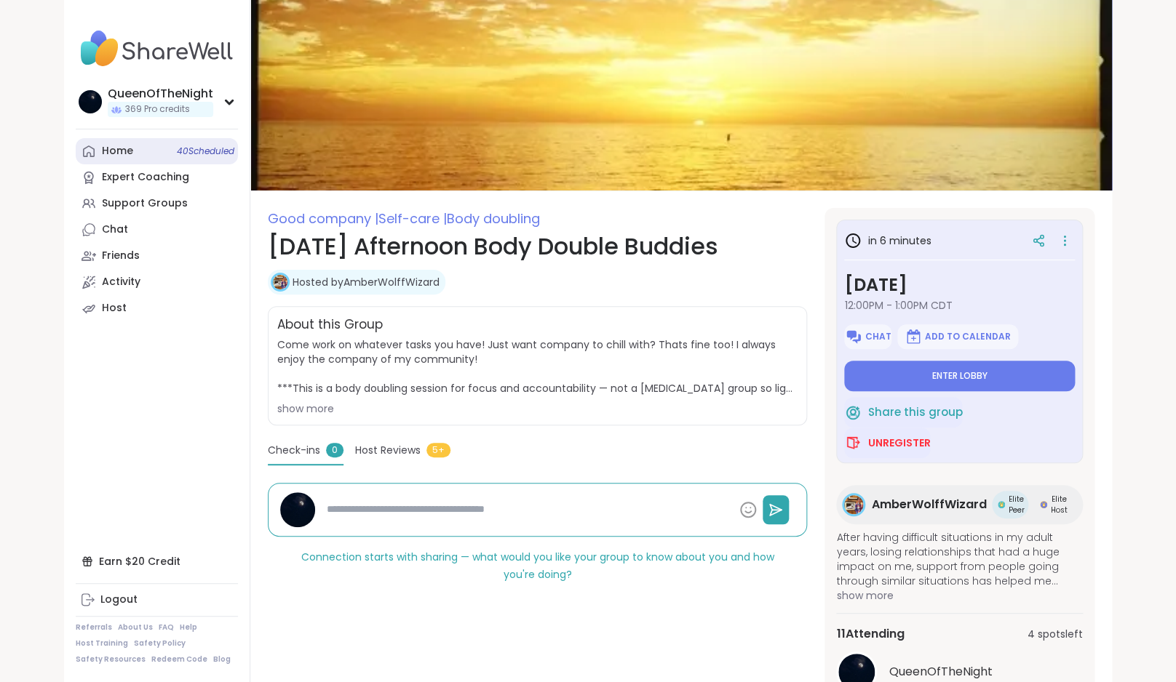
click at [130, 154] on div "Home 40 Scheduled" at bounding box center [117, 151] width 31 height 15
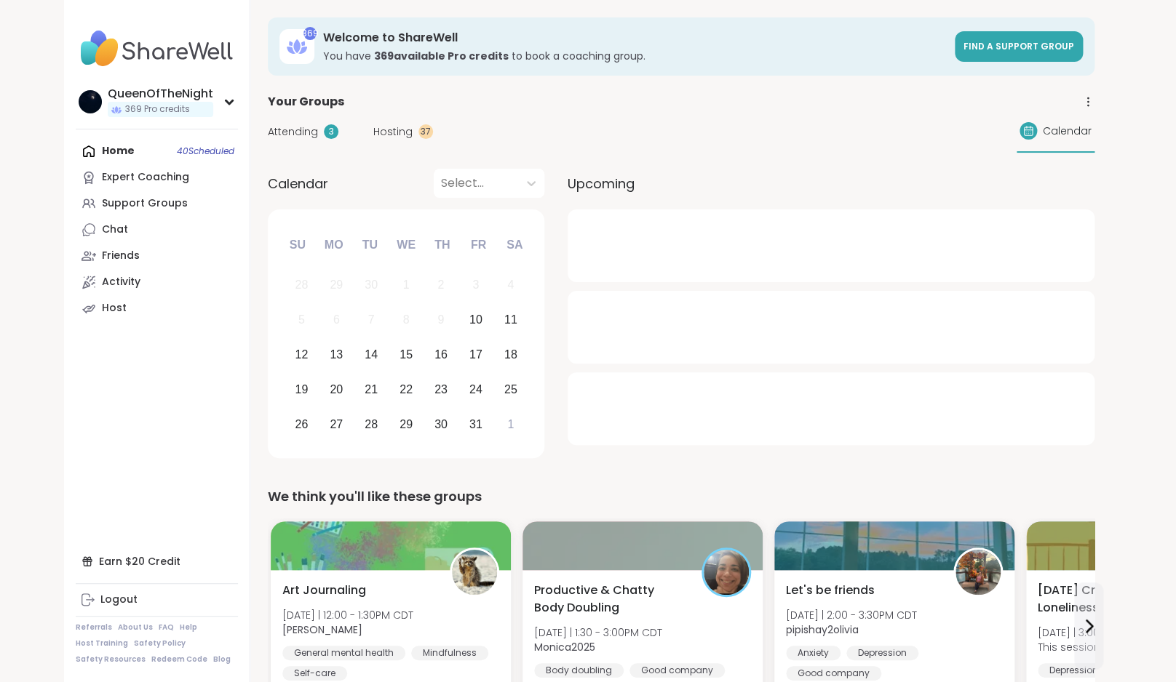
click at [407, 127] on span "Hosting" at bounding box center [392, 131] width 39 height 15
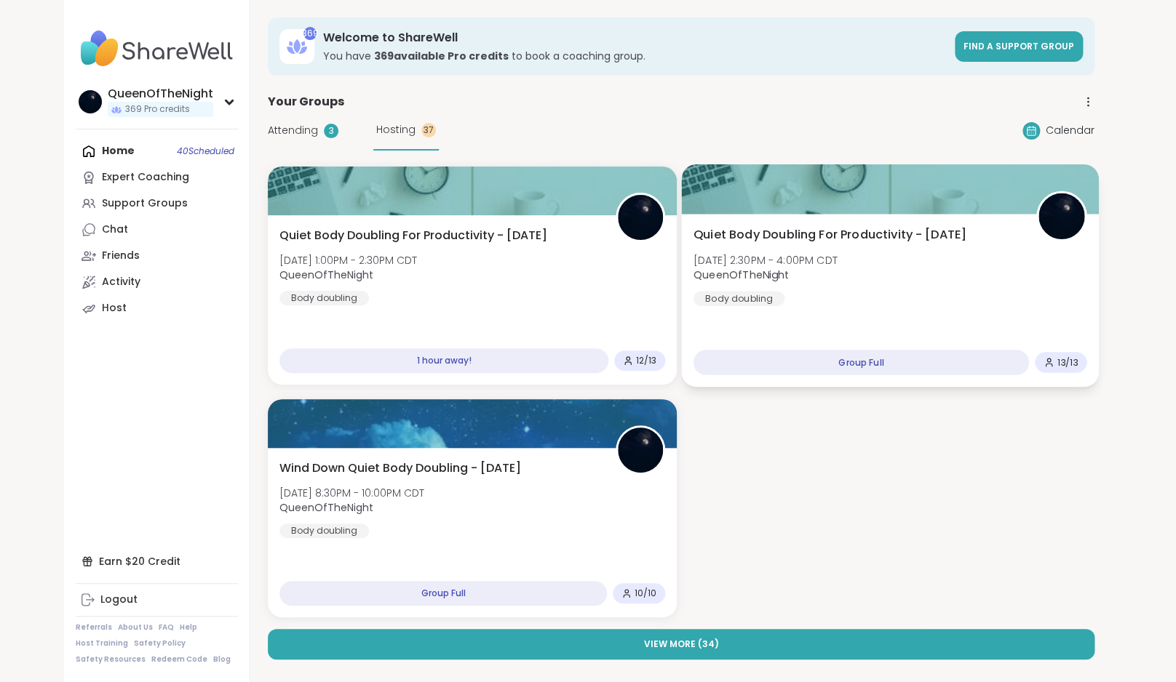
click at [921, 336] on div "Quiet Body Doubling For Productivity - Friday Fri, Oct 10 | 2:30PM - 4:00PM CDT…" at bounding box center [889, 300] width 417 height 173
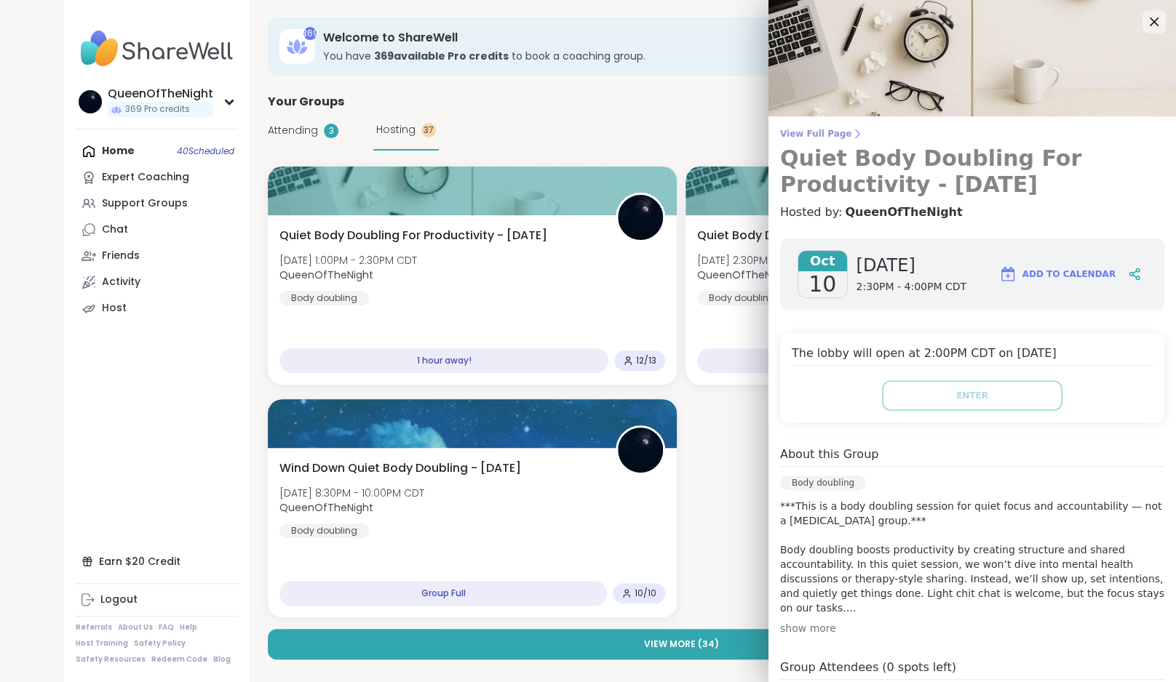
click at [840, 132] on span "View Full Page" at bounding box center [972, 134] width 384 height 12
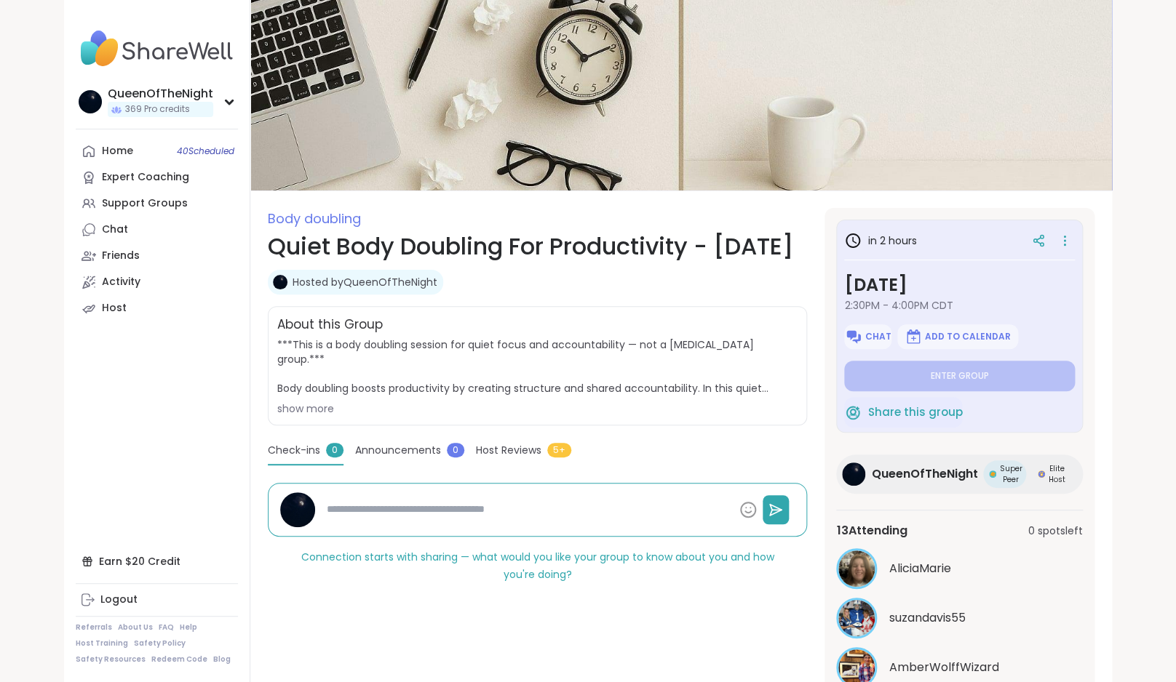
type textarea "*"
click at [1059, 240] on icon at bounding box center [1064, 241] width 15 height 20
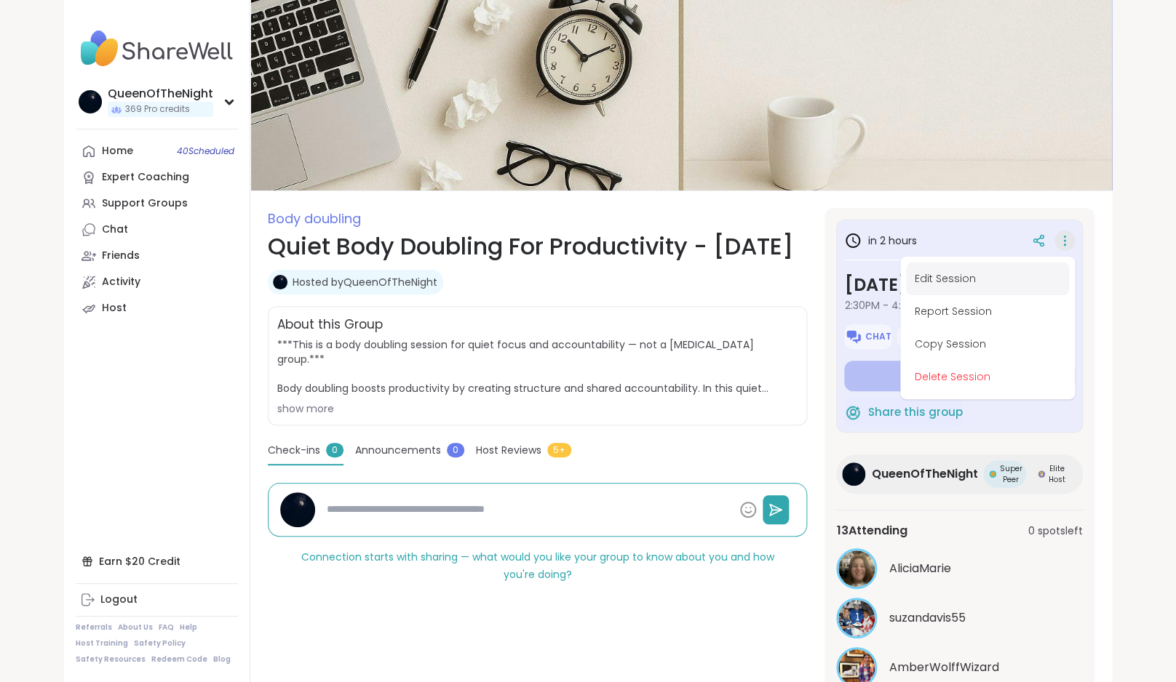
click at [975, 282] on button "Edit Session" at bounding box center [987, 279] width 163 height 33
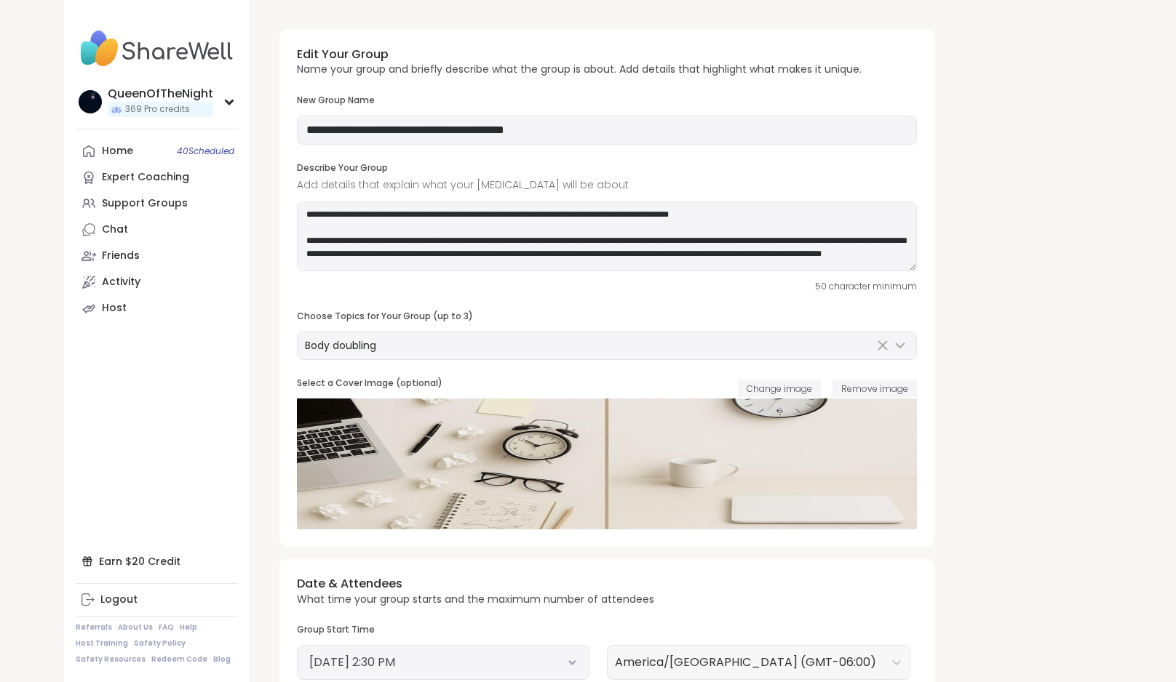
scroll to position [382, 0]
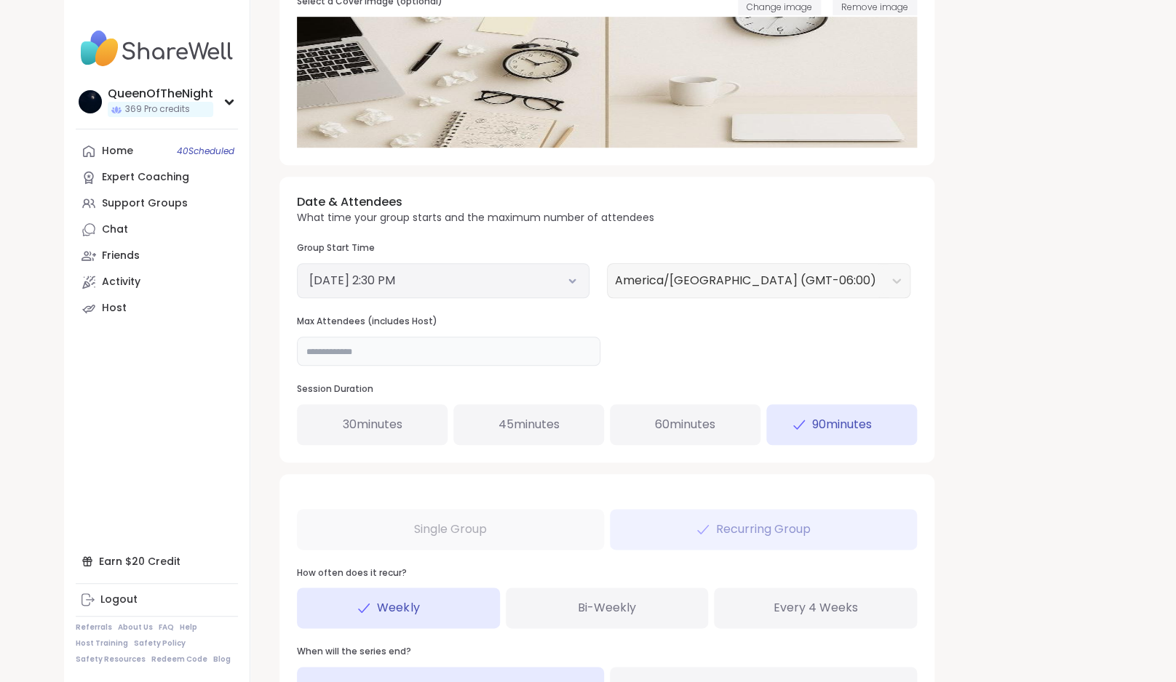
click at [445, 346] on input "**" at bounding box center [448, 351] width 303 height 29
type input "**"
click at [949, 431] on div "**********" at bounding box center [681, 224] width 827 height 1179
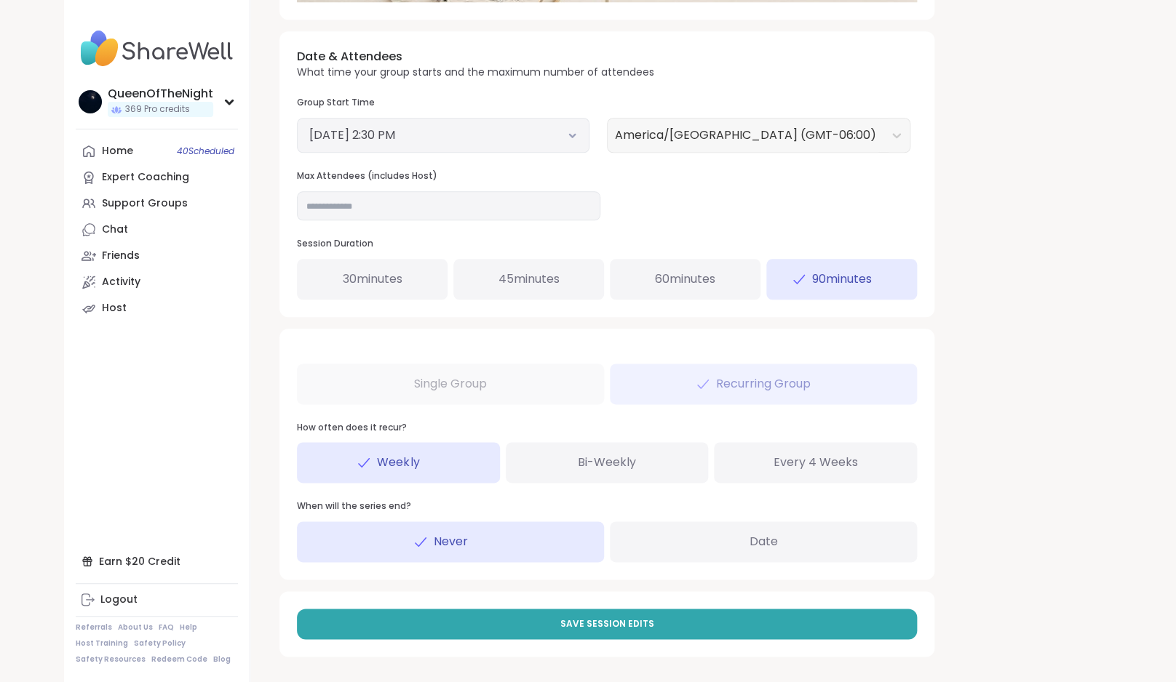
scroll to position [528, 0]
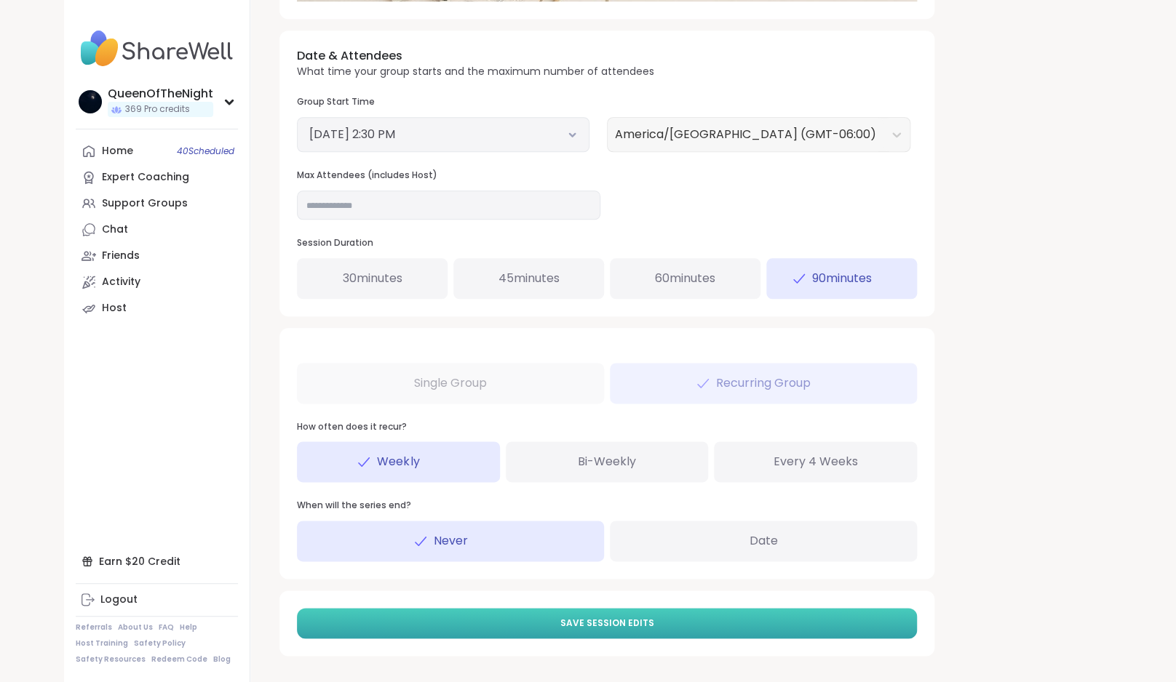
click at [669, 616] on button "Save Session Edits" at bounding box center [607, 623] width 620 height 31
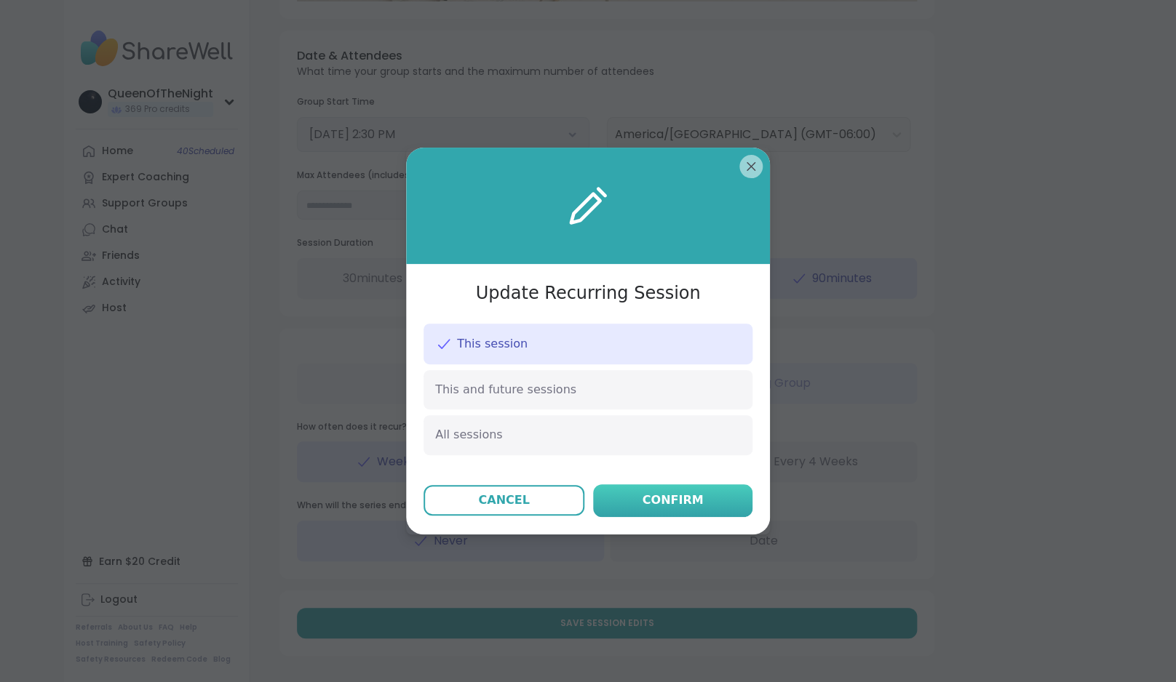
click at [690, 507] on div "Confirm" at bounding box center [672, 500] width 61 height 17
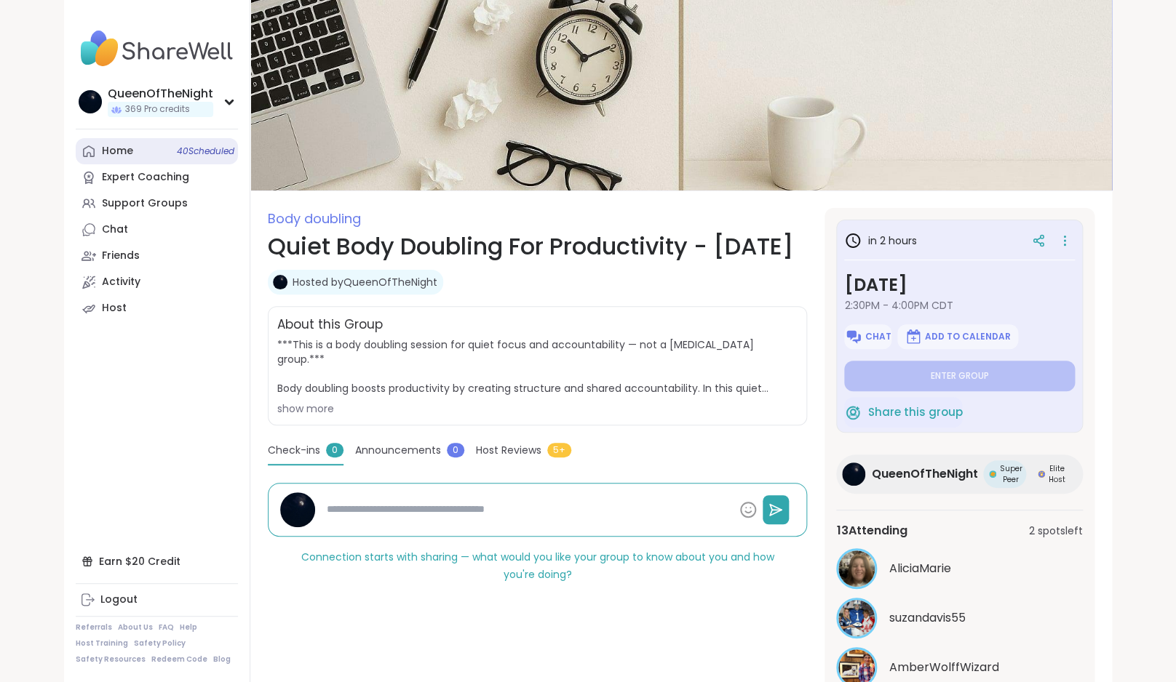
click at [131, 148] on div "Home 40 Scheduled" at bounding box center [117, 151] width 31 height 15
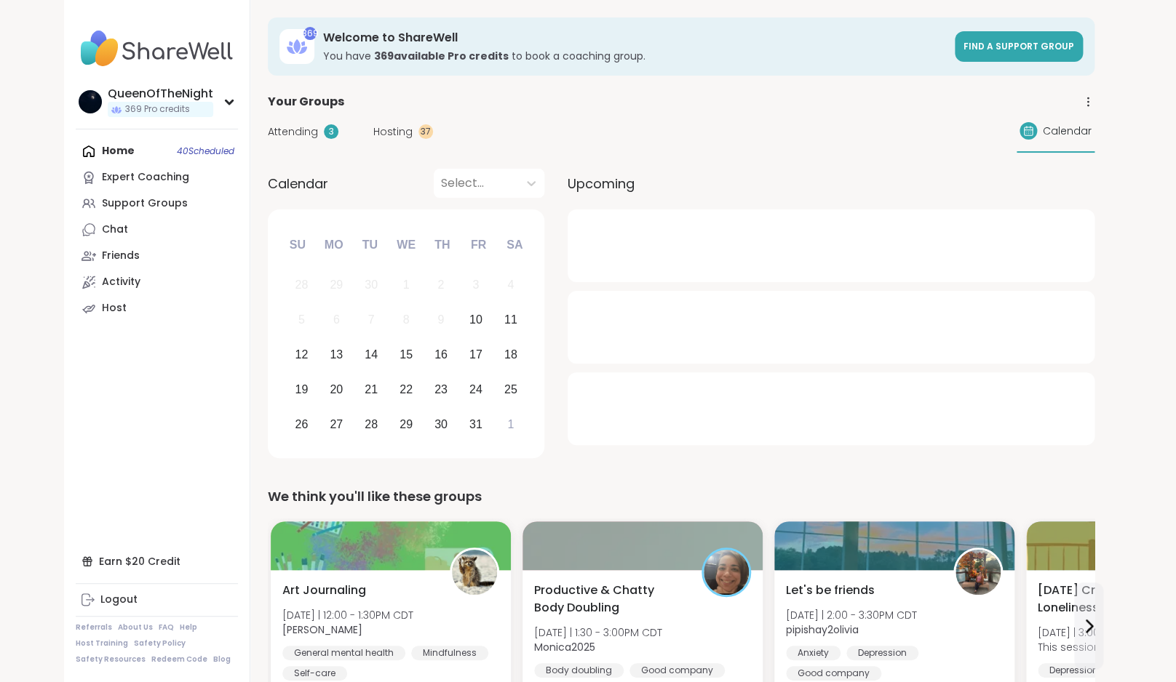
click at [395, 135] on span "Hosting" at bounding box center [392, 131] width 39 height 15
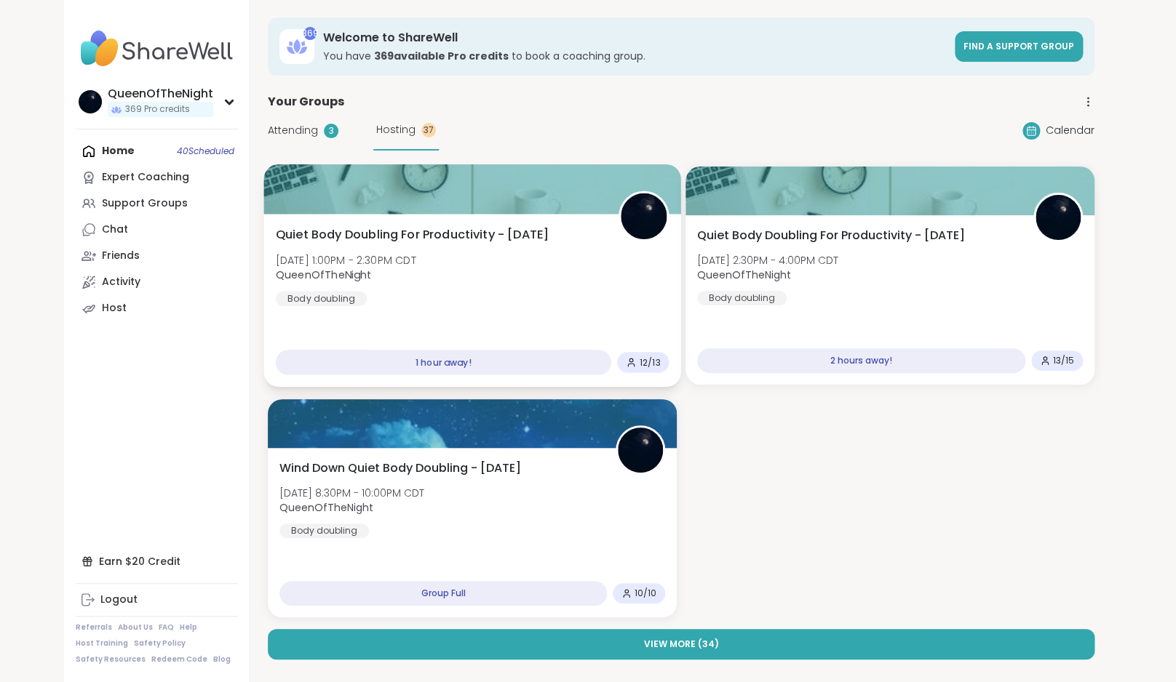
click at [501, 250] on div "Quiet Body Doubling For Productivity - Friday Fri, Oct 10 | 1:00PM - 2:30PM CDT…" at bounding box center [473, 266] width 394 height 80
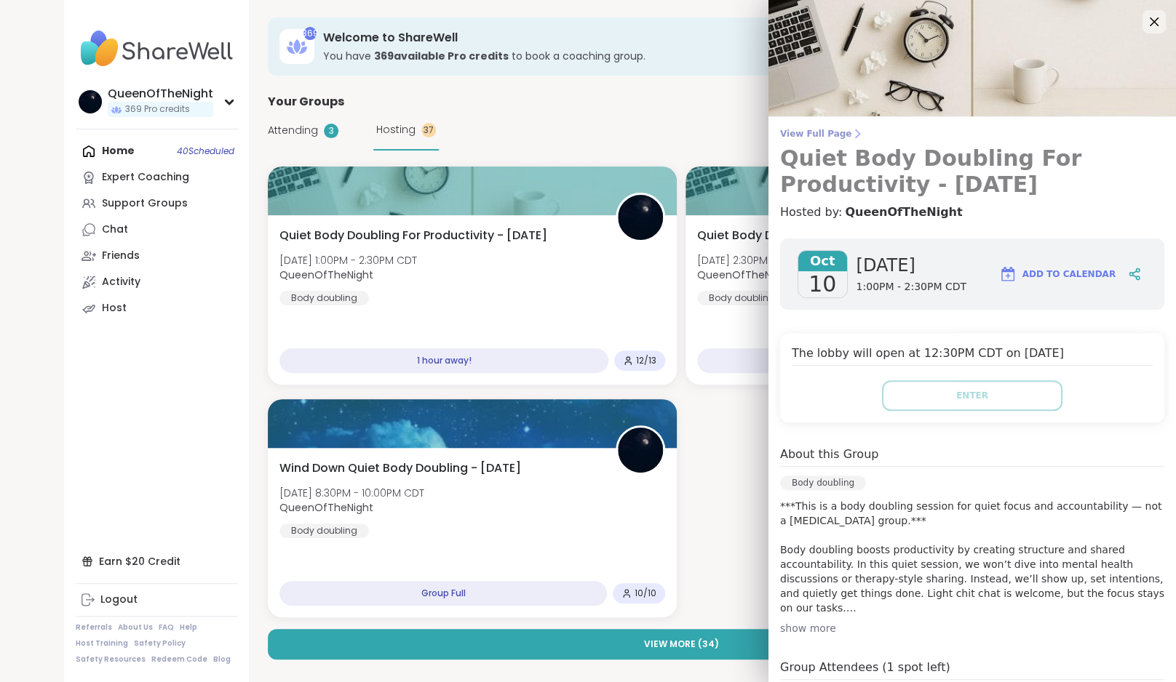
click at [811, 134] on span "View Full Page" at bounding box center [972, 134] width 384 height 12
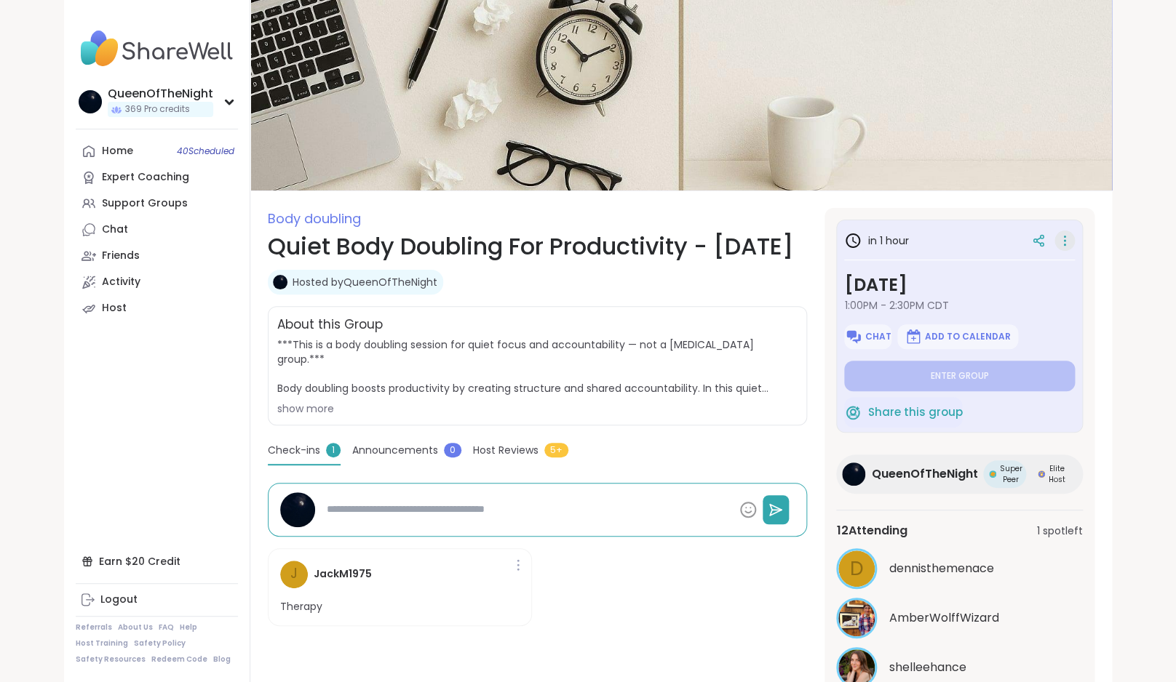
click at [1062, 239] on icon at bounding box center [1064, 241] width 15 height 20
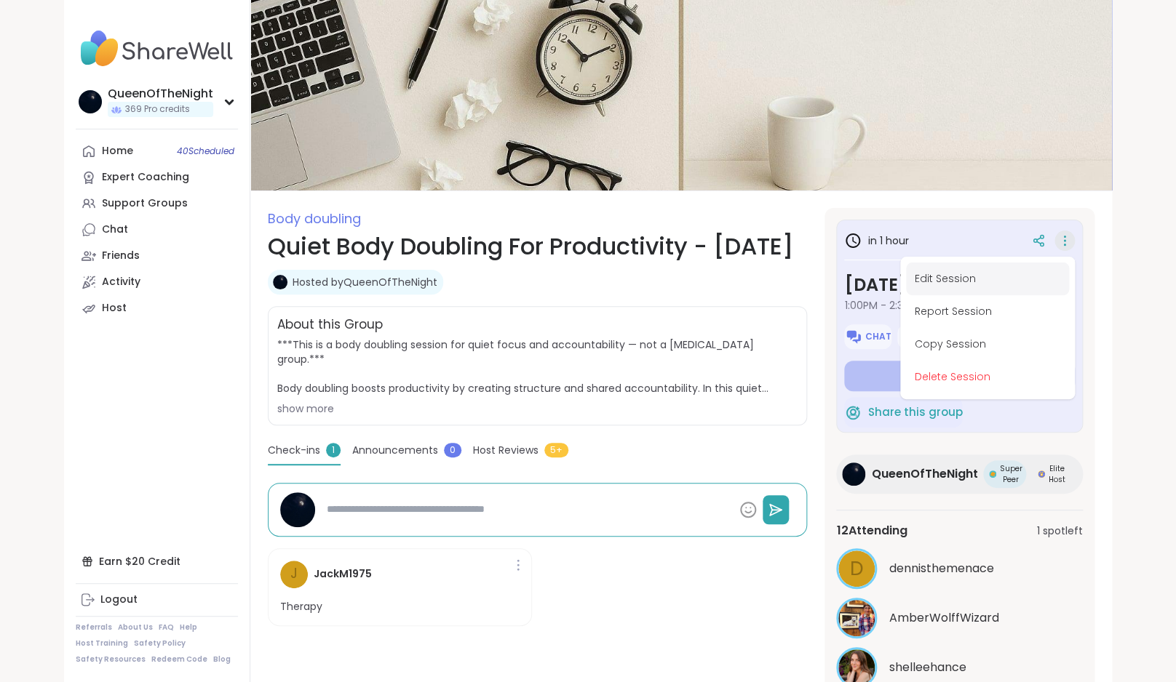
click at [943, 269] on button "Edit Session" at bounding box center [987, 279] width 163 height 33
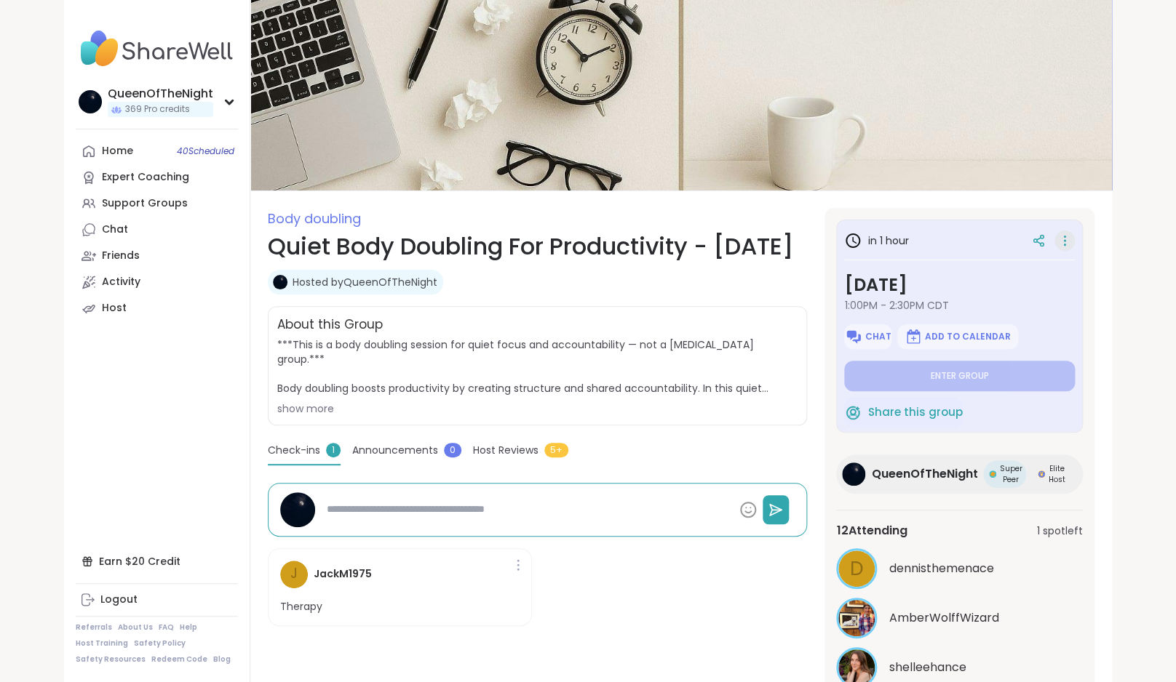
type textarea "*"
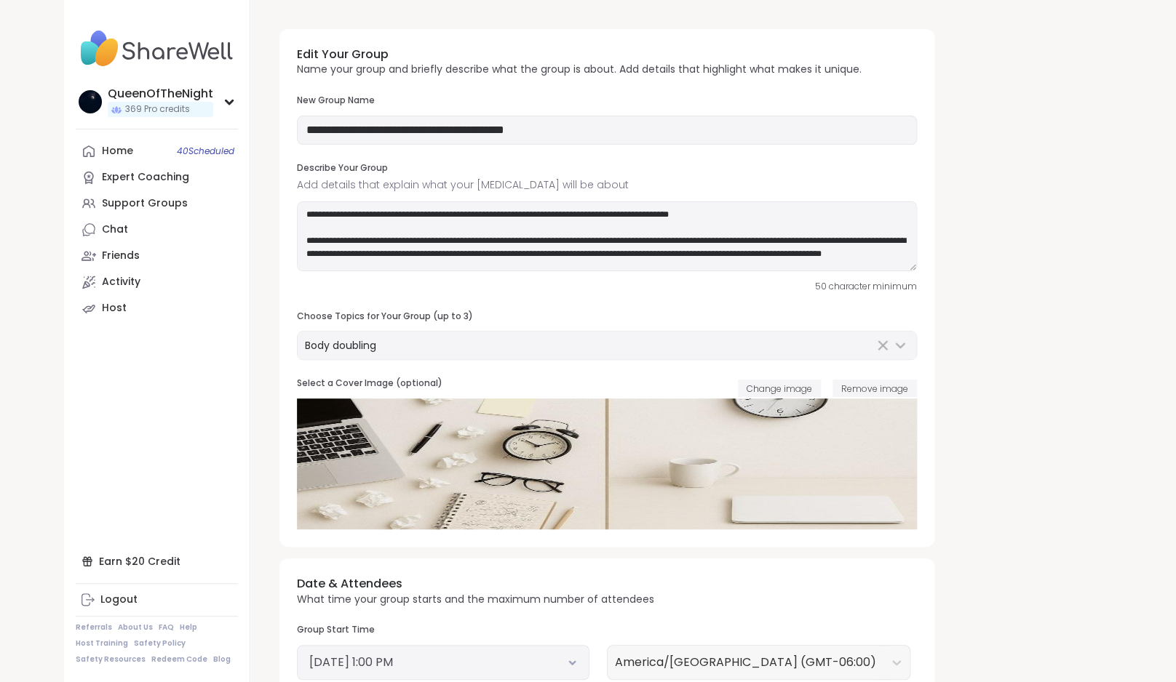
type input "**********"
type textarea "**********"
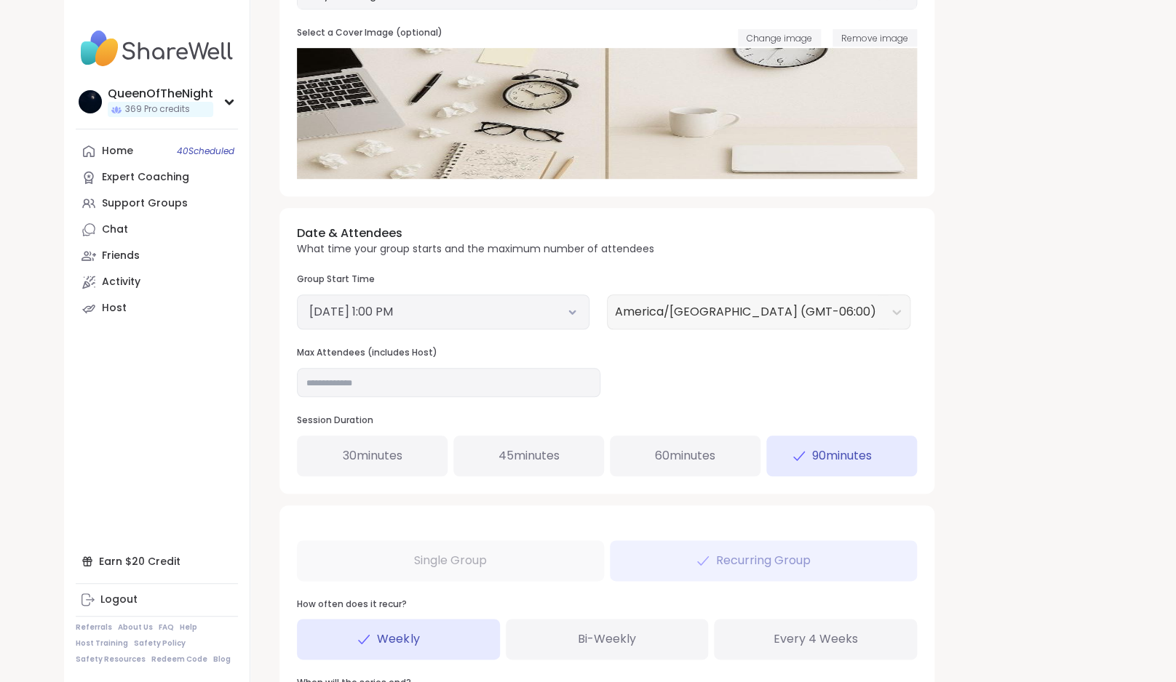
scroll to position [391, 0]
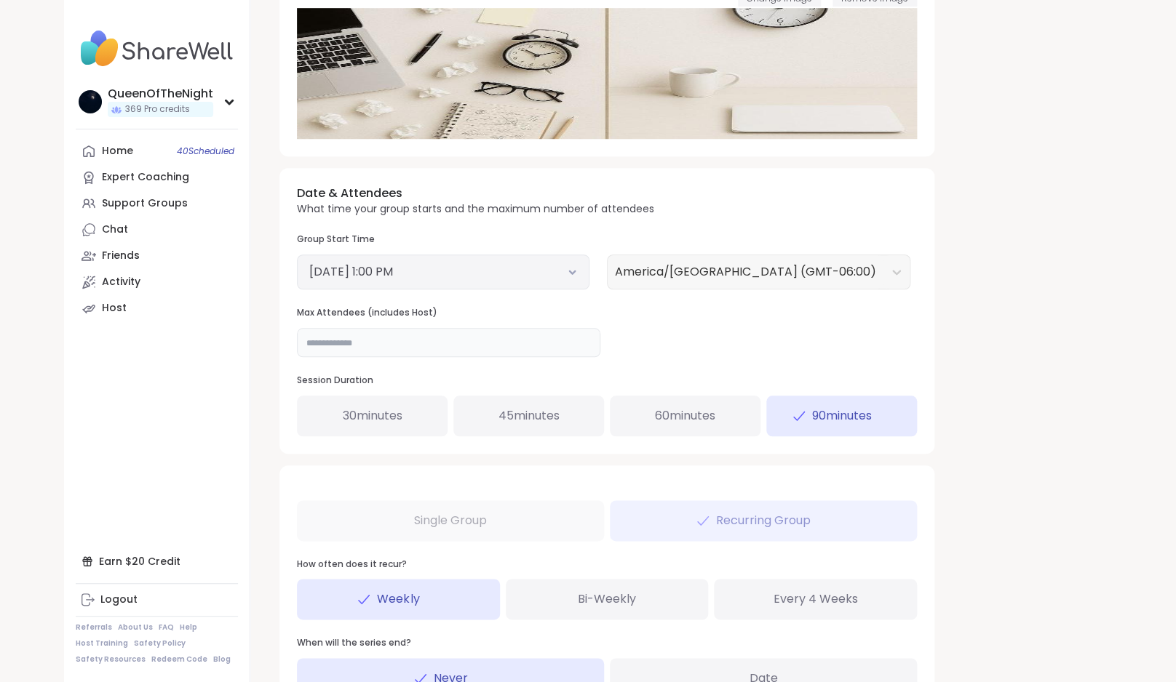
click at [433, 339] on input "**" at bounding box center [448, 342] width 303 height 29
type input "**"
click at [952, 330] on div "**********" at bounding box center [681, 216] width 827 height 1179
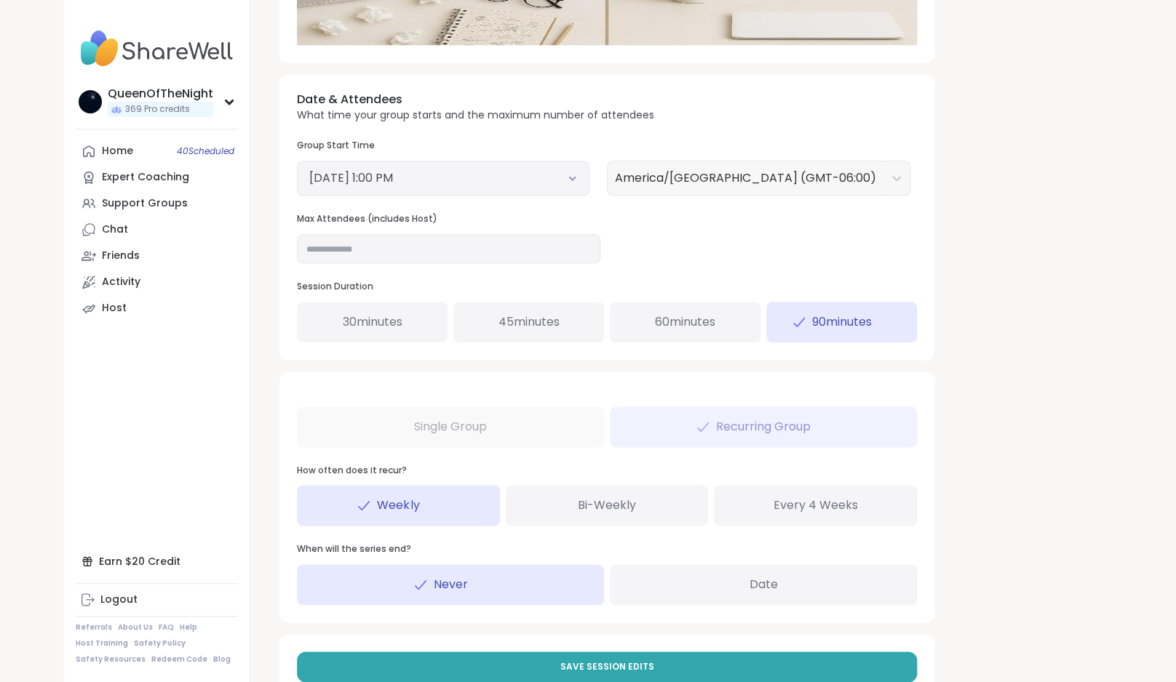
scroll to position [528, 0]
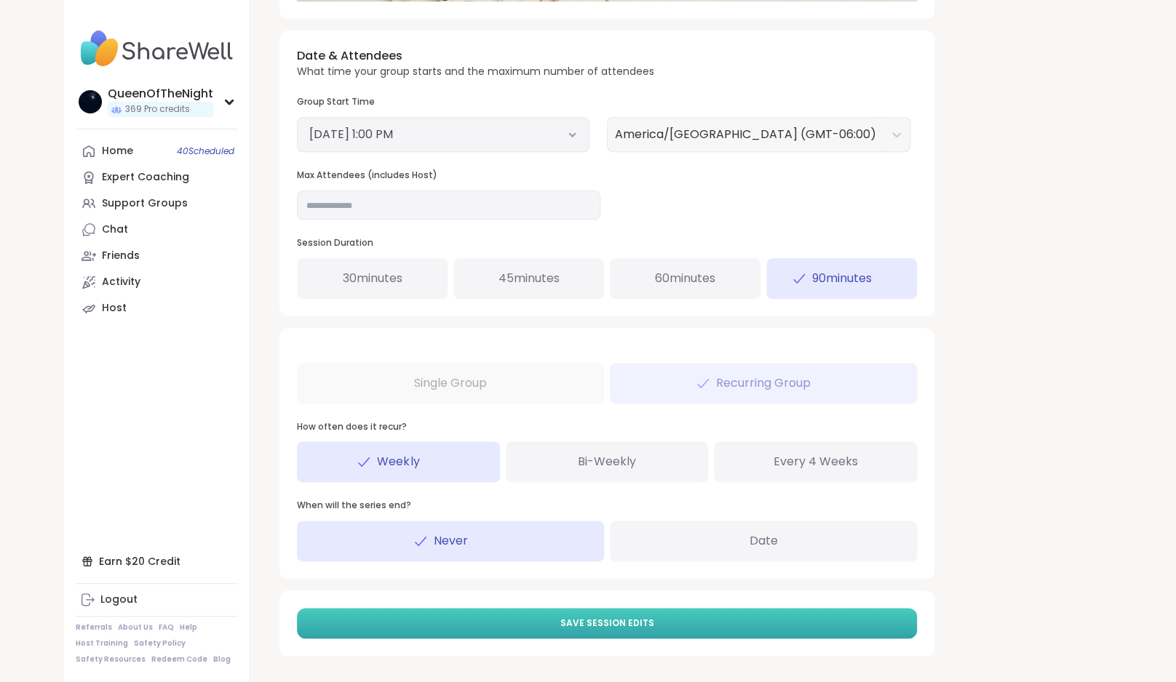
click at [607, 629] on span "Save Session Edits" at bounding box center [607, 623] width 94 height 13
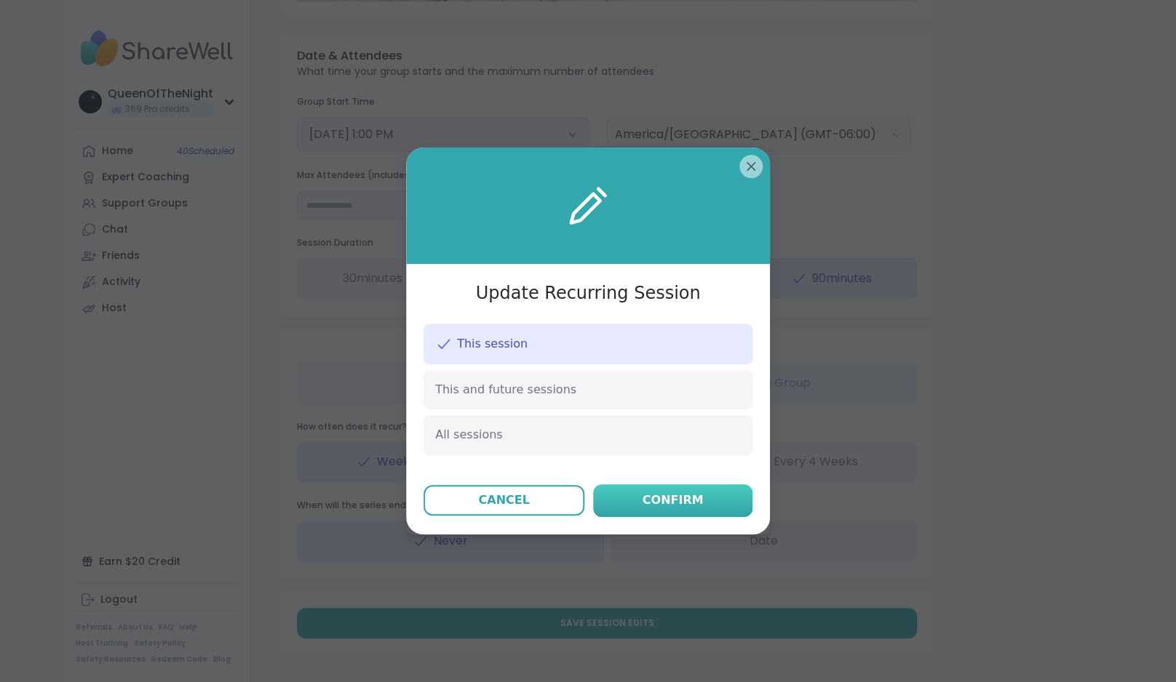
click at [685, 488] on button "Confirm" at bounding box center [672, 501] width 159 height 33
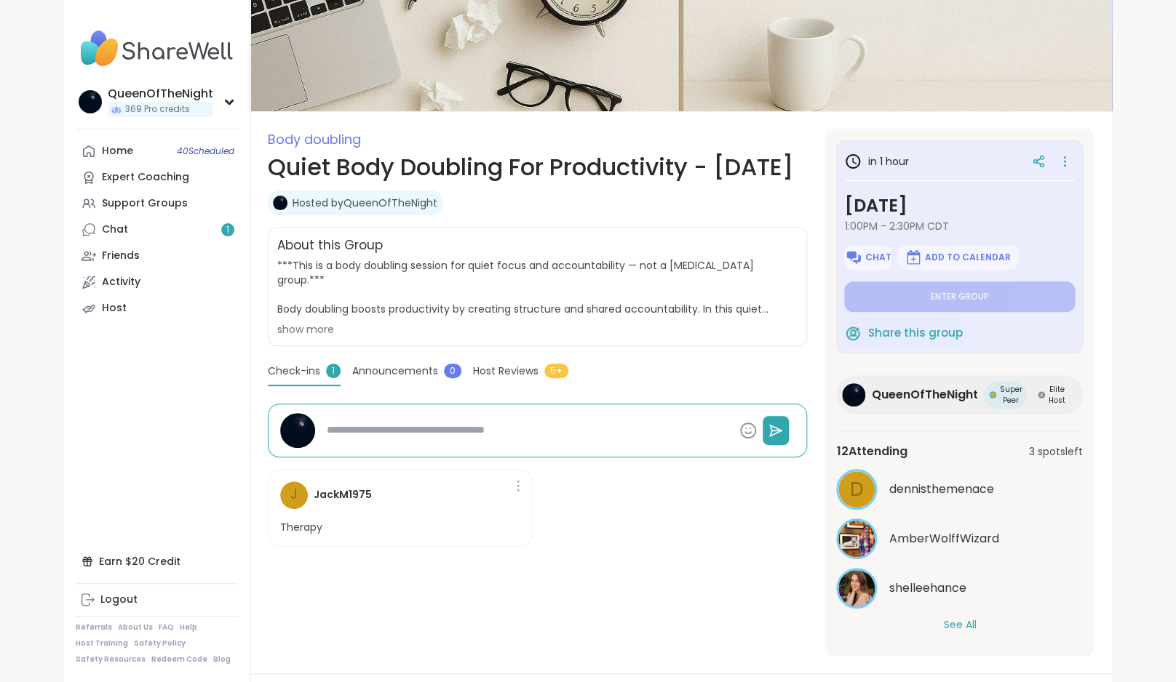
scroll to position [76, 0]
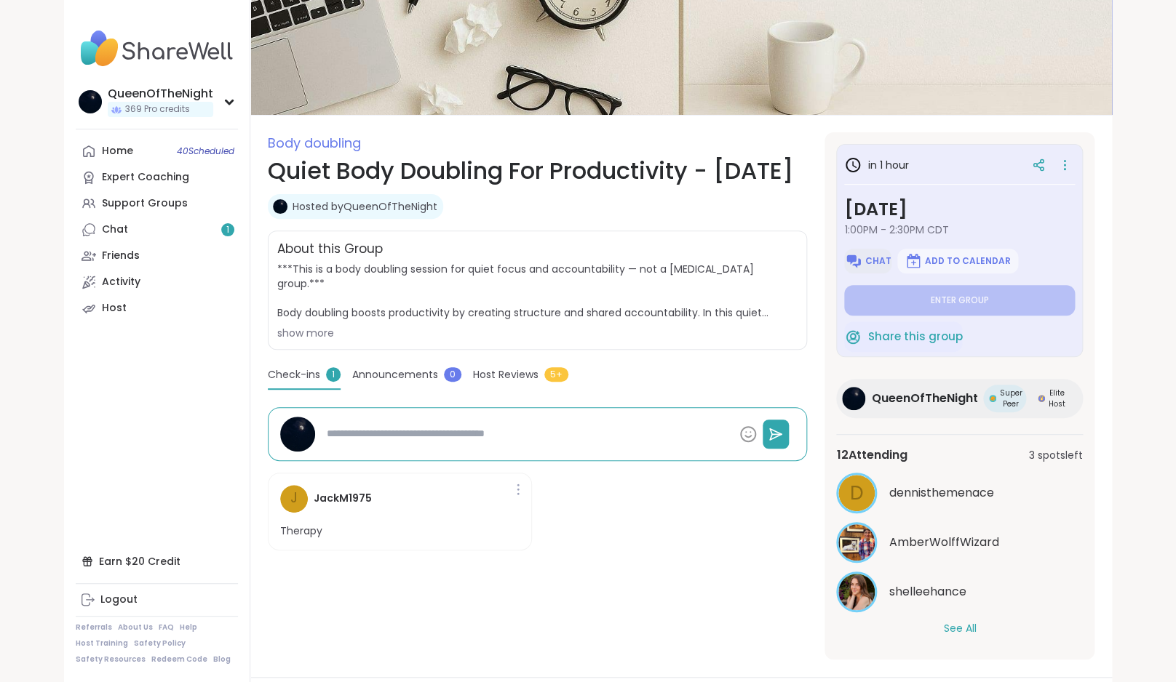
click at [861, 263] on img at bounding box center [853, 260] width 17 height 17
type textarea "*"
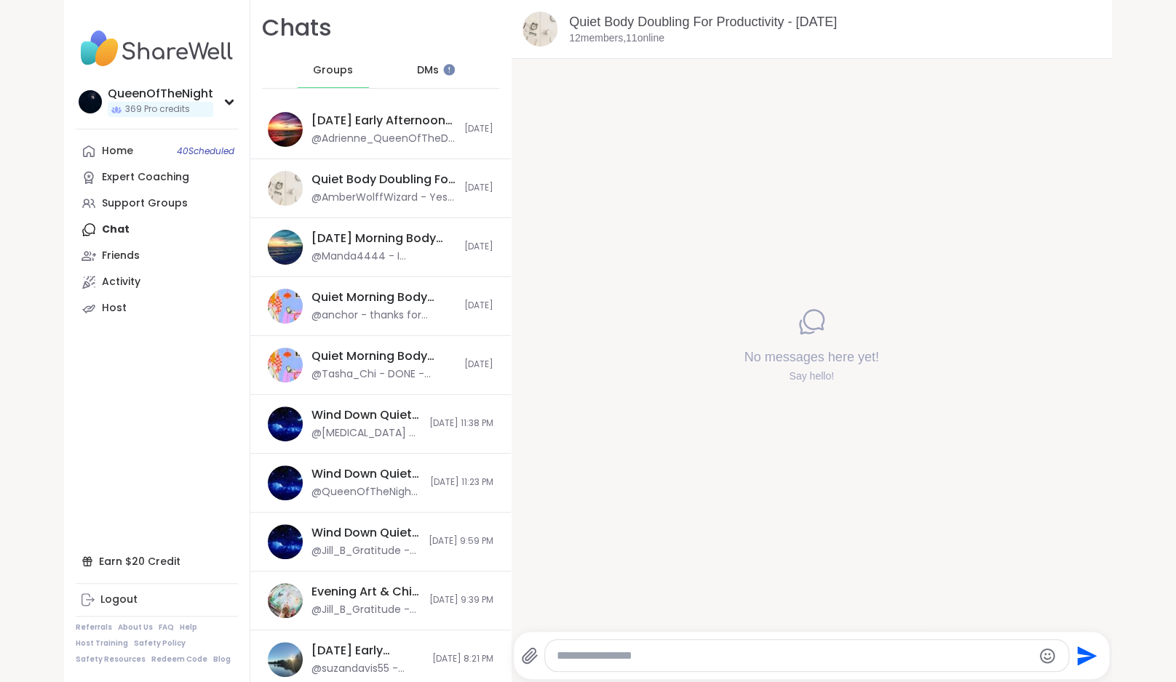
click at [600, 651] on textarea "Type your message" at bounding box center [794, 656] width 475 height 15
paste textarea "**********"
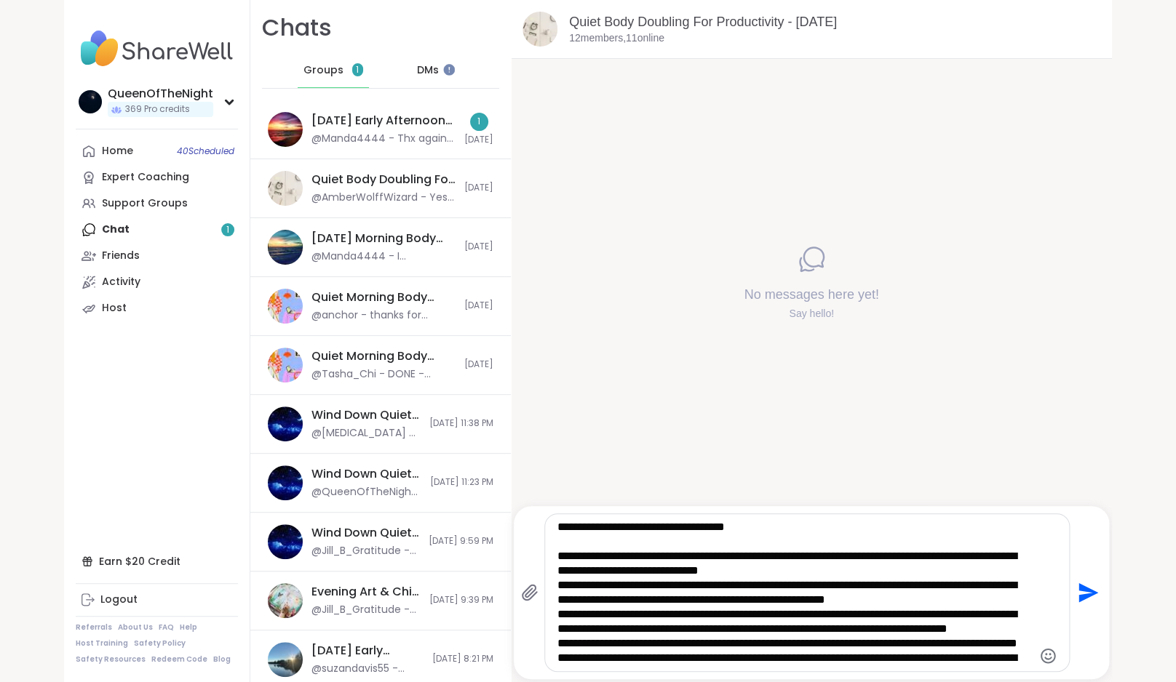
click at [559, 557] on textarea "**********" at bounding box center [794, 593] width 475 height 146
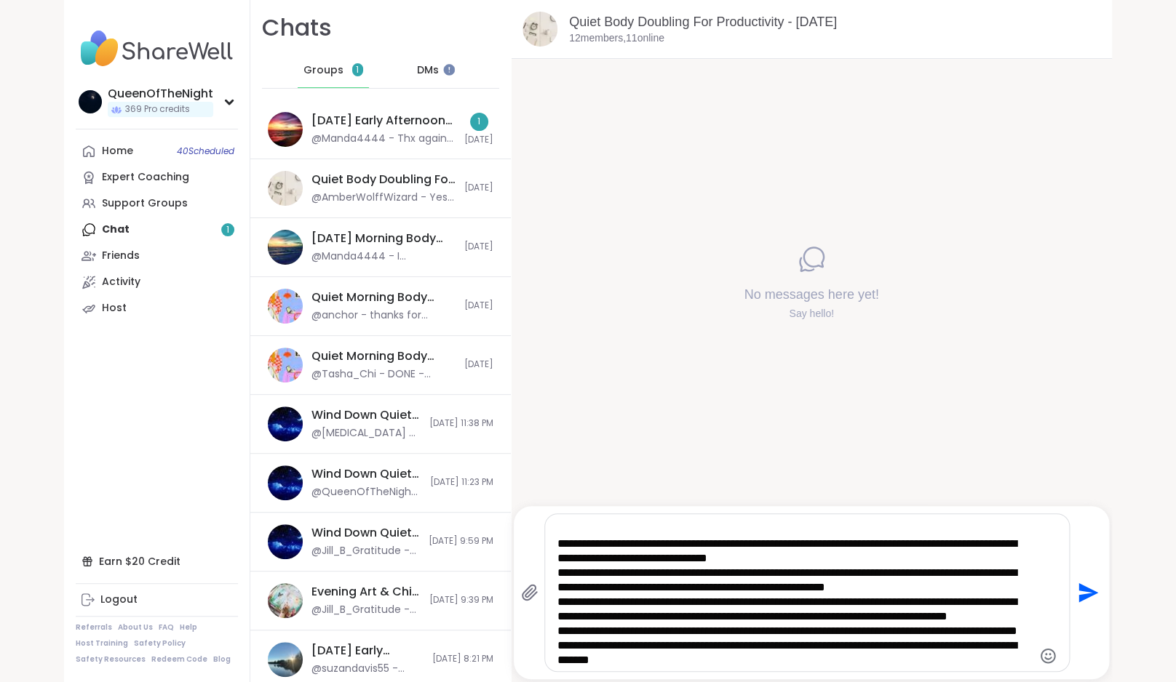
scroll to position [21, 0]
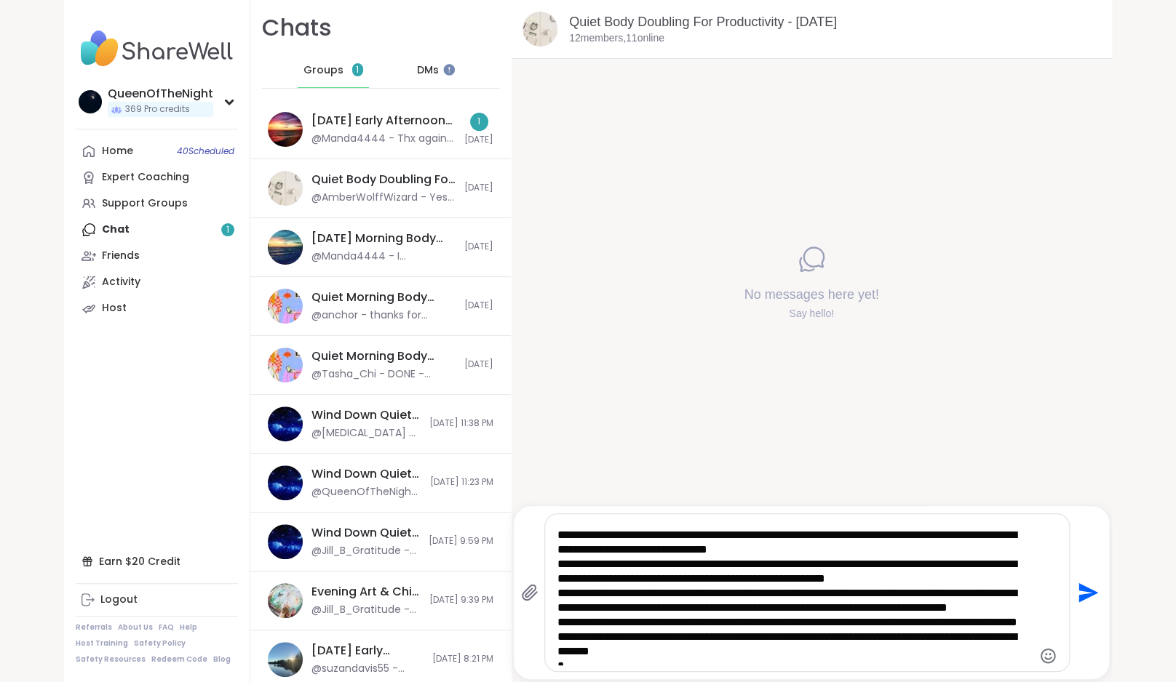
click at [558, 565] on textarea "**********" at bounding box center [794, 593] width 475 height 146
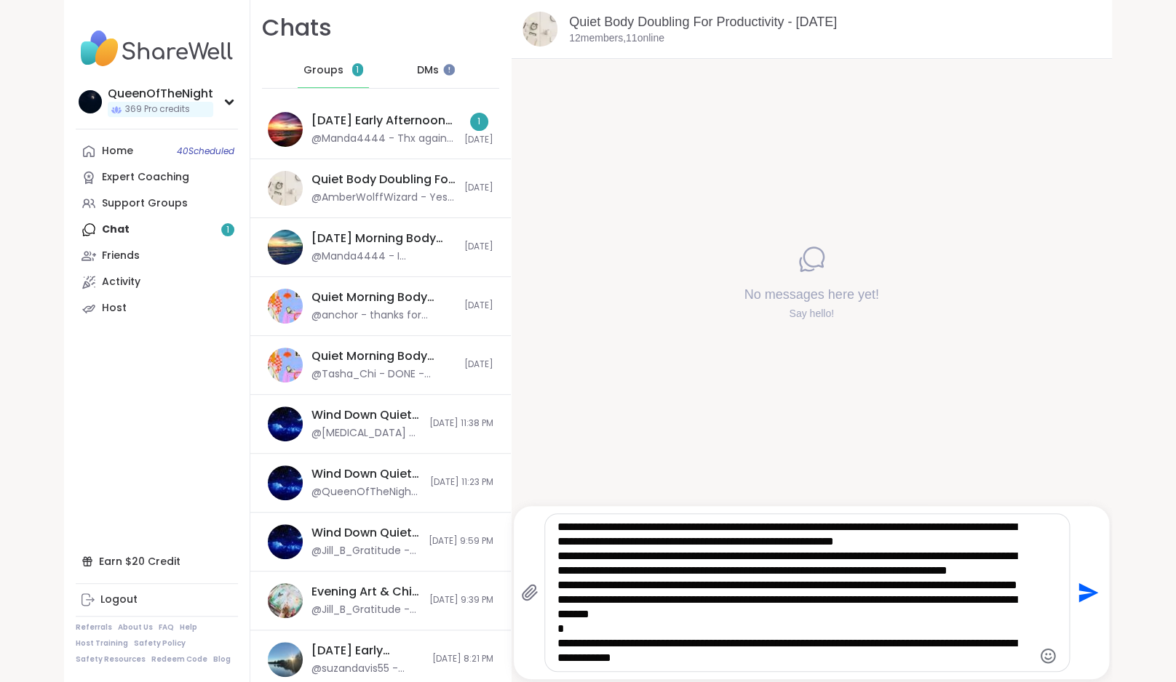
scroll to position [60, 0]
click at [558, 553] on textarea "**********" at bounding box center [794, 593] width 475 height 146
click at [558, 562] on textarea "**********" at bounding box center [794, 593] width 475 height 146
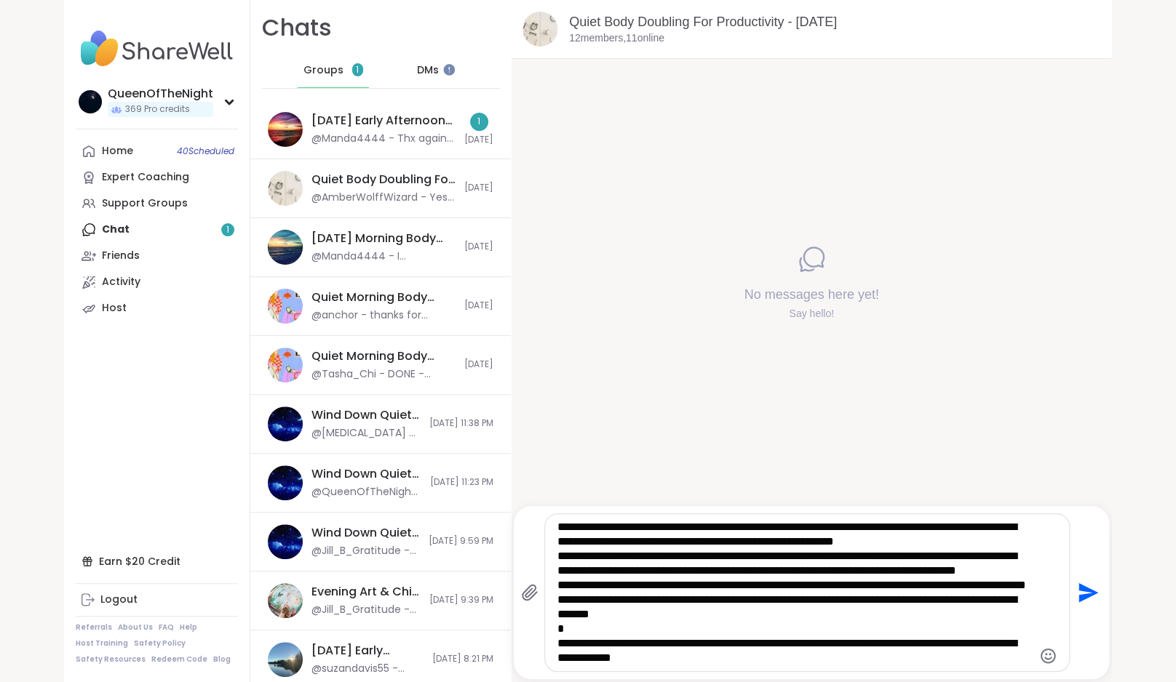
click at [558, 572] on textarea "**********" at bounding box center [794, 593] width 475 height 146
click at [712, 665] on textarea "**********" at bounding box center [794, 593] width 475 height 146
drag, startPoint x: 712, startPoint y: 665, endPoint x: 686, endPoint y: 650, distance: 29.3
click at [686, 650] on textarea "**********" at bounding box center [794, 593] width 475 height 146
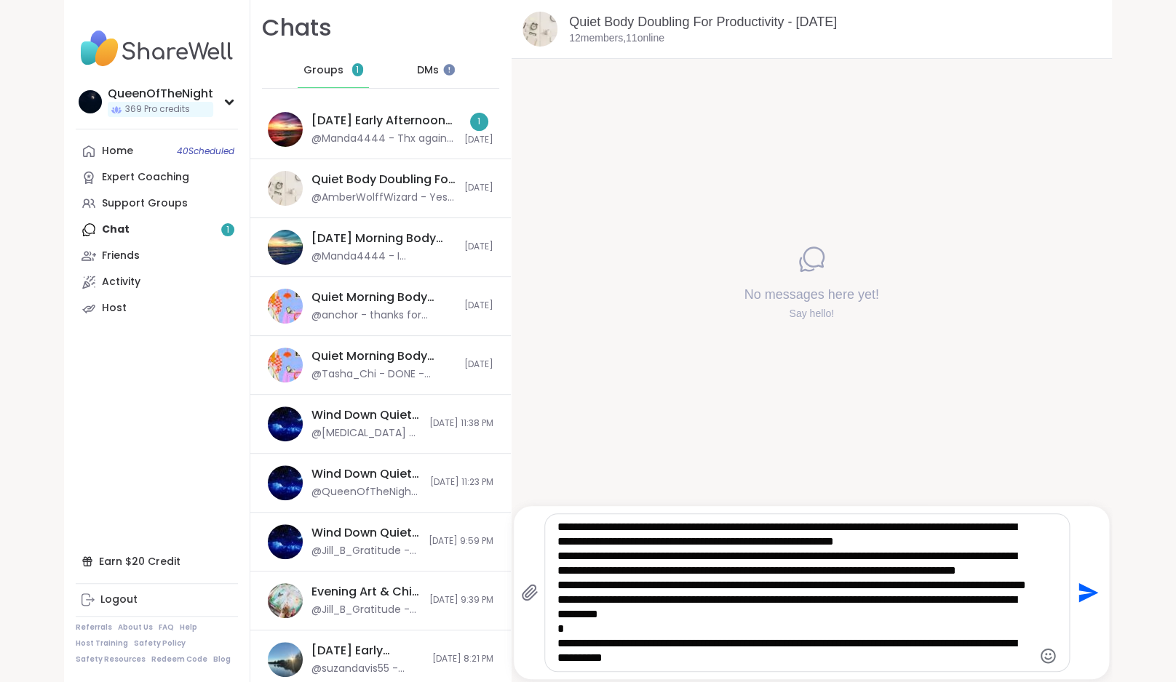
click at [733, 663] on textarea "**********" at bounding box center [794, 593] width 475 height 146
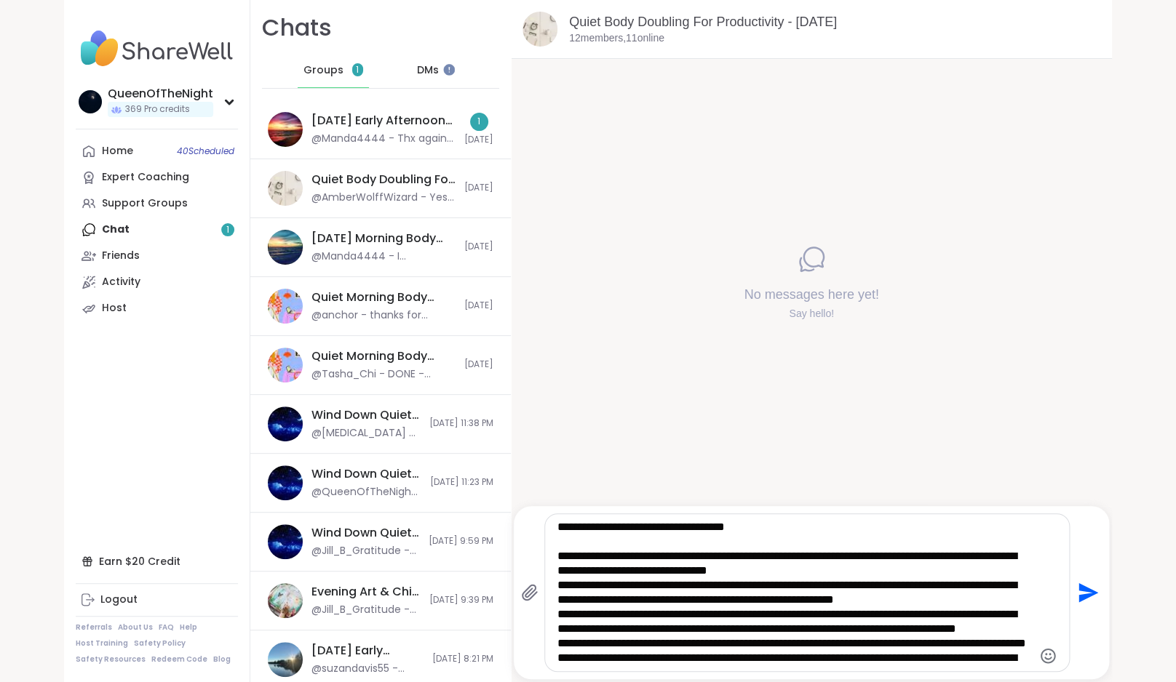
drag, startPoint x: 733, startPoint y: 663, endPoint x: 573, endPoint y: 400, distance: 308.0
click at [573, 520] on textarea "**********" at bounding box center [794, 593] width 475 height 146
type textarea "**********"
click at [1086, 589] on icon "Send" at bounding box center [1088, 594] width 20 height 20
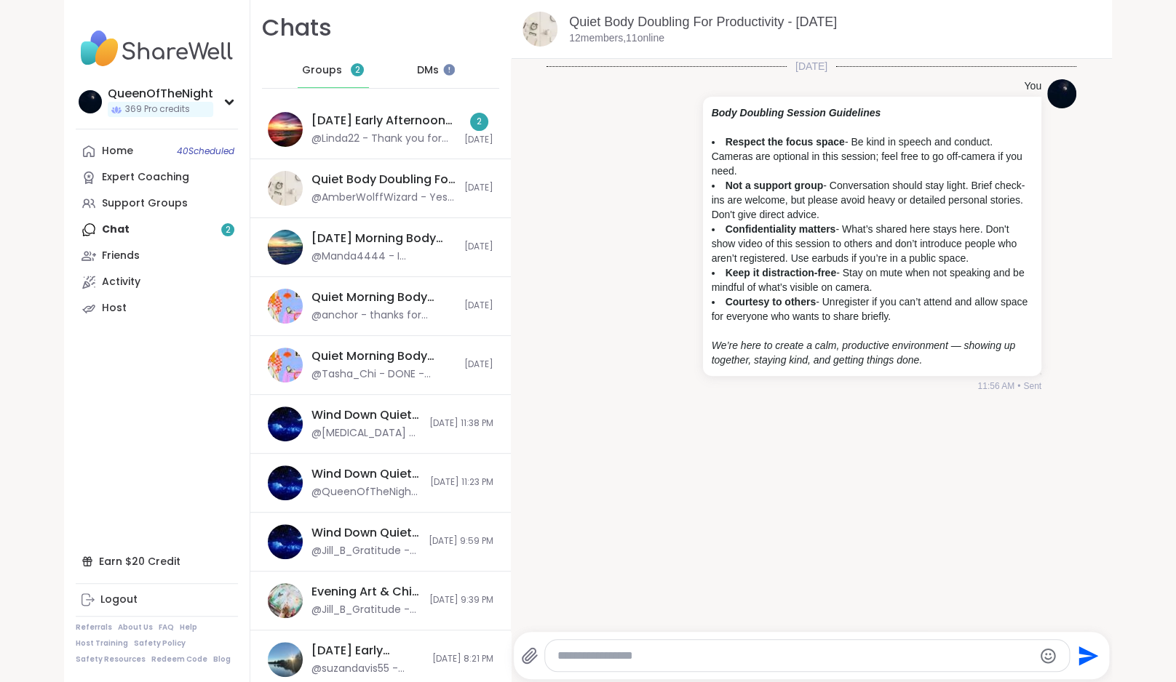
click at [726, 655] on textarea "Type your message" at bounding box center [794, 656] width 475 height 15
paste textarea "**********"
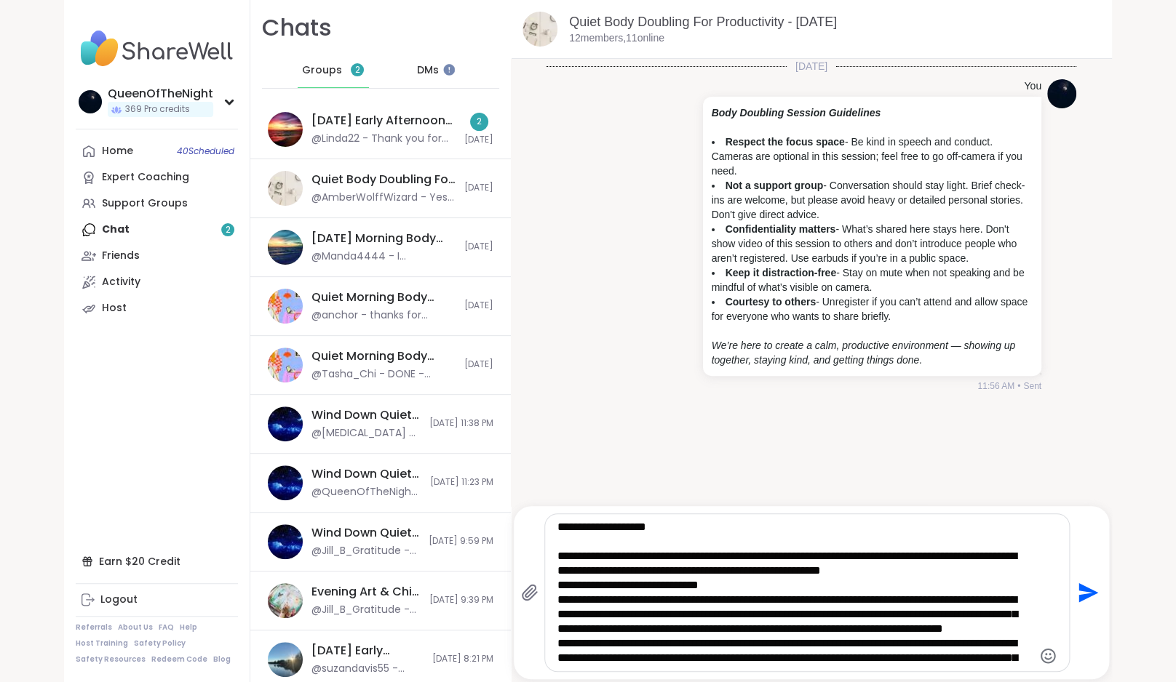
scroll to position [116, 0]
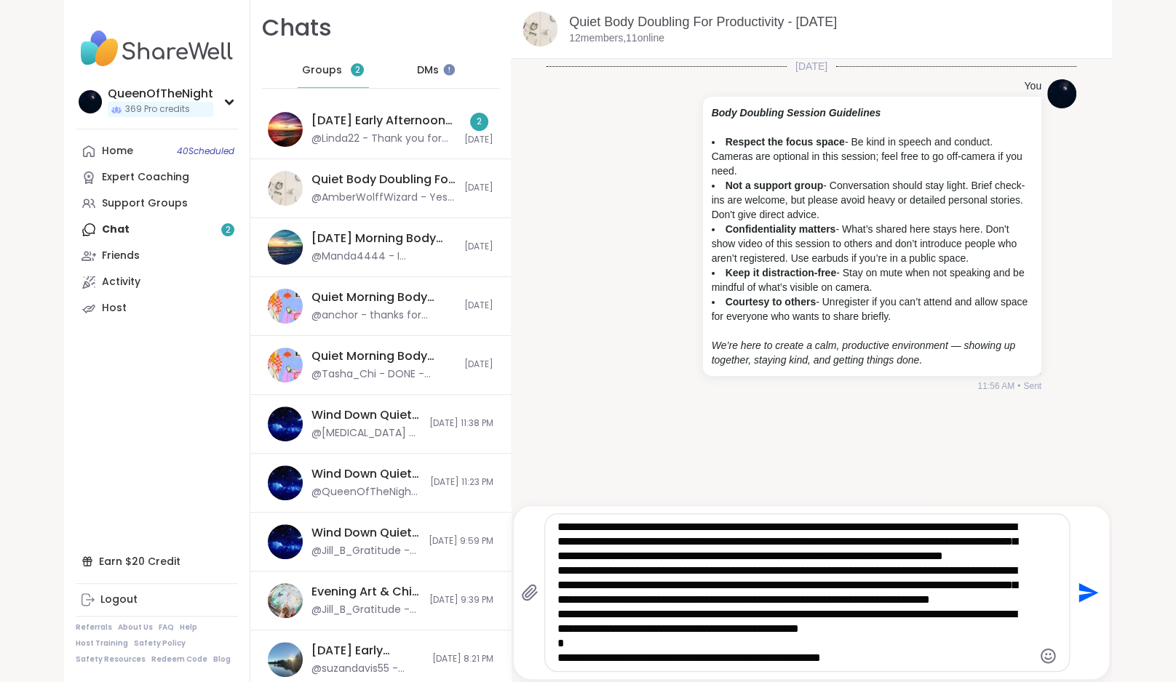
type textarea "**********"
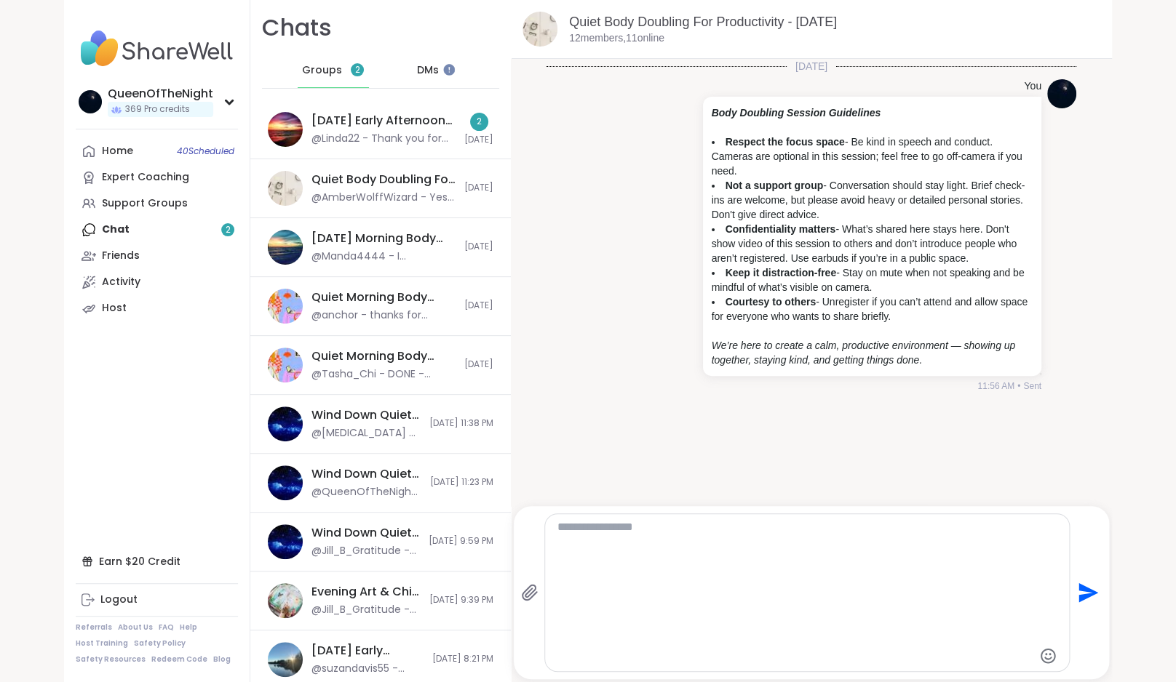
scroll to position [160, 0]
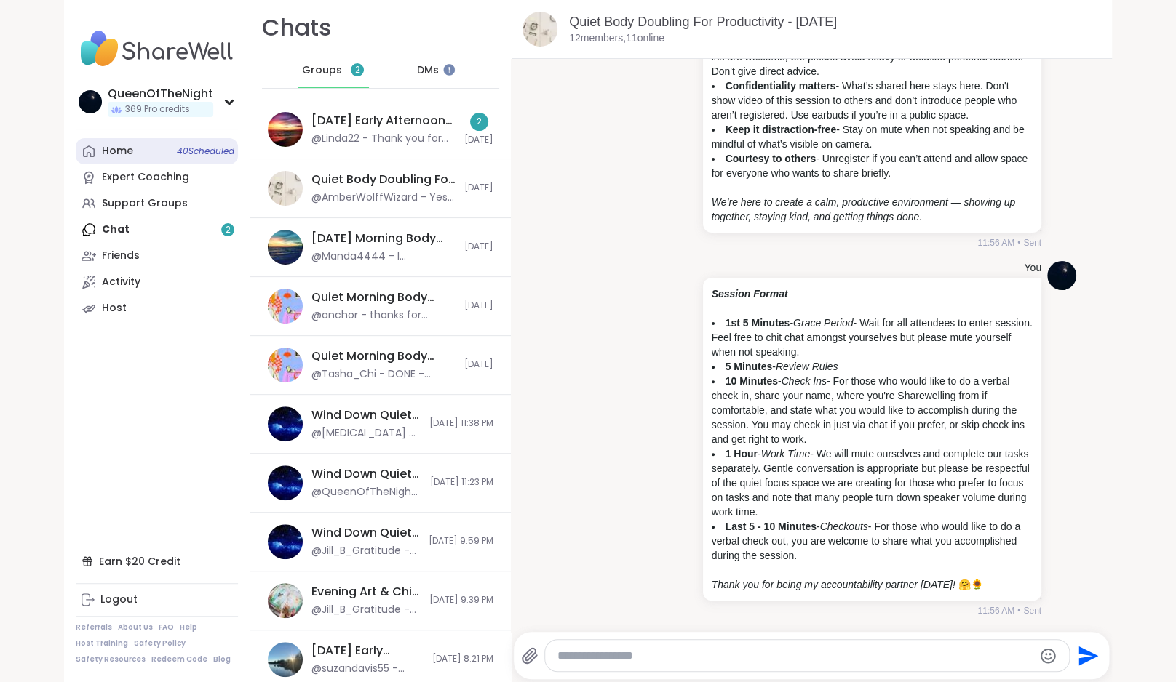
click at [147, 148] on link "Home 40 Scheduled" at bounding box center [157, 151] width 162 height 26
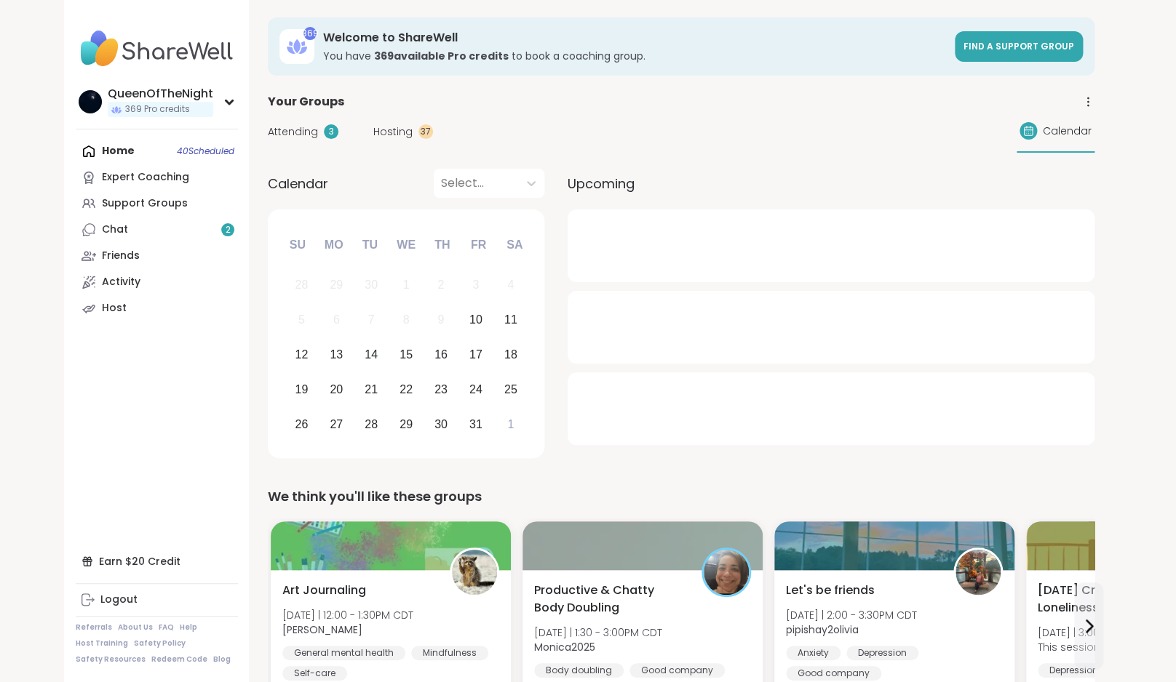
click at [391, 131] on span "Hosting" at bounding box center [392, 131] width 39 height 15
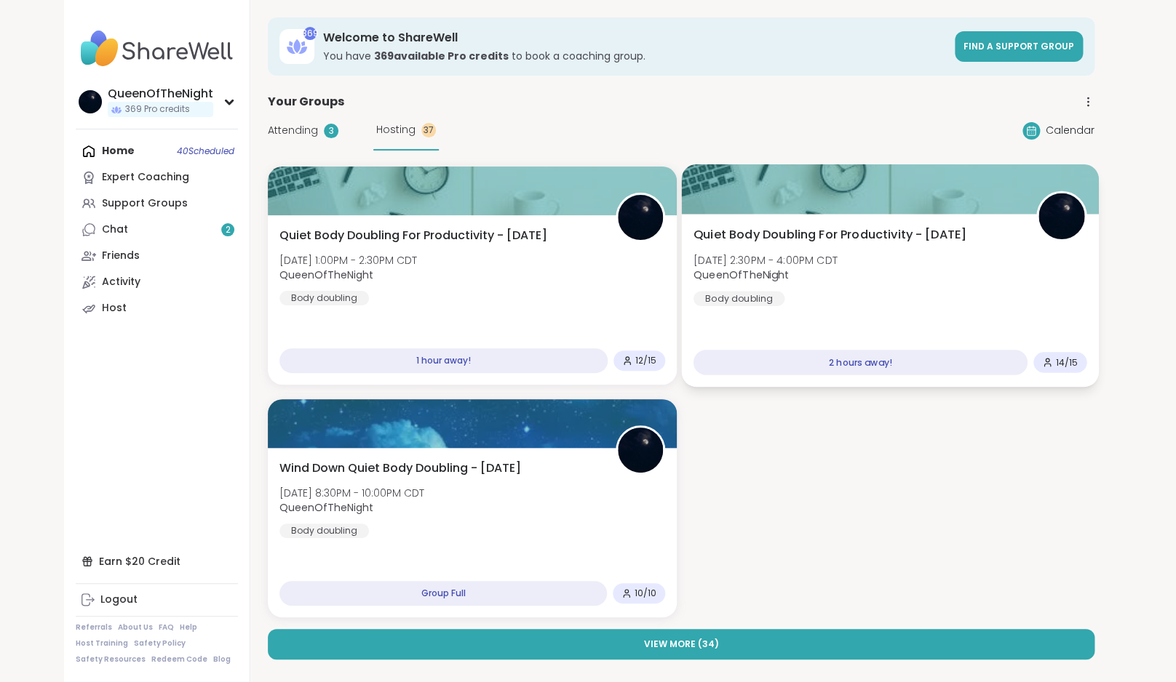
click at [864, 269] on div "Quiet Body Doubling For Productivity - Friday Fri, Oct 10 | 2:30PM - 4:00PM CDT…" at bounding box center [890, 266] width 394 height 80
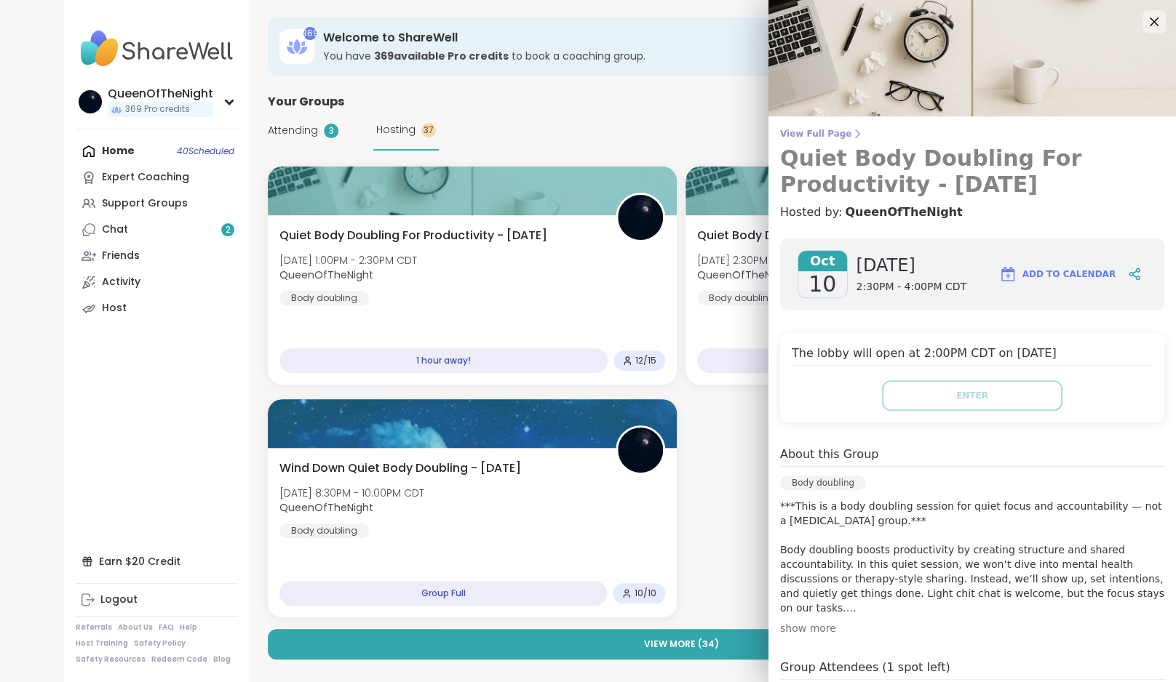
click at [835, 133] on span "View Full Page" at bounding box center [972, 134] width 384 height 12
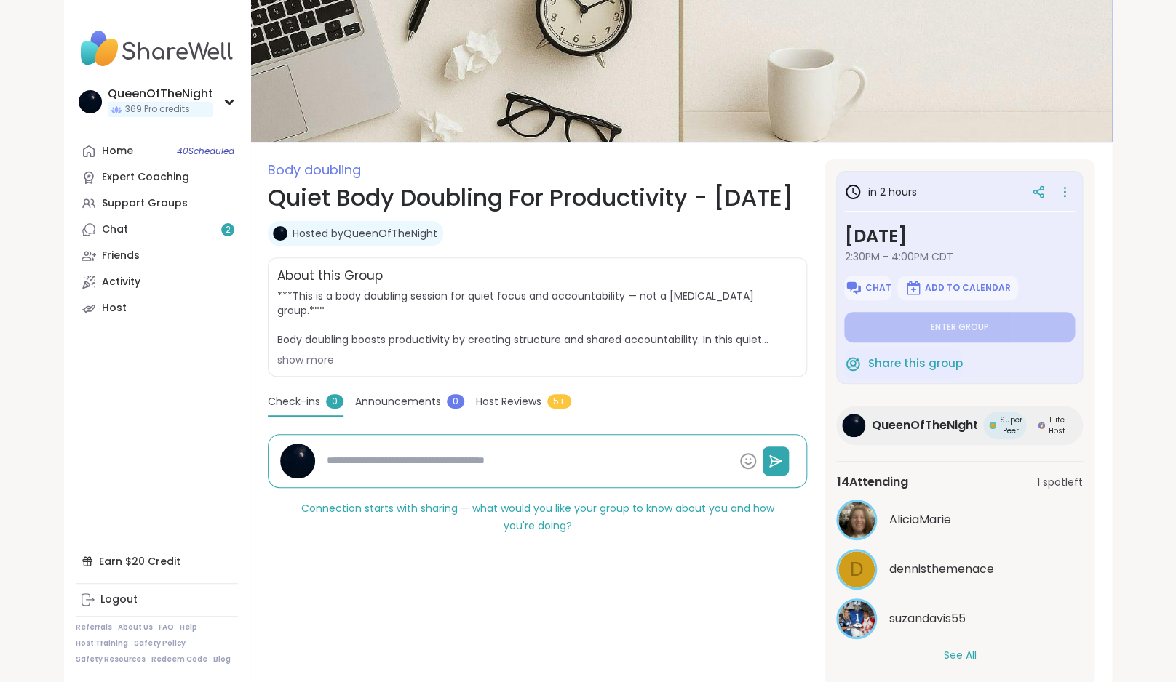
scroll to position [60, 0]
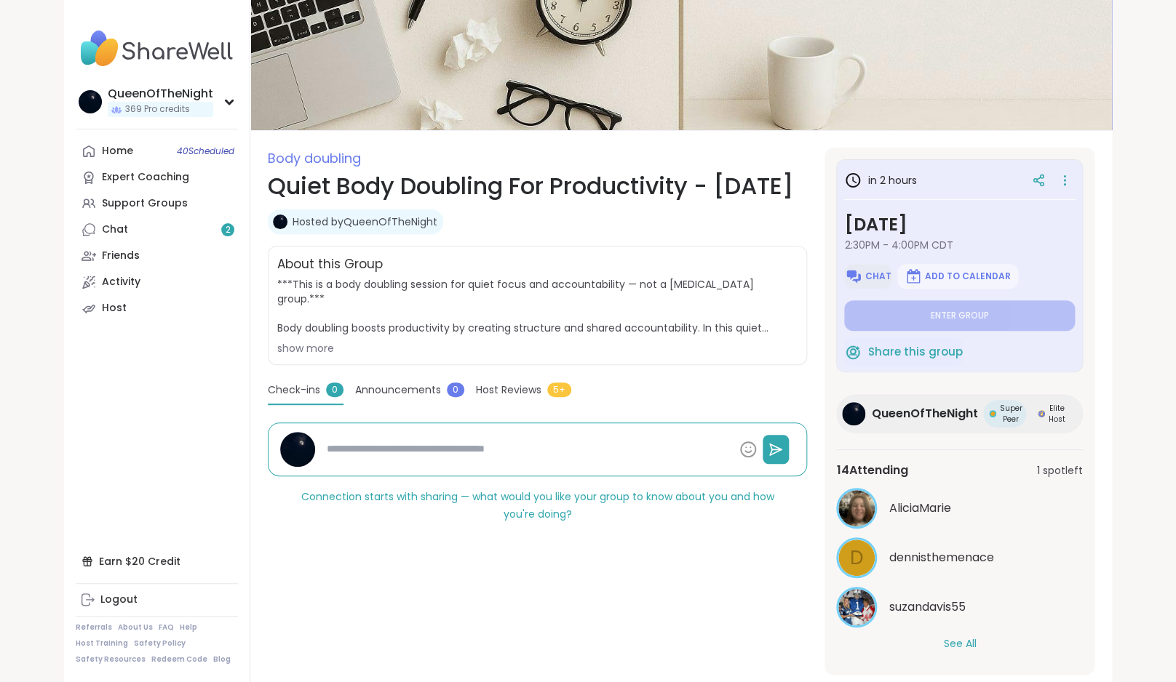
click at [874, 269] on button "Chat" at bounding box center [867, 276] width 47 height 25
type textarea "*"
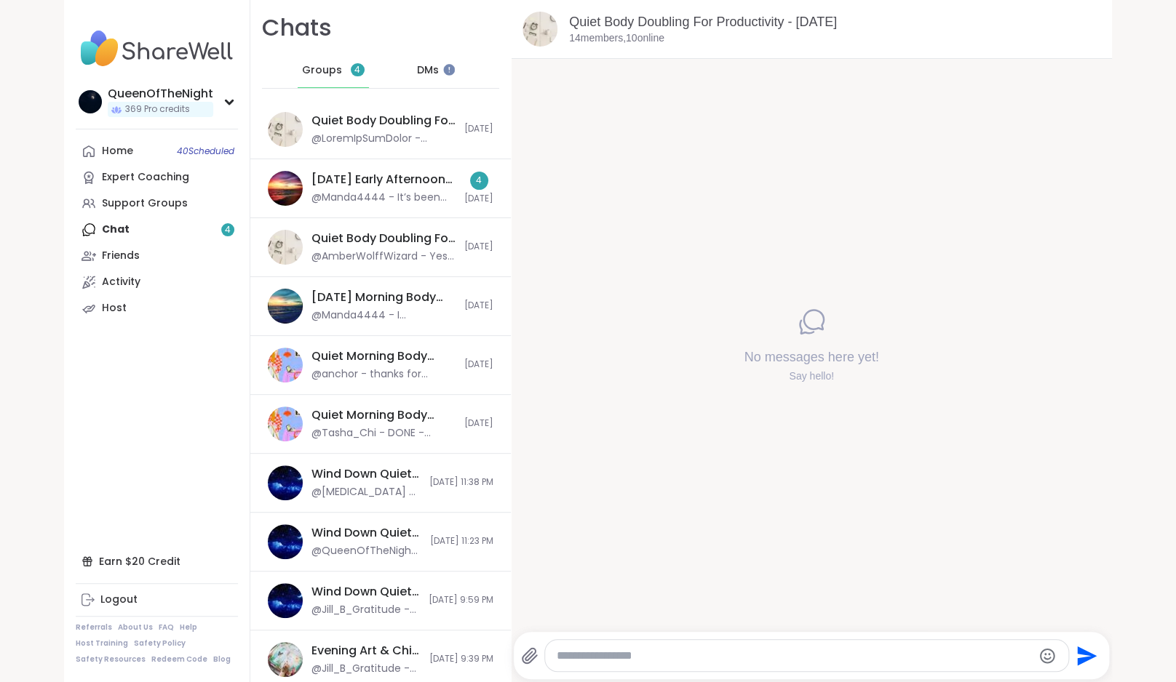
click at [679, 652] on textarea "Type your message" at bounding box center [794, 656] width 475 height 15
paste textarea "**********"
type textarea "**********"
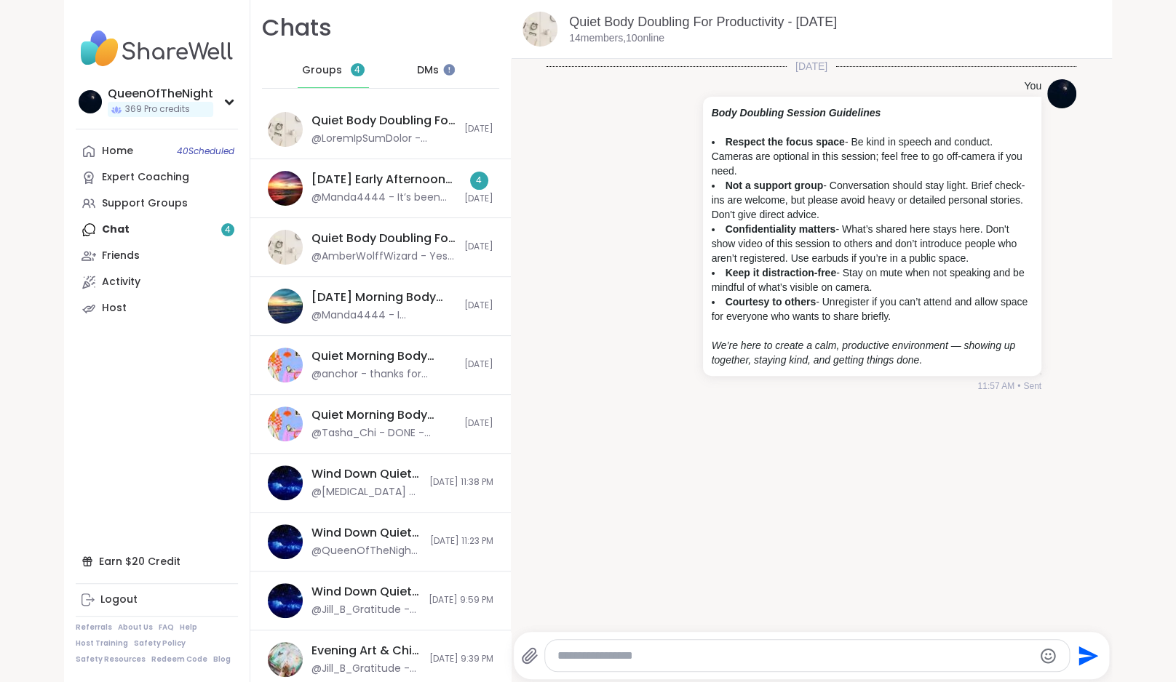
click at [658, 654] on textarea "Type your message" at bounding box center [794, 656] width 475 height 15
paste textarea "**********"
type textarea "**********"
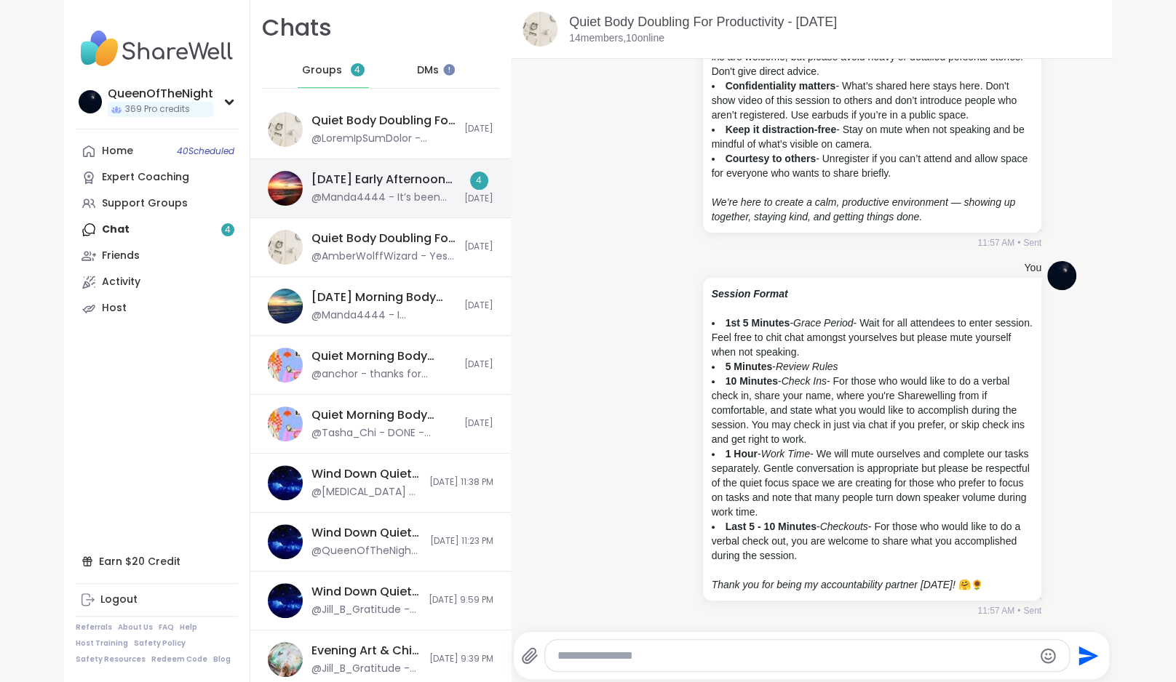
click at [397, 186] on div "[DATE] Early Afternoon Body Double Buddies, [DATE]" at bounding box center [383, 180] width 144 height 16
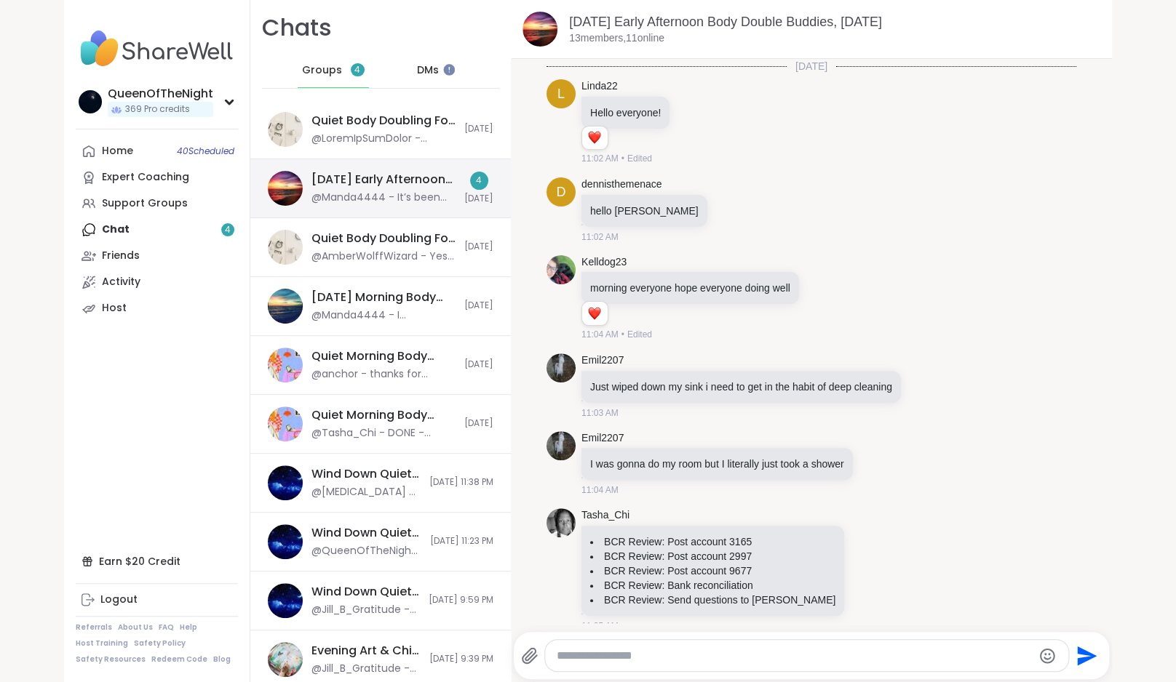
scroll to position [2801, 0]
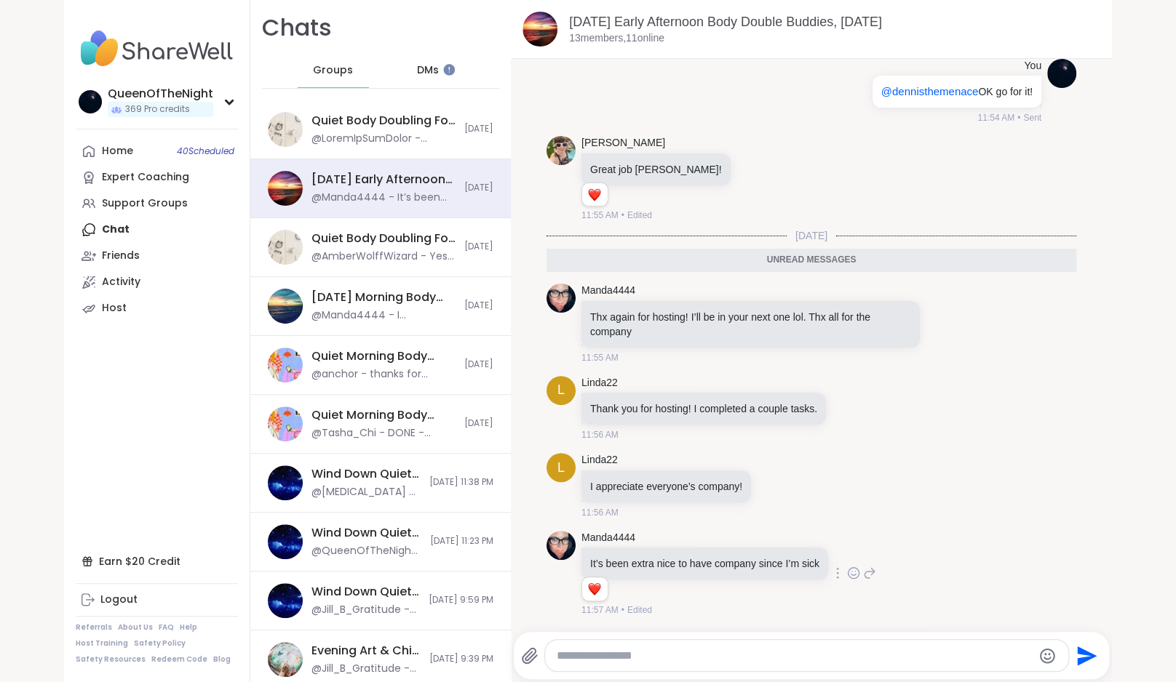
click at [860, 571] on icon at bounding box center [853, 573] width 13 height 15
click at [744, 544] on div "Select Reaction: Heart" at bounding box center [737, 549] width 13 height 13
click at [876, 573] on icon at bounding box center [869, 573] width 13 height 17
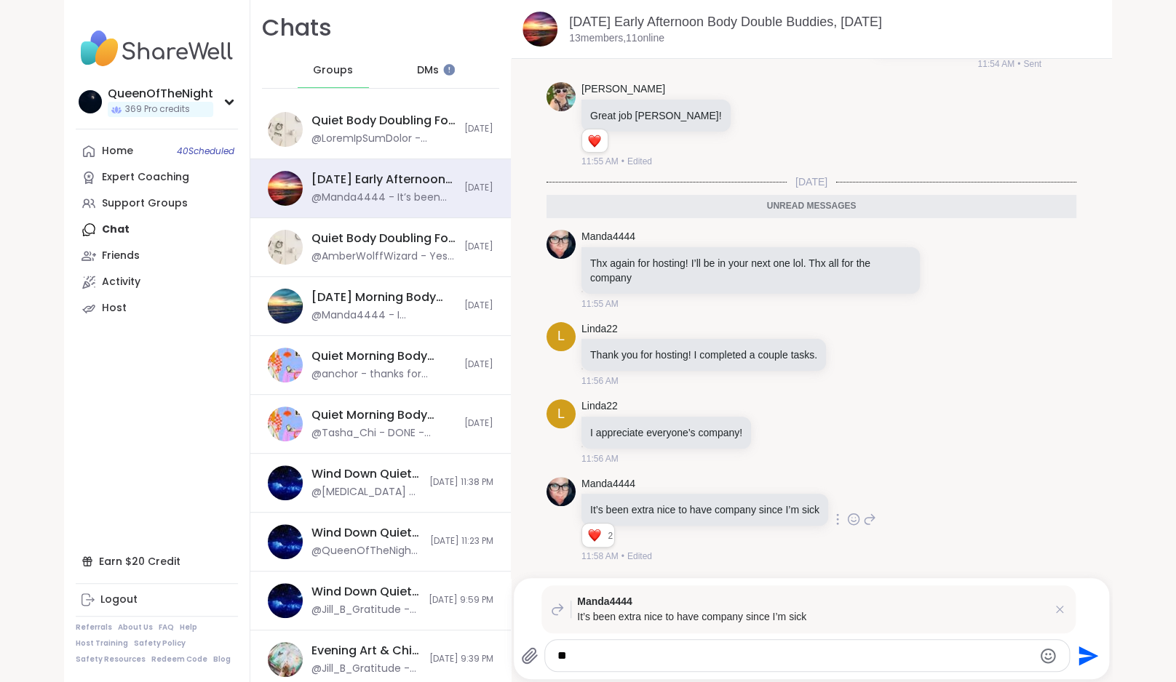
type textarea "*"
click at [180, 486] on nav "QueenOfTheNight 369 Pro credits Profile Membership Settings Help Home 40 Schedu…" at bounding box center [157, 341] width 186 height 682
click at [1136, 479] on div "QueenOfTheNight 369 Pro credits QueenOfTheNight 369 Pro credits Profile Members…" at bounding box center [588, 341] width 1176 height 682
click at [1064, 608] on icon at bounding box center [1059, 609] width 15 height 15
